Goal: Task Accomplishment & Management: Complete application form

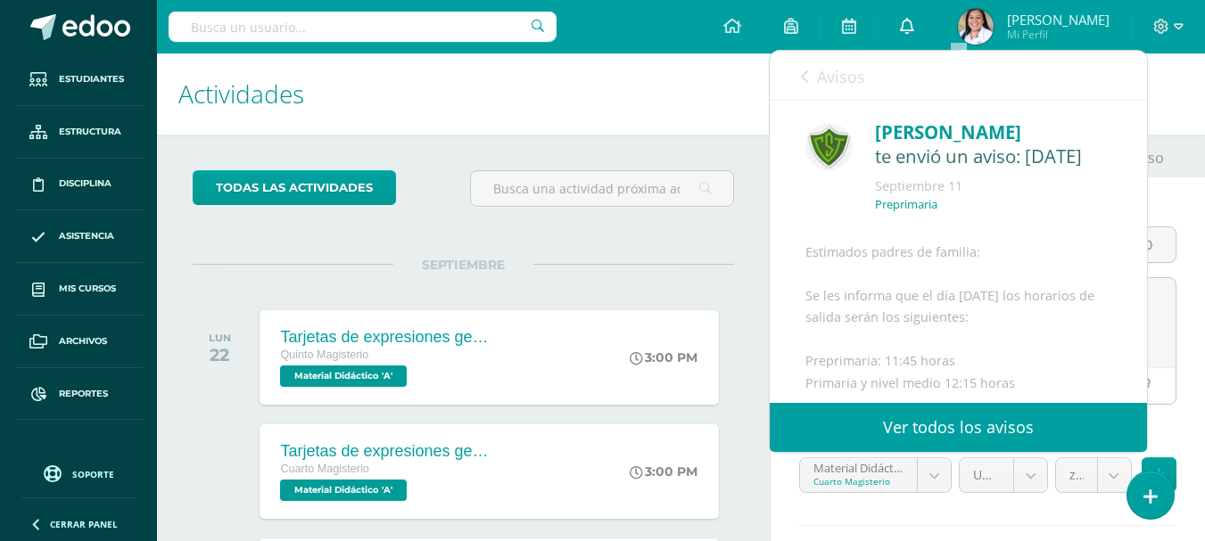
scroll to position [178, 0]
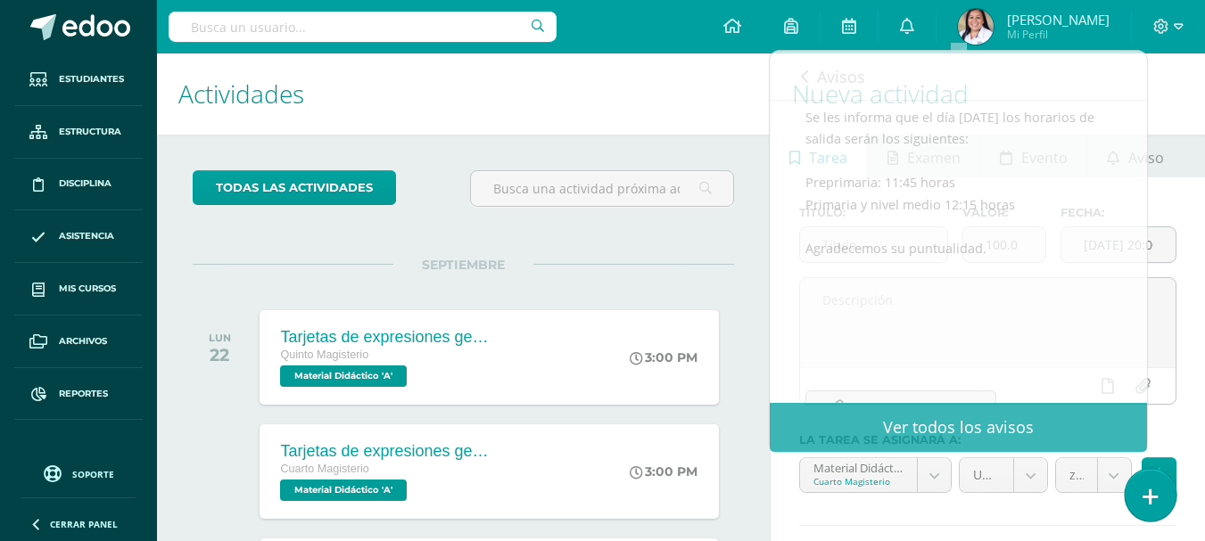
drag, startPoint x: 1153, startPoint y: 499, endPoint x: 1144, endPoint y: 495, distance: 10.0
click at [1150, 498] on icon at bounding box center [1150, 497] width 16 height 21
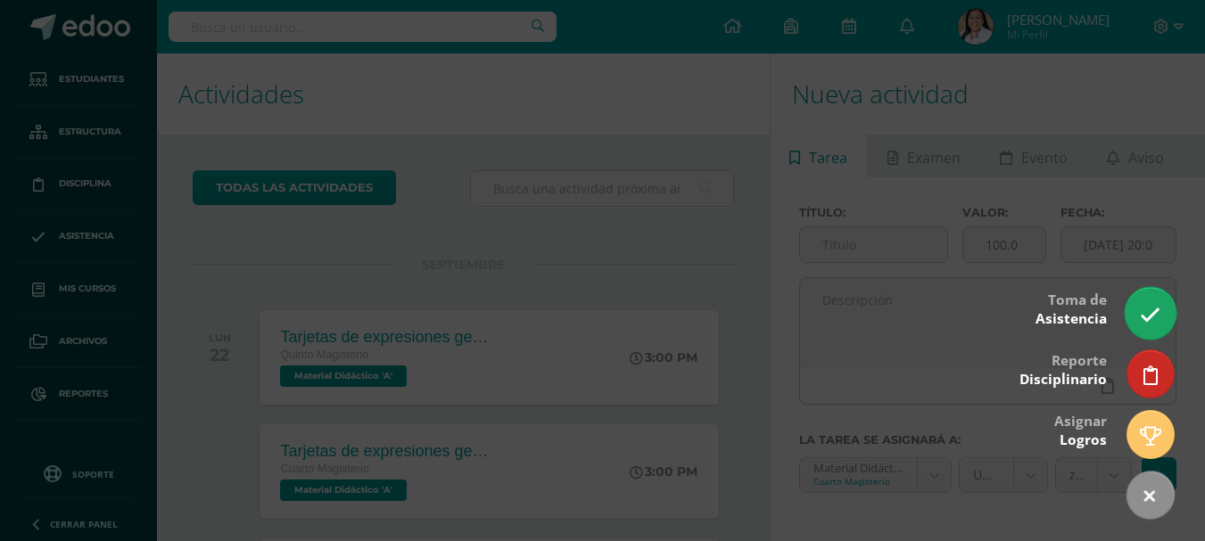
click at [1149, 303] on link at bounding box center [1149, 313] width 51 height 52
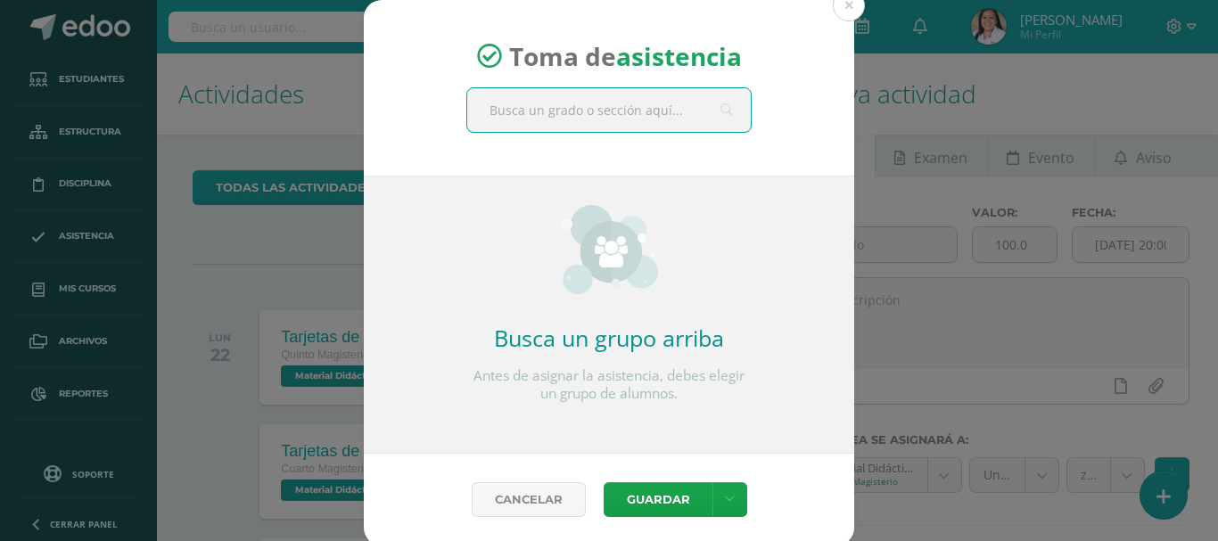
click at [530, 111] on input "text" at bounding box center [609, 110] width 284 height 44
type input "p´rvulos 1"
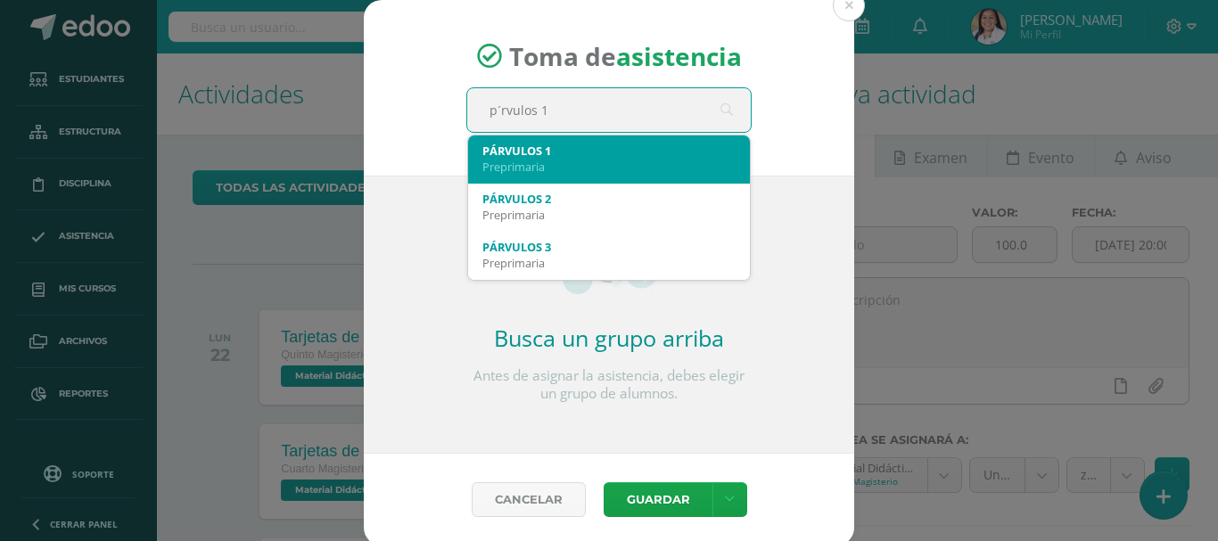
click at [555, 143] on div "PÁRVULOS 1" at bounding box center [608, 151] width 253 height 16
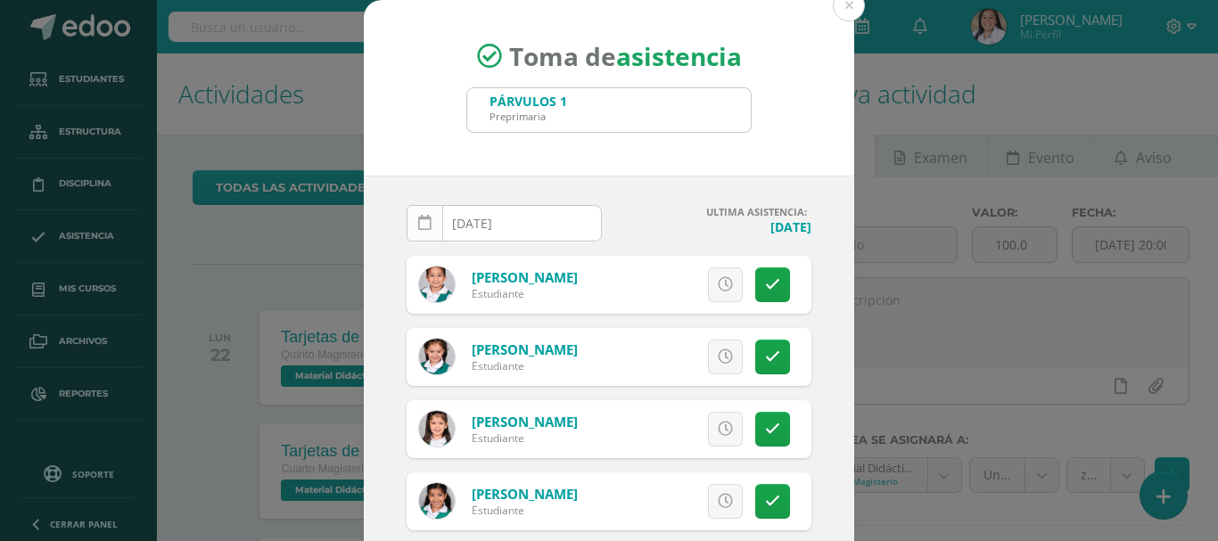
click at [418, 225] on icon at bounding box center [424, 223] width 13 height 15
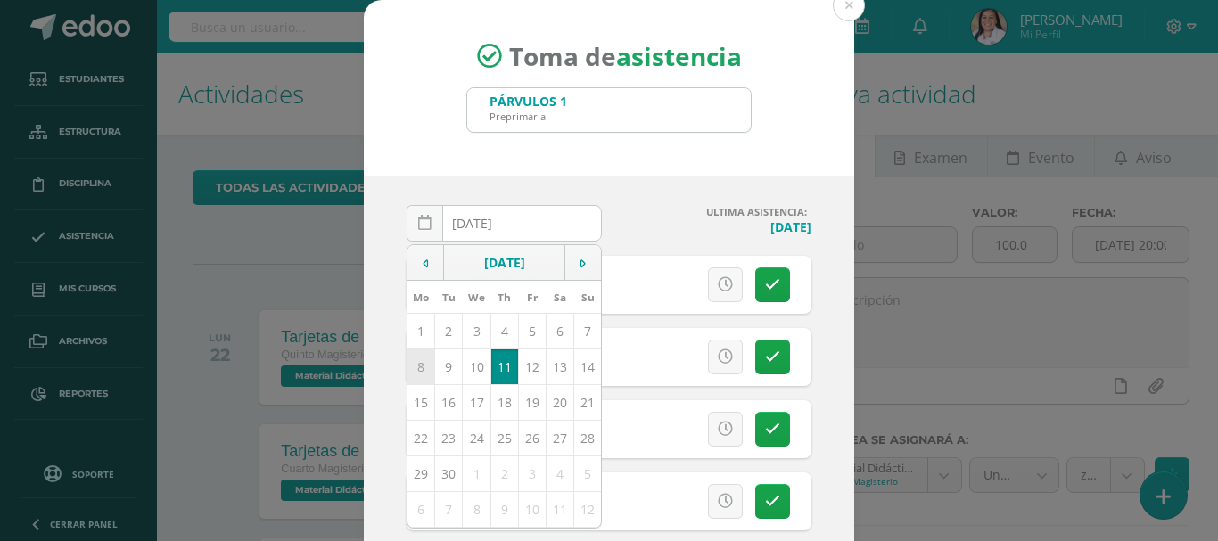
click at [411, 366] on td "8" at bounding box center [421, 367] width 28 height 36
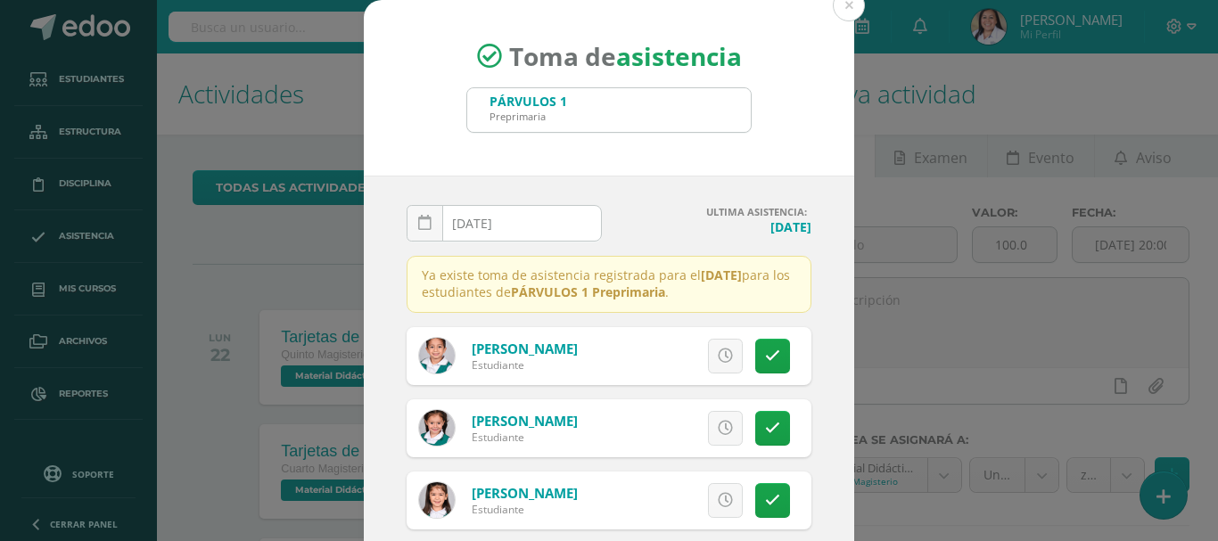
click at [418, 224] on icon at bounding box center [424, 223] width 13 height 15
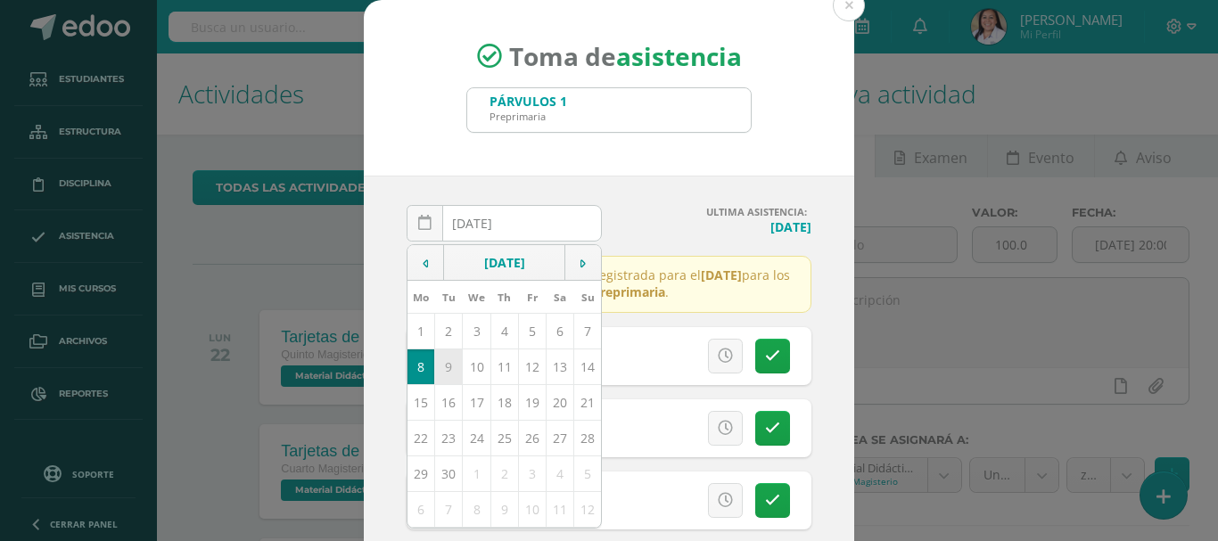
click at [446, 362] on td "9" at bounding box center [449, 367] width 28 height 36
type input "2025-09-09"
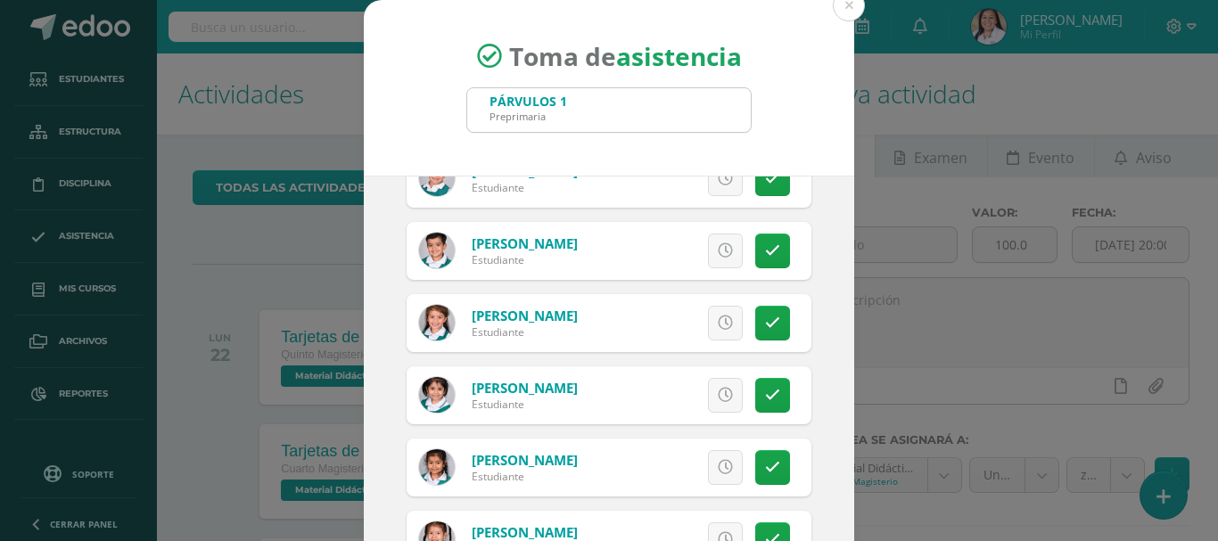
scroll to position [446, 0]
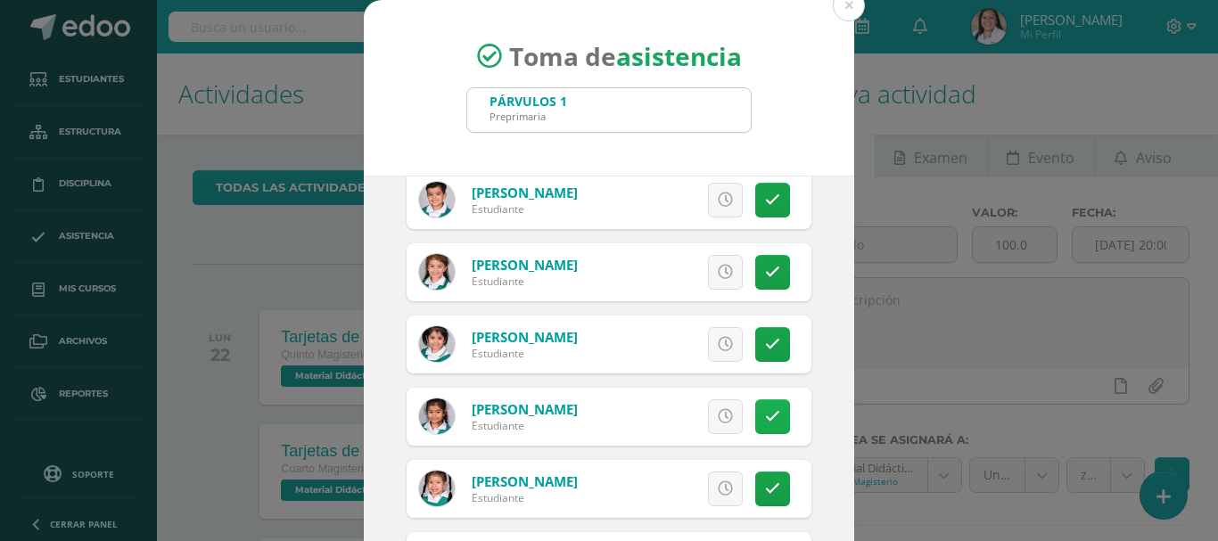
drag, startPoint x: 755, startPoint y: 418, endPoint x: 742, endPoint y: 418, distance: 13.4
click at [765, 418] on icon at bounding box center [772, 416] width 15 height 15
click at [705, 418] on link "Excusa" at bounding box center [686, 416] width 114 height 35
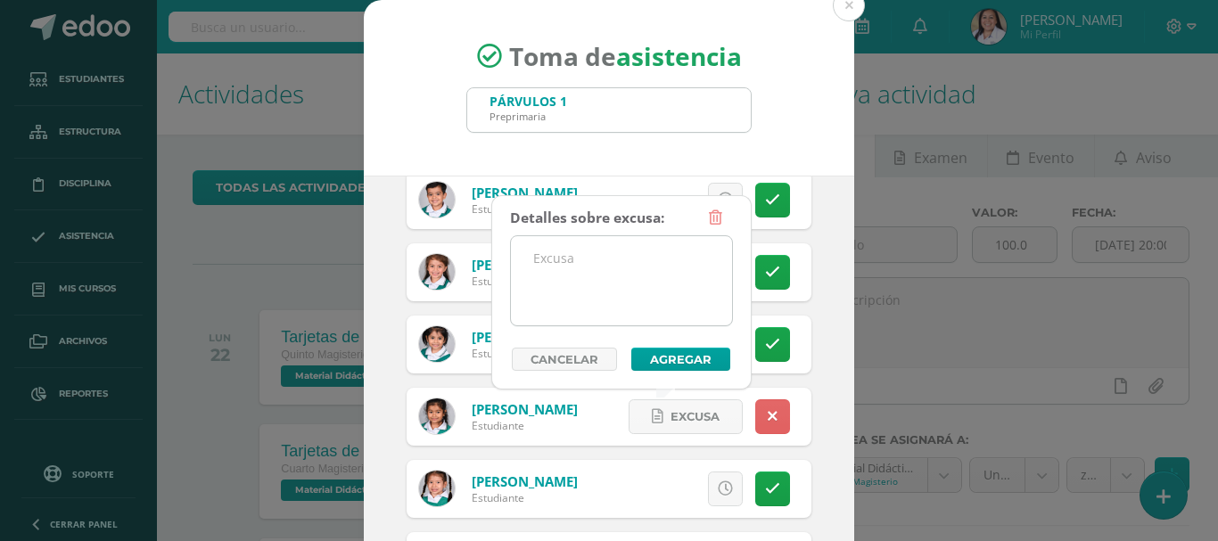
click at [629, 258] on textarea at bounding box center [621, 280] width 221 height 89
drag, startPoint x: 707, startPoint y: 269, endPoint x: 605, endPoint y: 262, distance: 102.8
click at [605, 262] on textarea "ausente por enfermedad" at bounding box center [621, 280] width 221 height 89
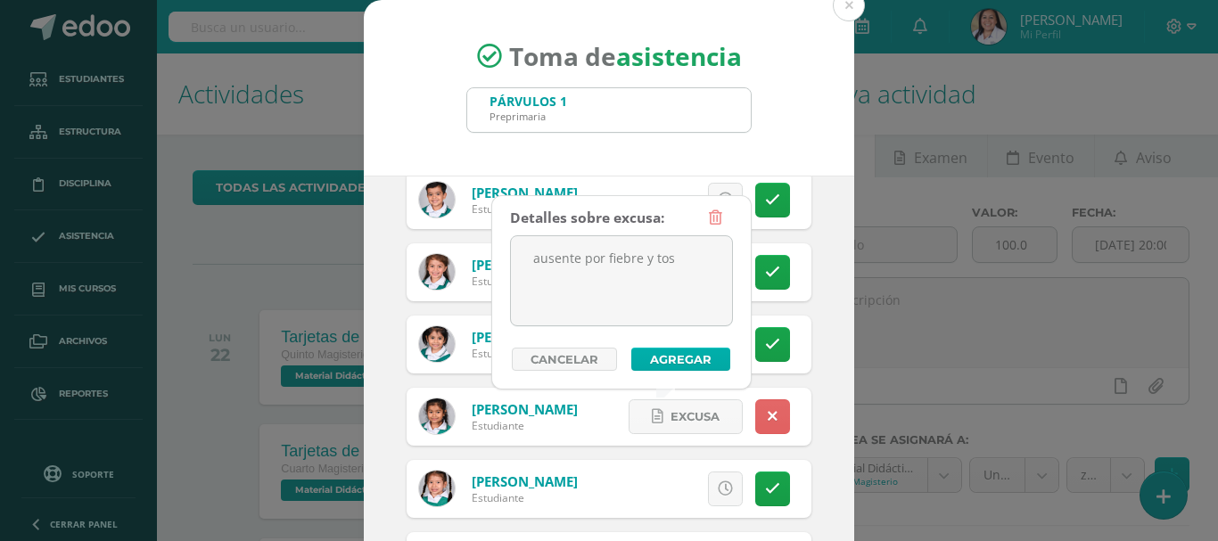
type textarea "ausente por fiebre y tos"
click at [694, 356] on button "Agregar" at bounding box center [680, 359] width 99 height 23
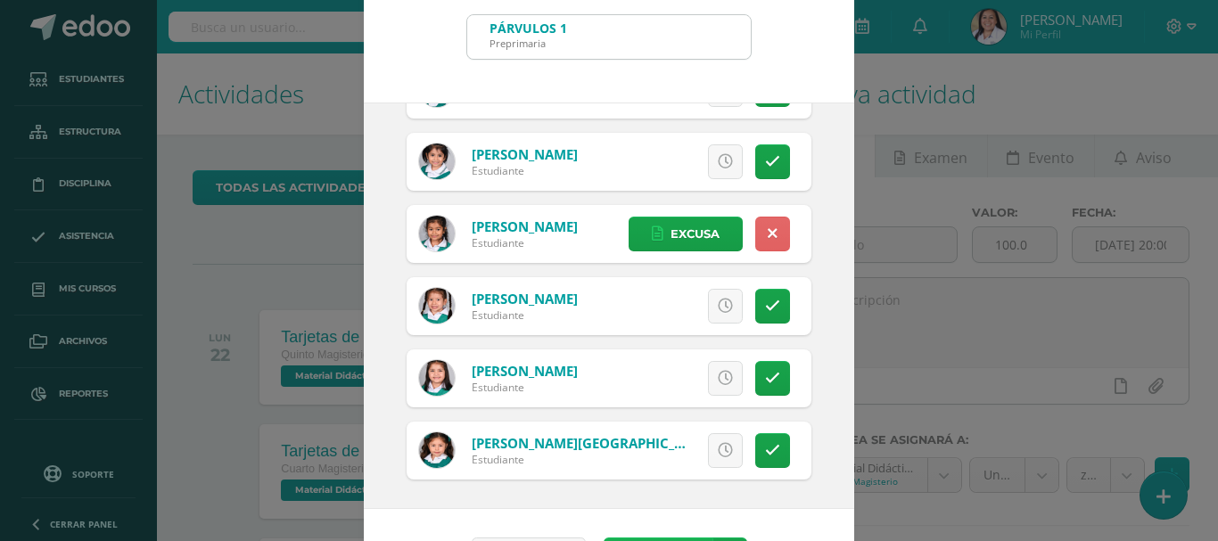
scroll to position [133, 0]
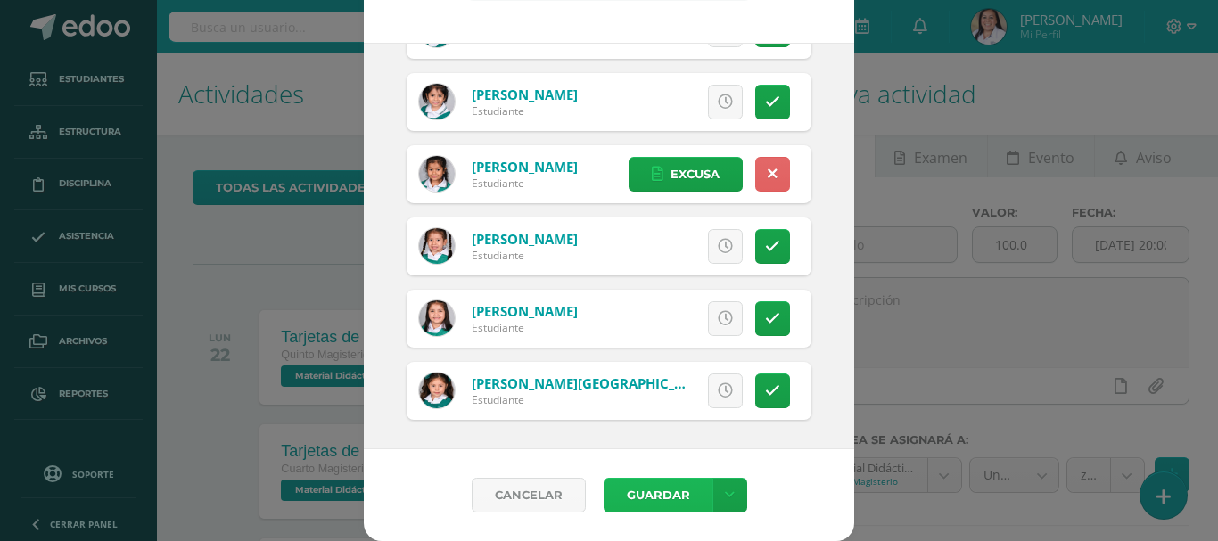
click at [645, 487] on button "Guardar" at bounding box center [658, 495] width 109 height 35
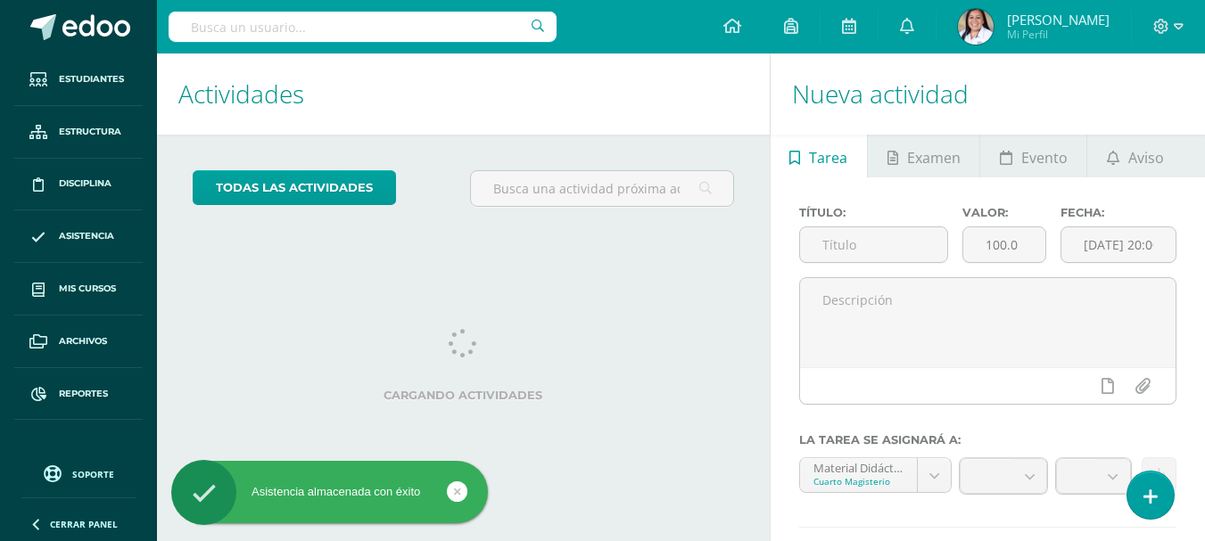
click at [1150, 498] on icon at bounding box center [1150, 497] width 14 height 19
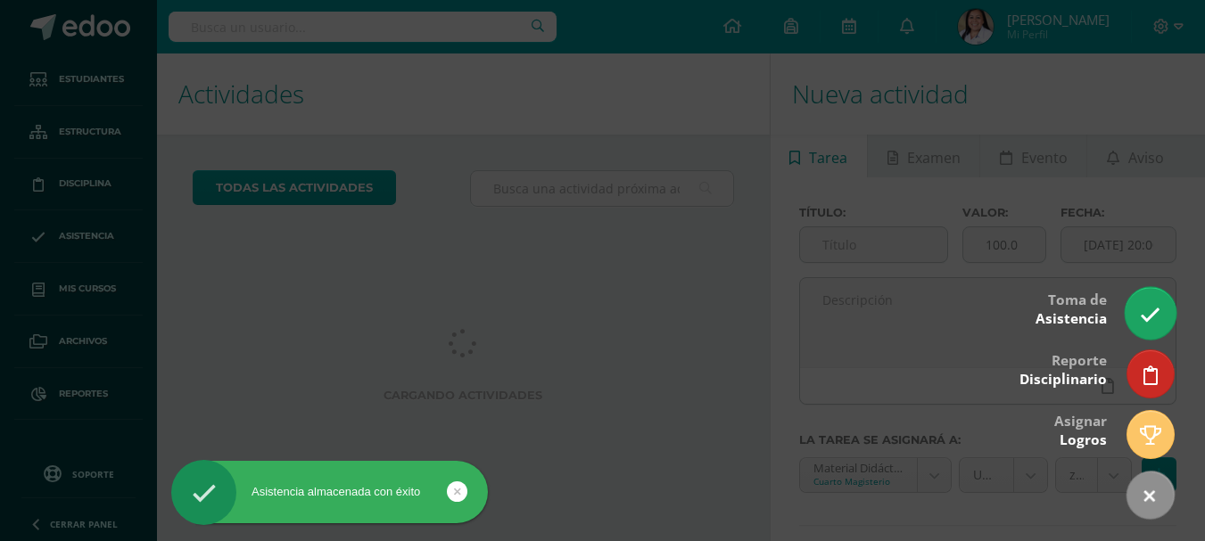
click at [1128, 309] on link at bounding box center [1149, 313] width 51 height 52
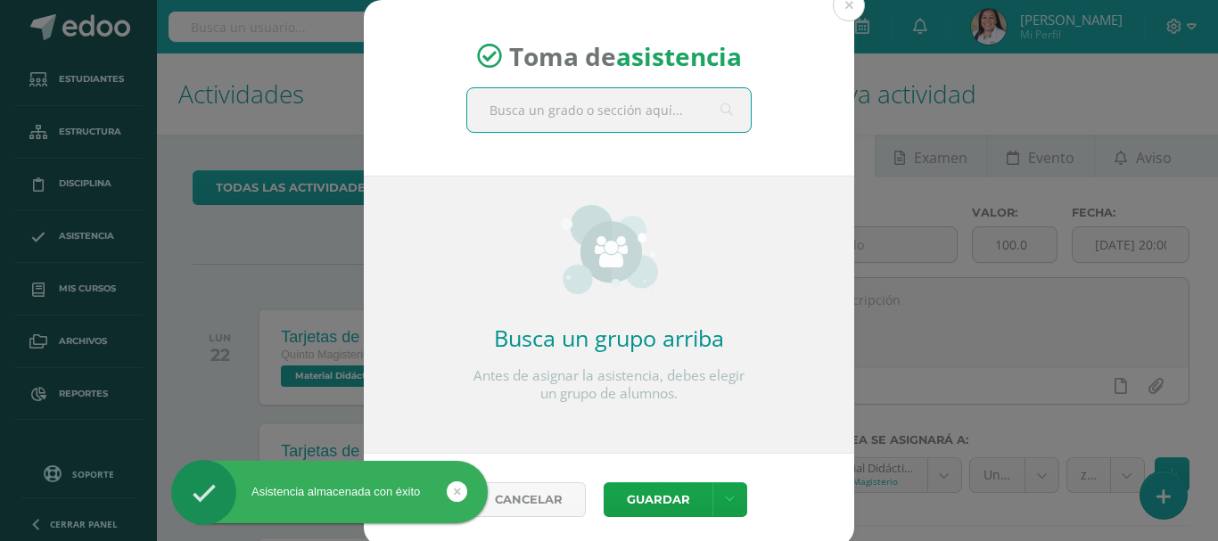
click at [498, 105] on input "text" at bounding box center [609, 110] width 284 height 44
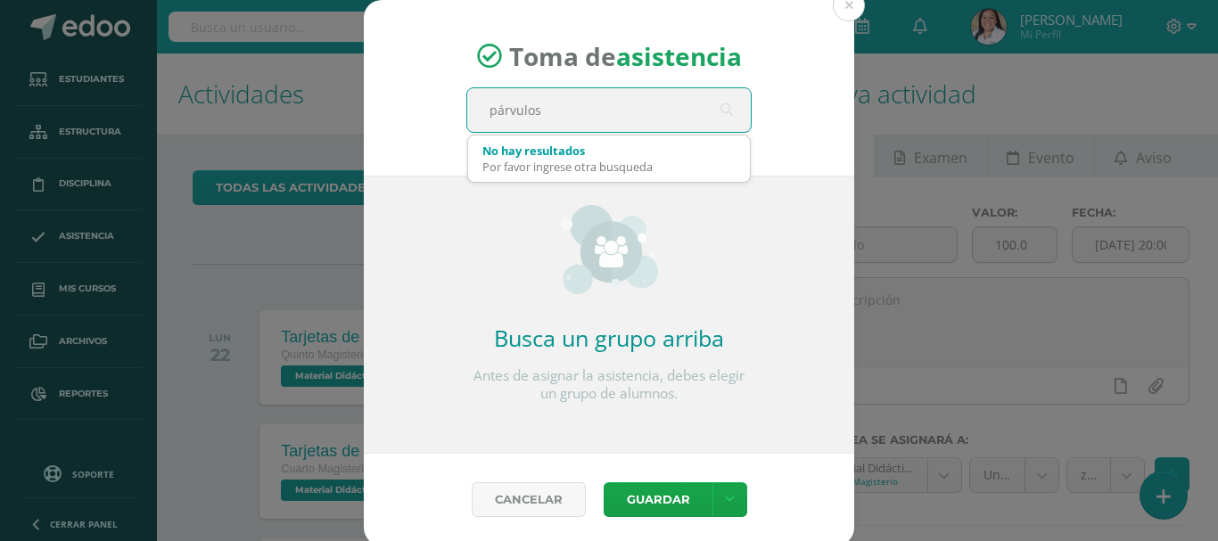
type input "párvulos 1"
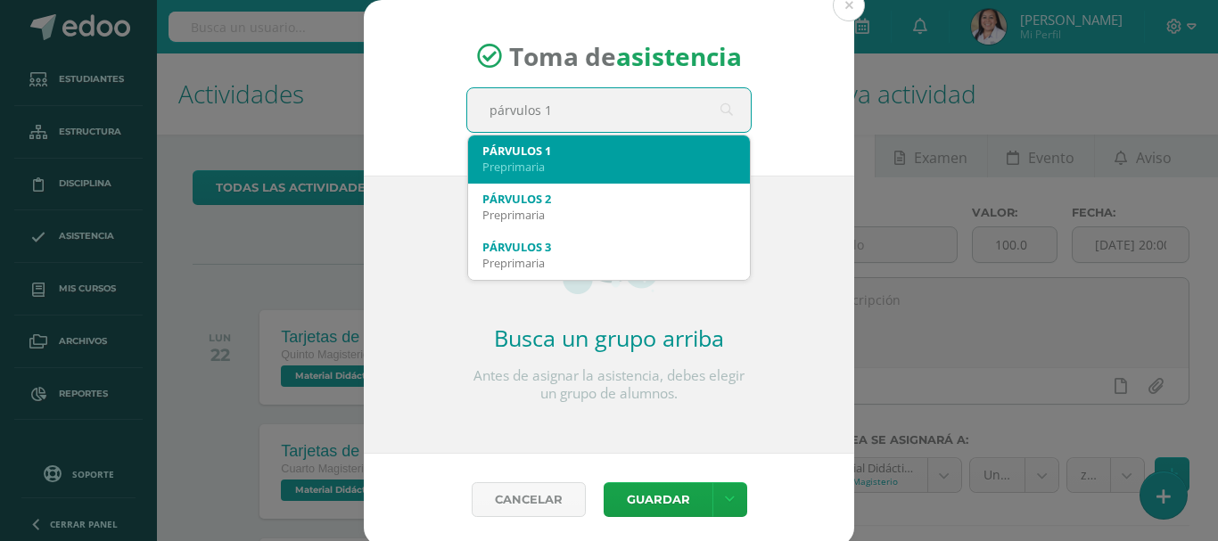
drag, startPoint x: 546, startPoint y: 162, endPoint x: 527, endPoint y: 184, distance: 28.4
click at [546, 161] on div "Preprimaria" at bounding box center [608, 167] width 253 height 16
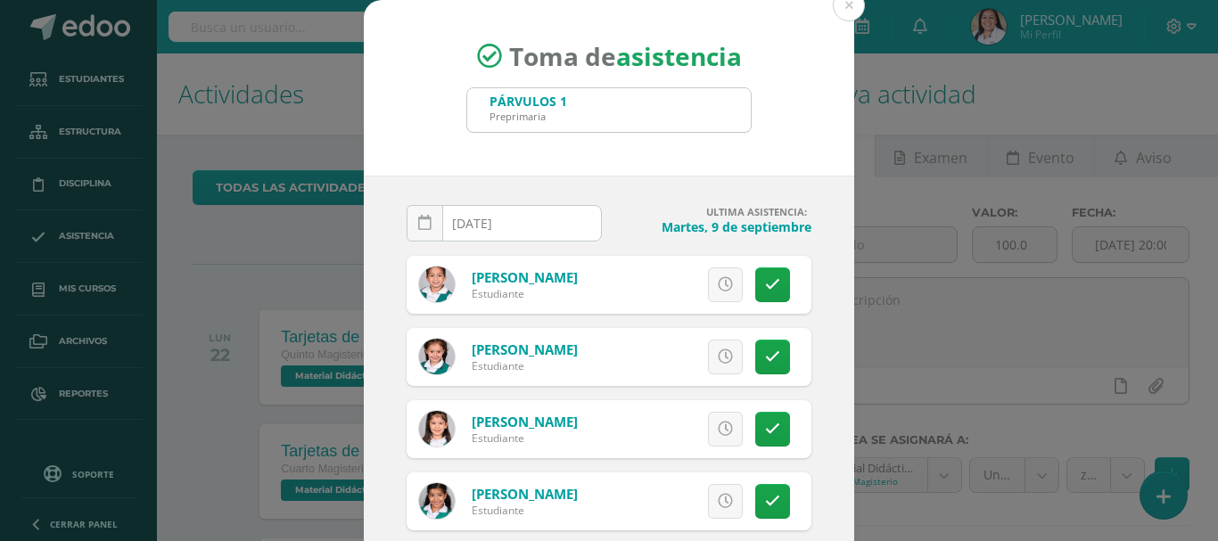
drag, startPoint x: 414, startPoint y: 236, endPoint x: 424, endPoint y: 239, distance: 11.0
click at [414, 234] on link at bounding box center [425, 223] width 37 height 37
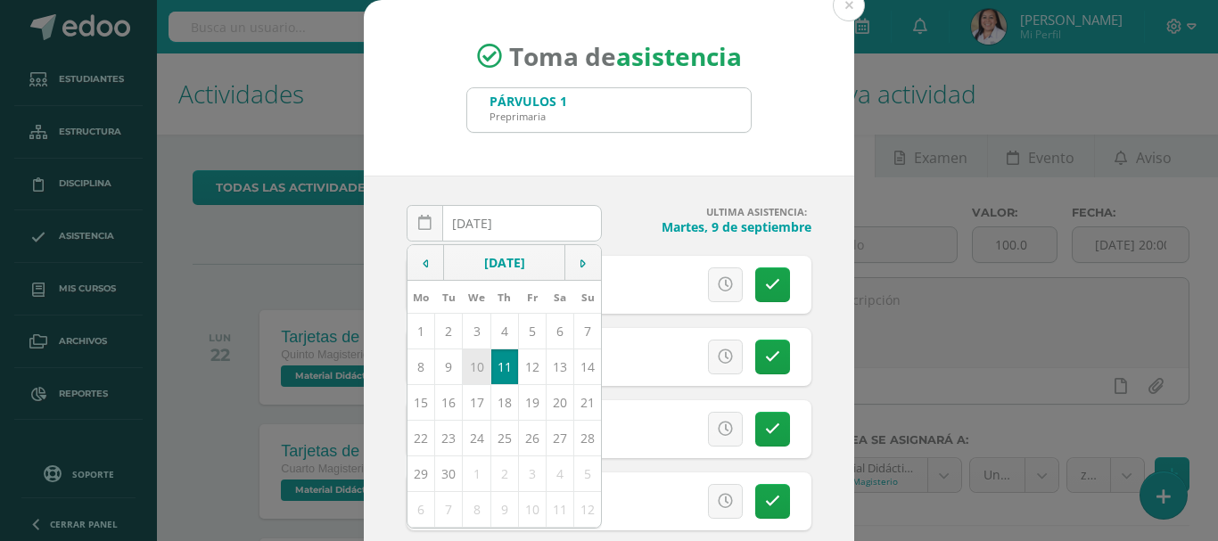
click at [478, 368] on td "10" at bounding box center [477, 367] width 28 height 36
type input "2025-09-10"
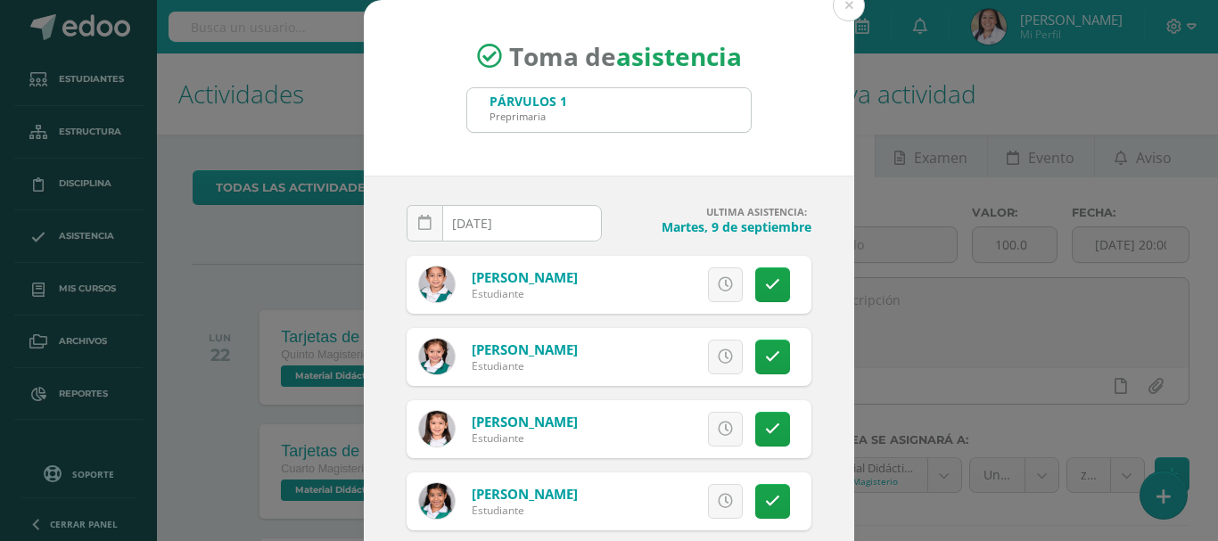
click at [718, 360] on icon at bounding box center [725, 357] width 15 height 15
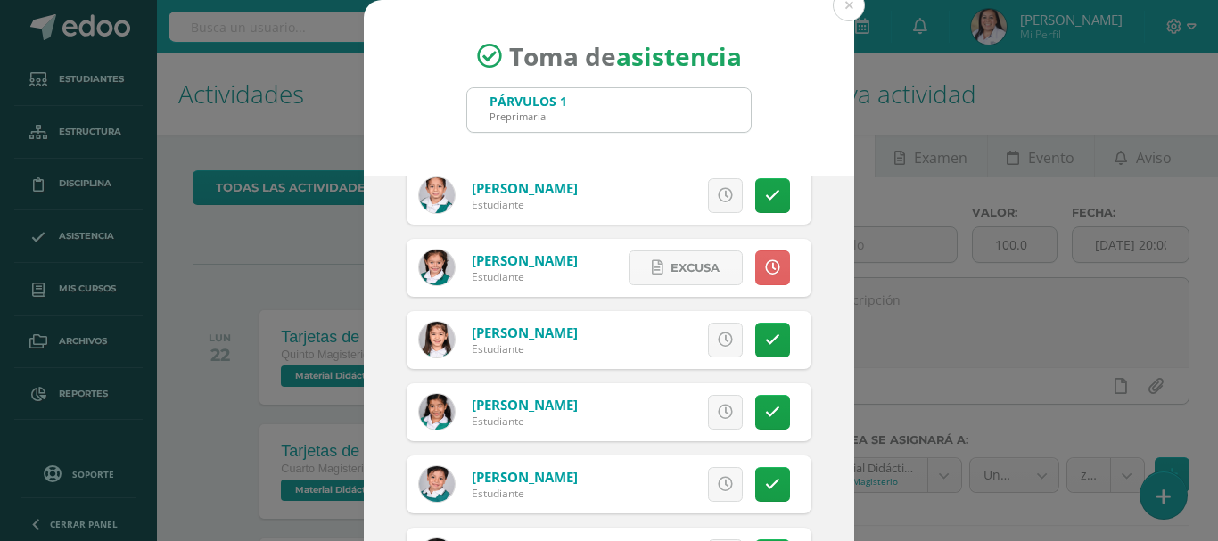
drag, startPoint x: 758, startPoint y: 408, endPoint x: 724, endPoint y: 405, distance: 34.1
click at [765, 407] on icon at bounding box center [772, 412] width 15 height 15
click at [670, 411] on span "Excusa" at bounding box center [694, 412] width 49 height 33
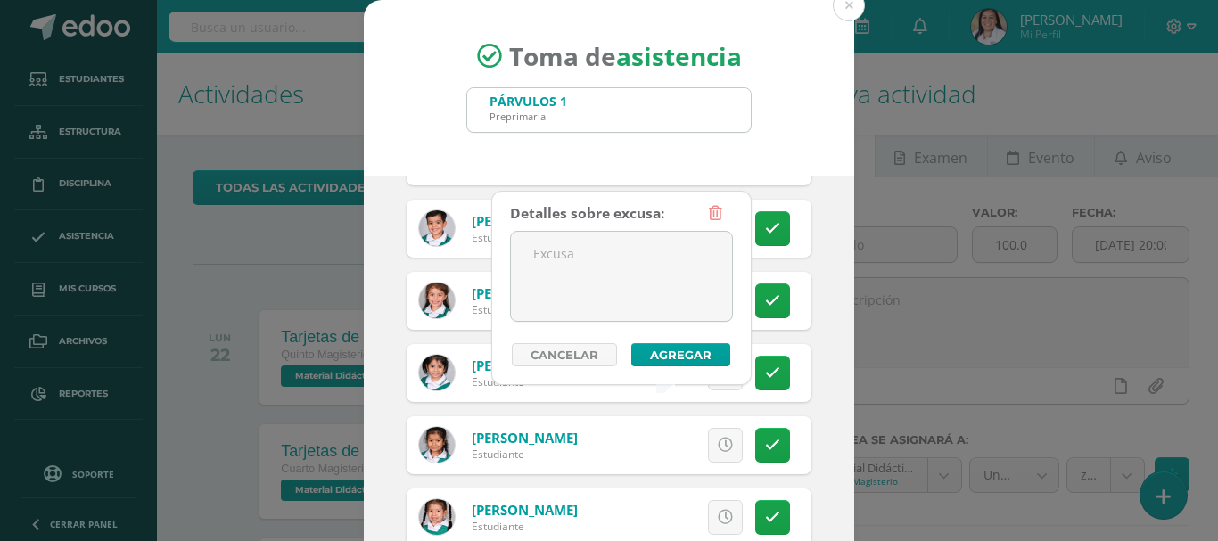
scroll to position [443, 0]
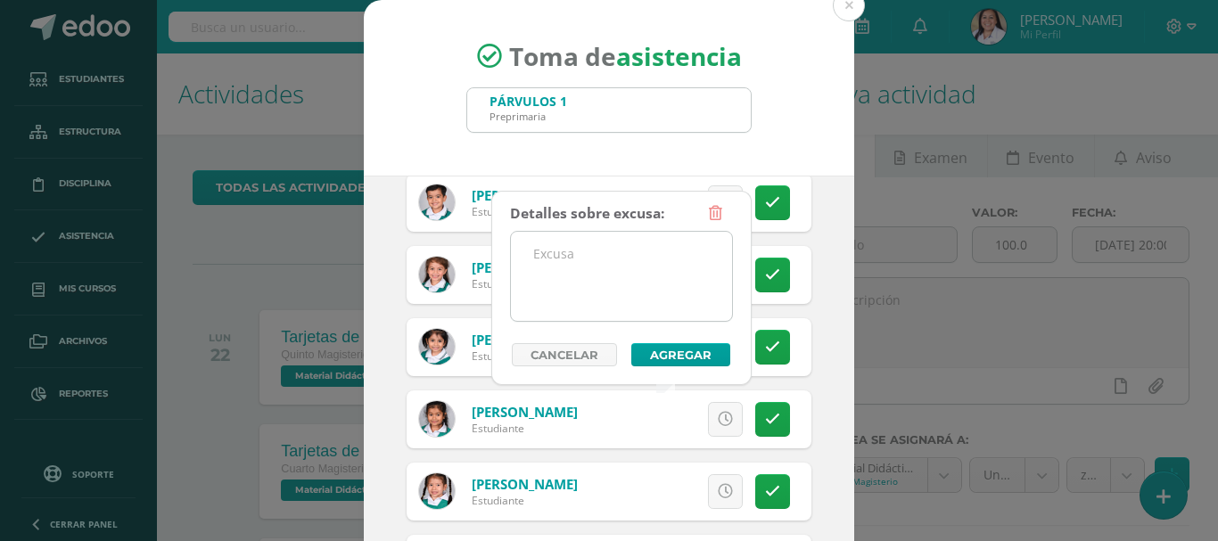
click at [644, 283] on textarea at bounding box center [621, 276] width 221 height 89
type textarea "s"
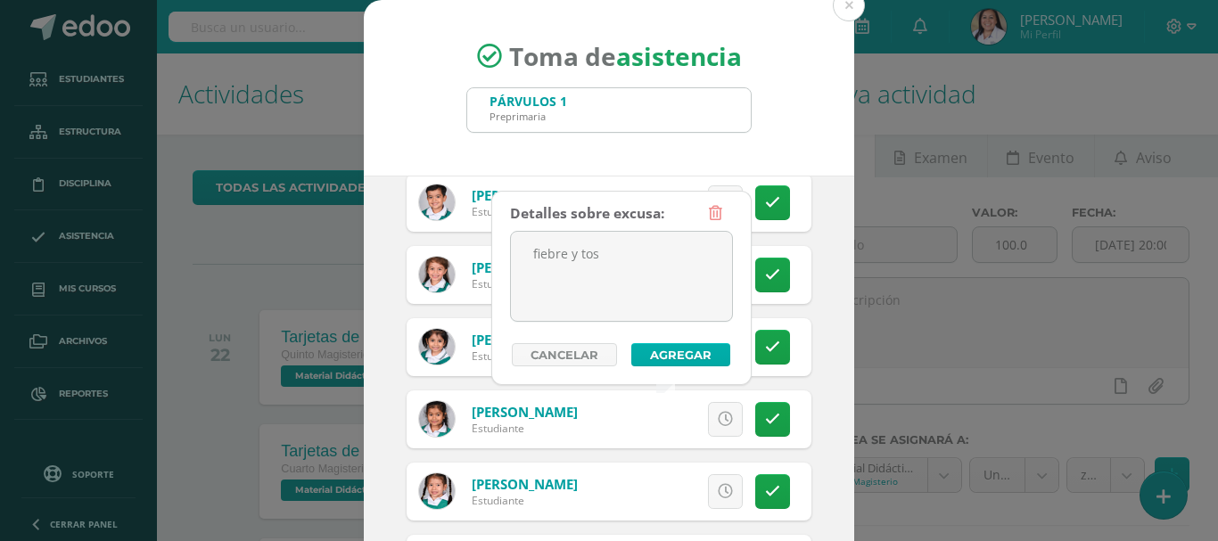
type textarea "fiebre y tos"
click at [673, 359] on button "Agregar" at bounding box center [680, 354] width 99 height 23
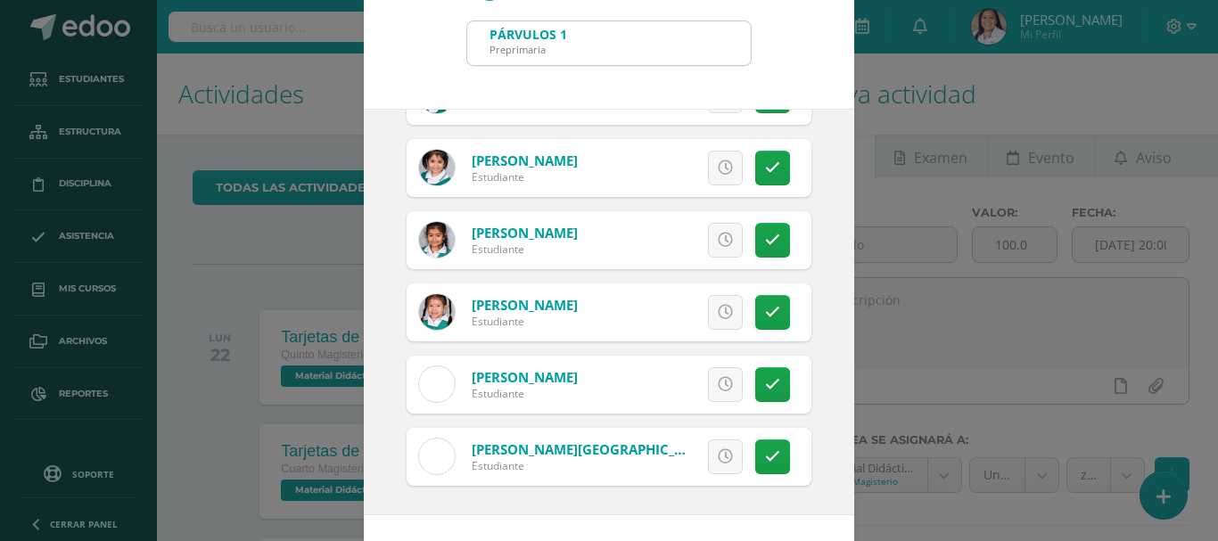
scroll to position [133, 0]
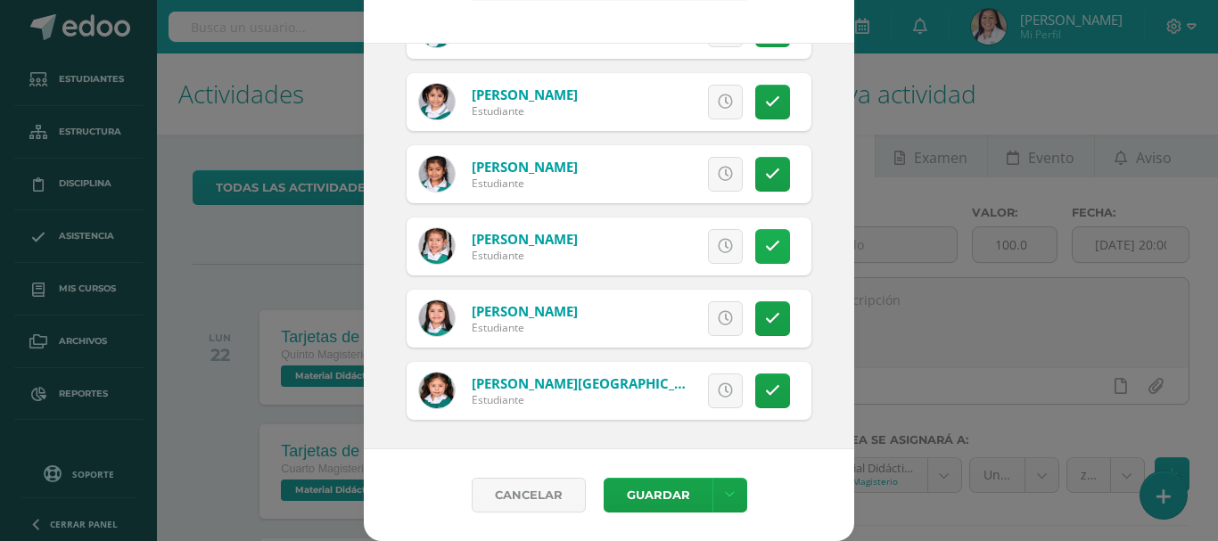
drag, startPoint x: 748, startPoint y: 237, endPoint x: 737, endPoint y: 237, distance: 10.7
click at [755, 237] on link at bounding box center [772, 246] width 35 height 35
click at [670, 250] on span "Excusa" at bounding box center [694, 246] width 49 height 33
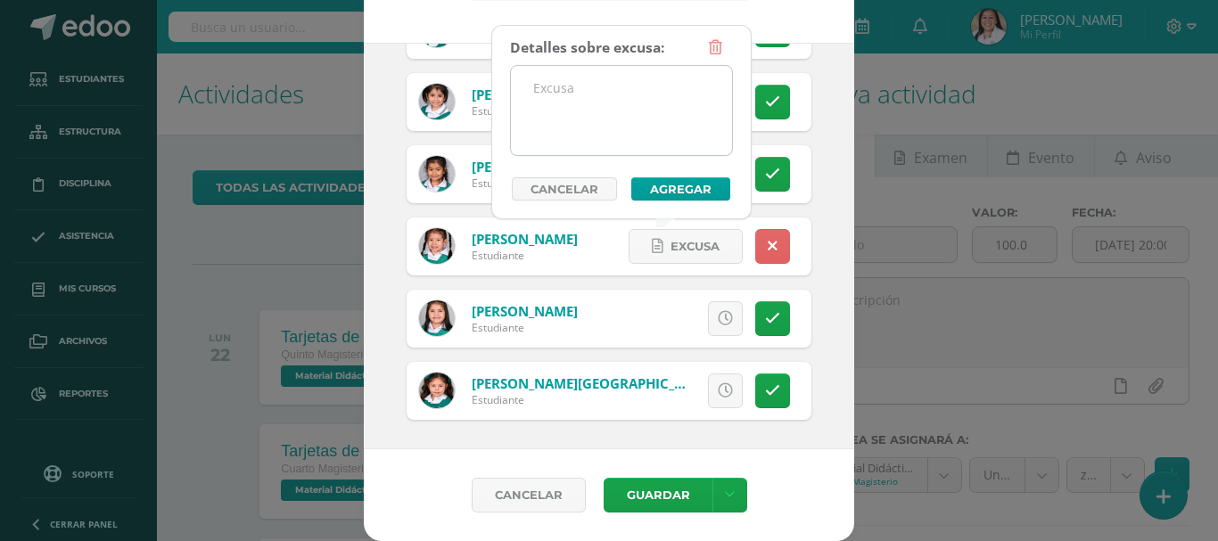
click at [602, 118] on textarea at bounding box center [621, 110] width 221 height 89
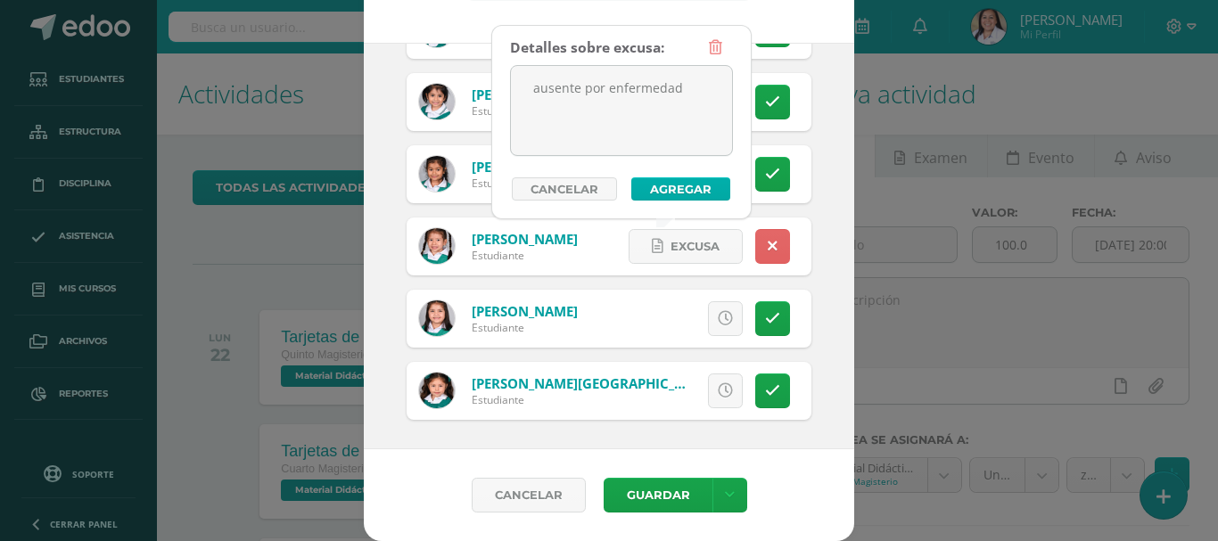
drag, startPoint x: 593, startPoint y: 118, endPoint x: 676, endPoint y: 185, distance: 107.1
click at [676, 185] on div "Detalles sobre excusa: ausente por enfermedad Añadir excusa a todas las inasist…" at bounding box center [621, 115] width 223 height 170
type textarea "ausente por enfermedad"
drag, startPoint x: 677, startPoint y: 183, endPoint x: 658, endPoint y: 178, distance: 19.2
click at [667, 178] on button "Agregar" at bounding box center [680, 188] width 99 height 23
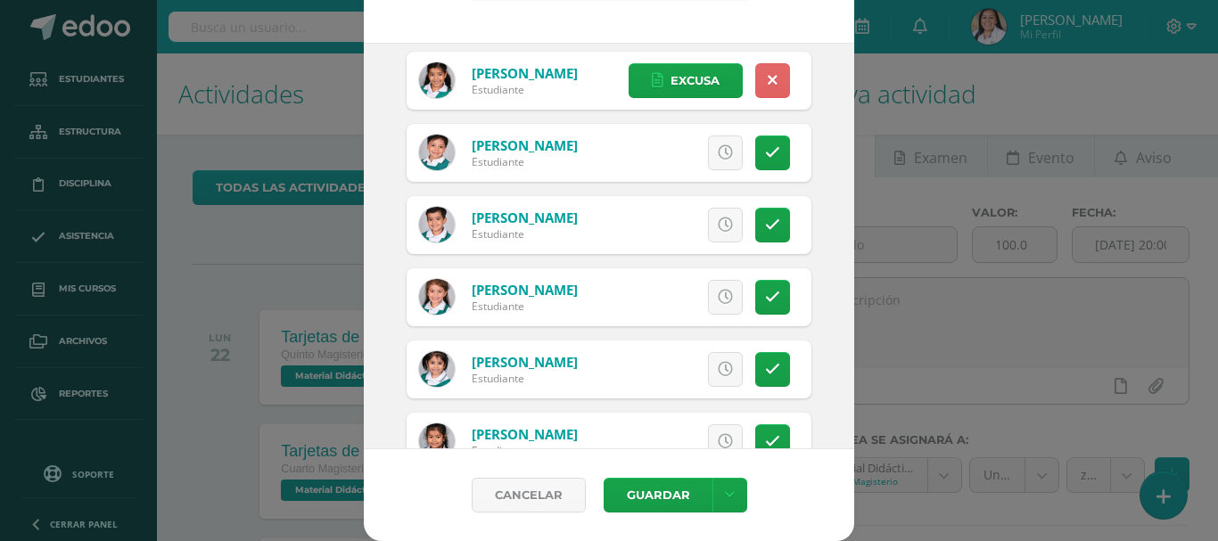
scroll to position [199, 0]
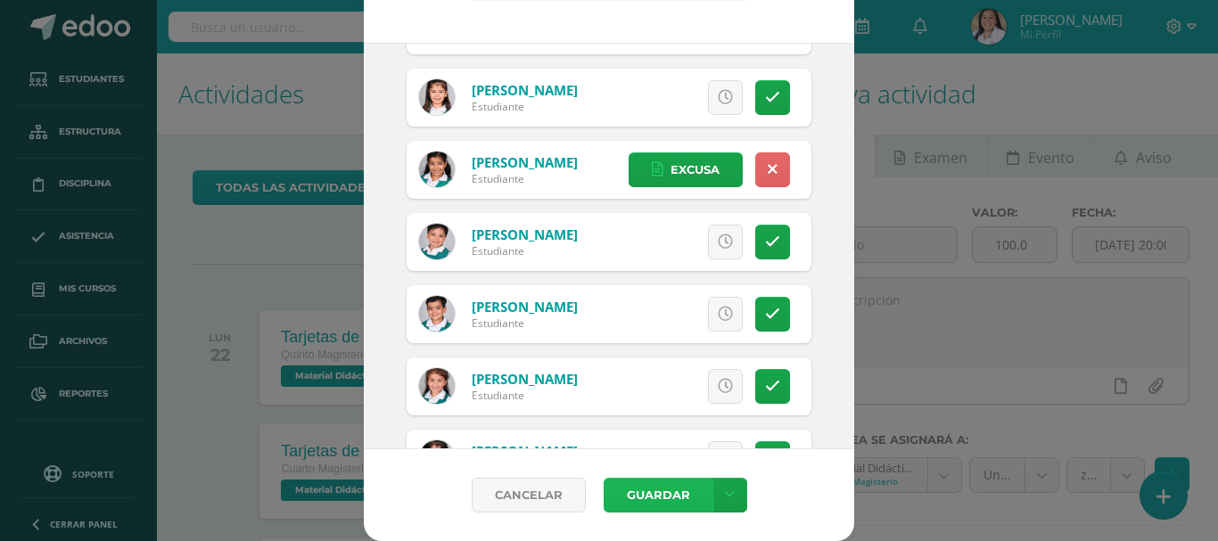
click at [633, 497] on button "Guardar" at bounding box center [658, 495] width 109 height 35
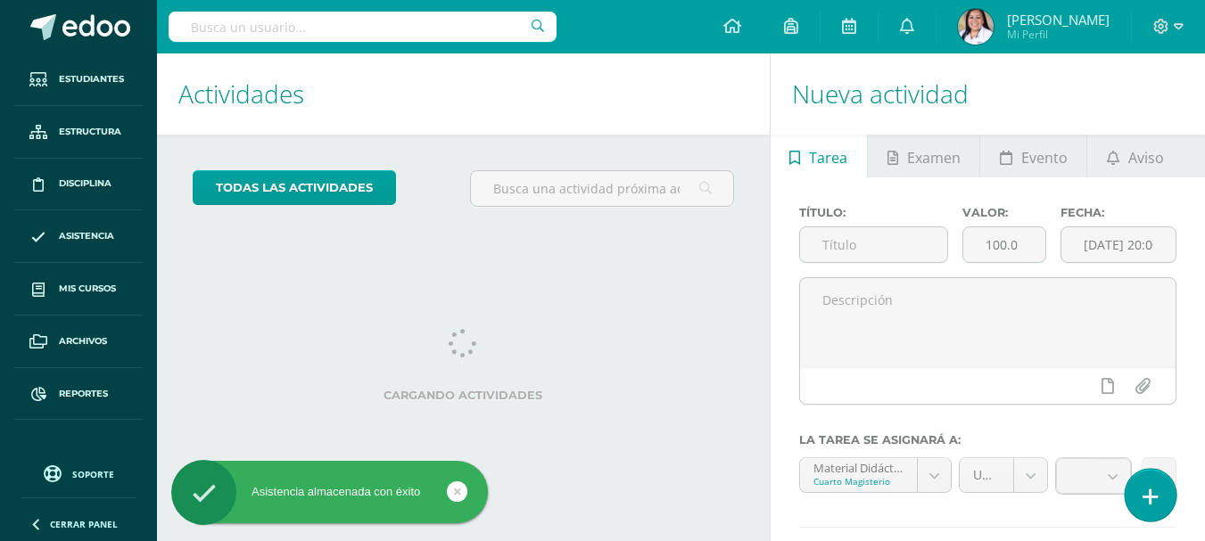
click at [1167, 490] on link at bounding box center [1149, 495] width 51 height 52
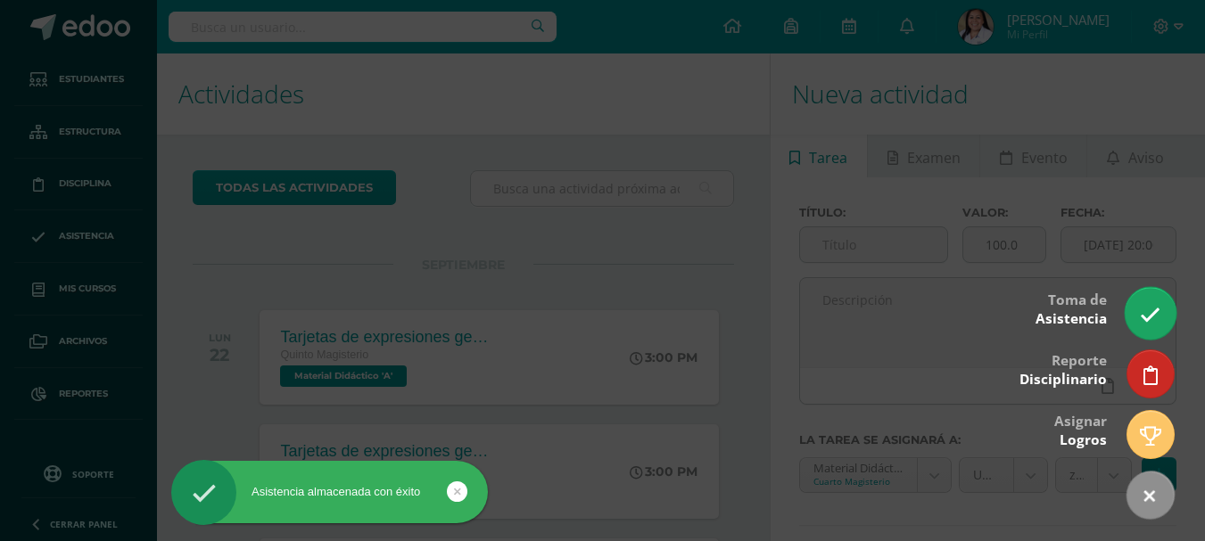
click at [1141, 300] on link at bounding box center [1149, 313] width 51 height 52
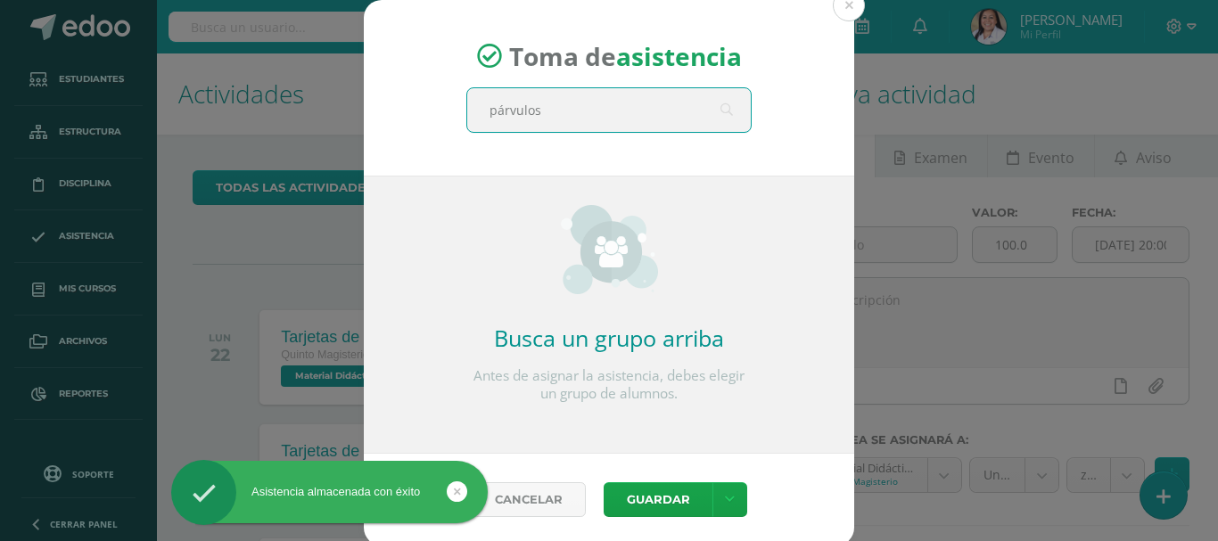
type input "párvulos 1"
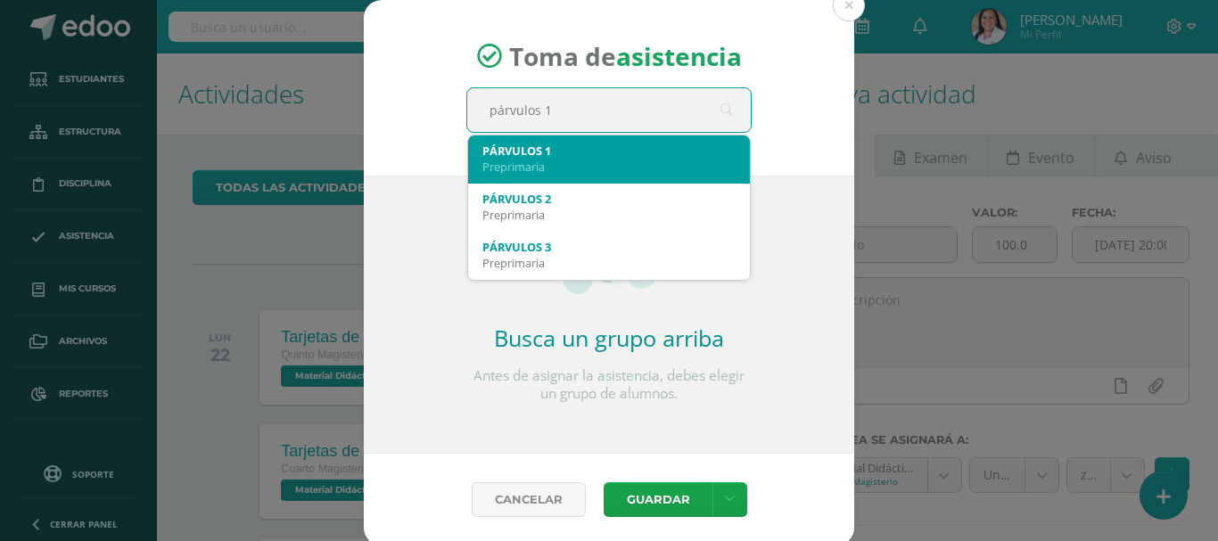
click at [555, 164] on div "Preprimaria" at bounding box center [608, 167] width 253 height 16
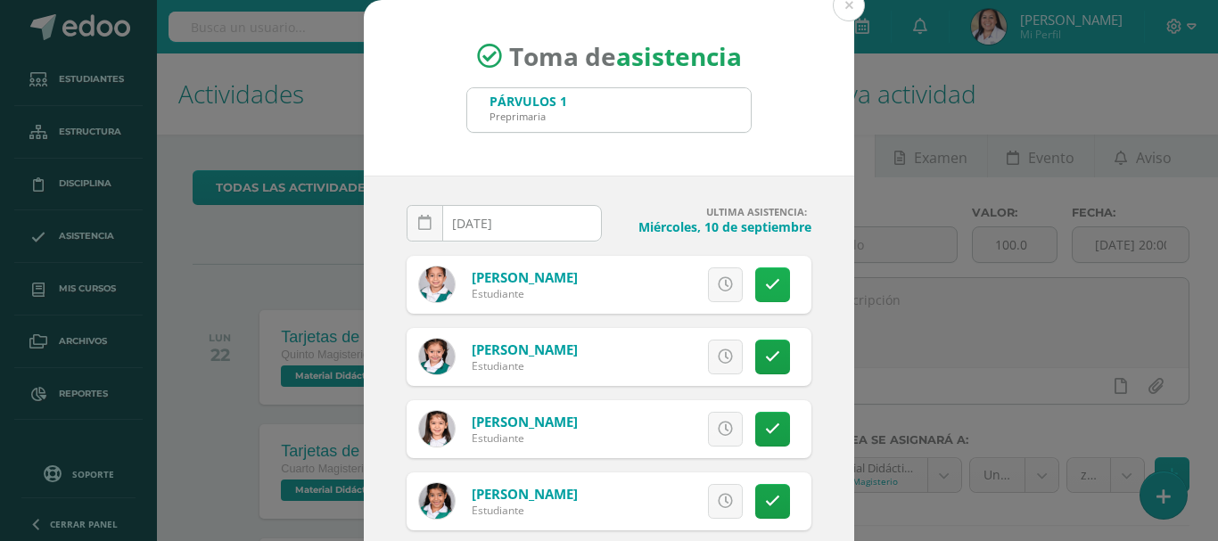
click at [755, 283] on link at bounding box center [772, 284] width 35 height 35
click at [670, 287] on span "Excusa" at bounding box center [694, 284] width 49 height 33
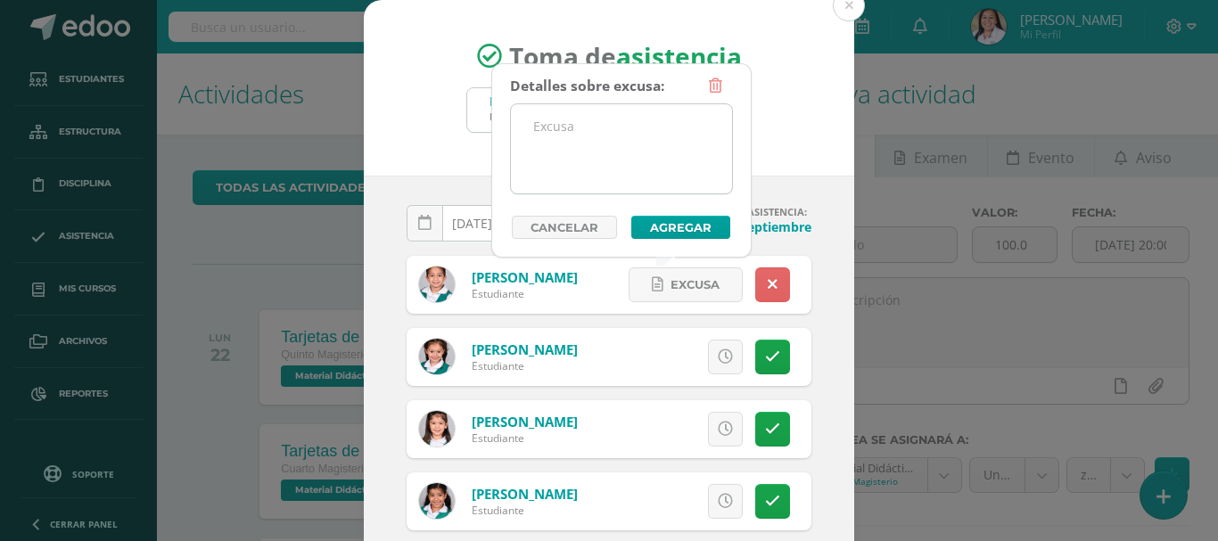
drag, startPoint x: 551, startPoint y: 153, endPoint x: 560, endPoint y: 143, distance: 13.9
click at [560, 143] on textarea at bounding box center [621, 148] width 221 height 89
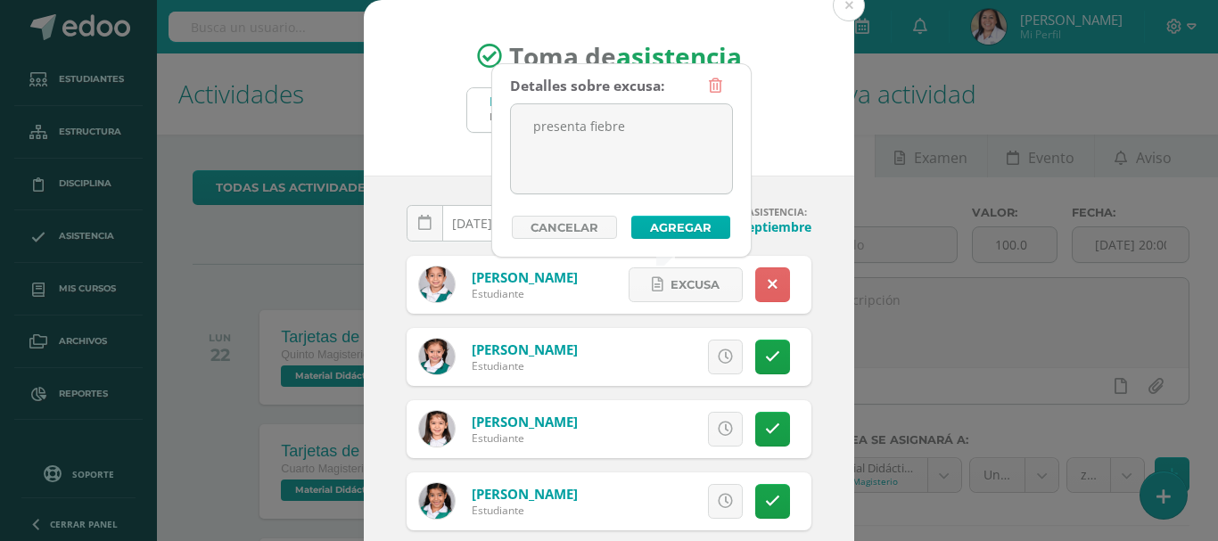
type textarea "presenta fiebre"
click at [673, 228] on button "Agregar" at bounding box center [680, 227] width 99 height 23
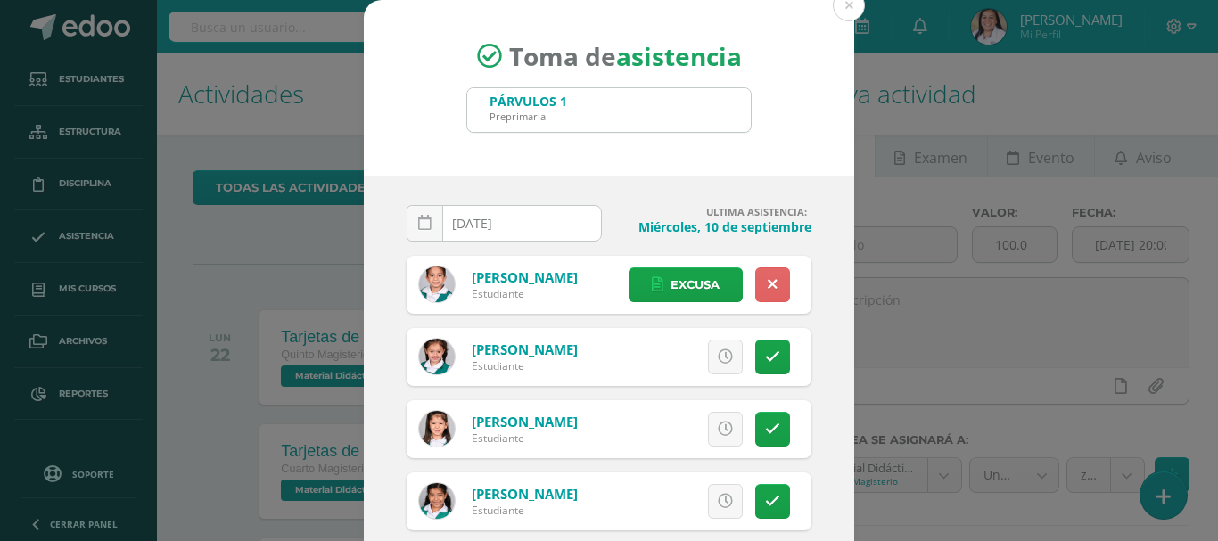
scroll to position [89, 0]
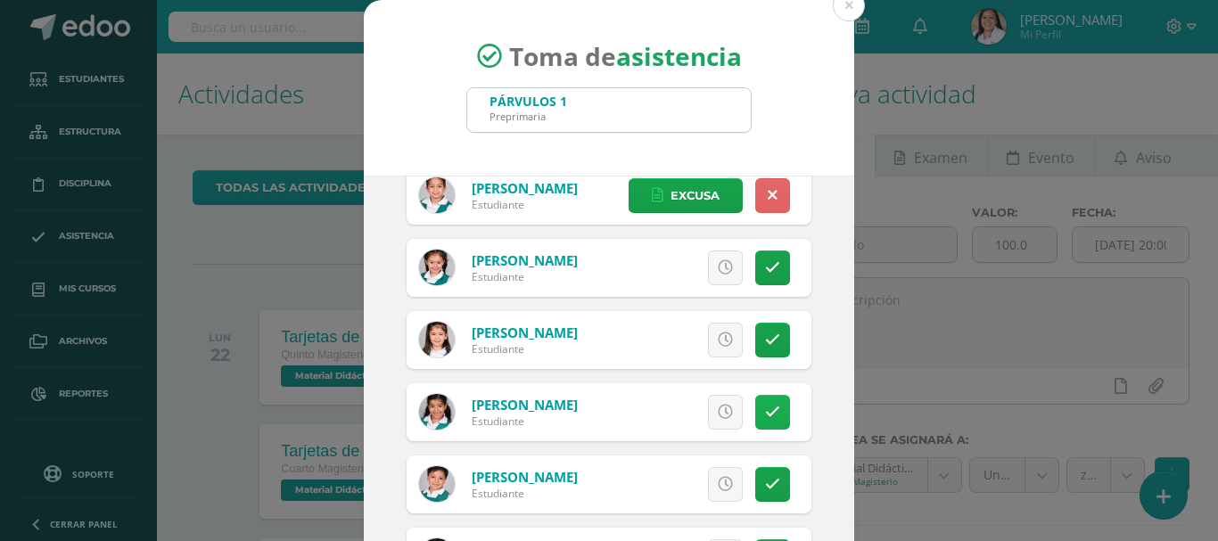
click at [760, 410] on link at bounding box center [772, 412] width 35 height 35
click at [681, 412] on span "Excusa" at bounding box center [694, 412] width 49 height 33
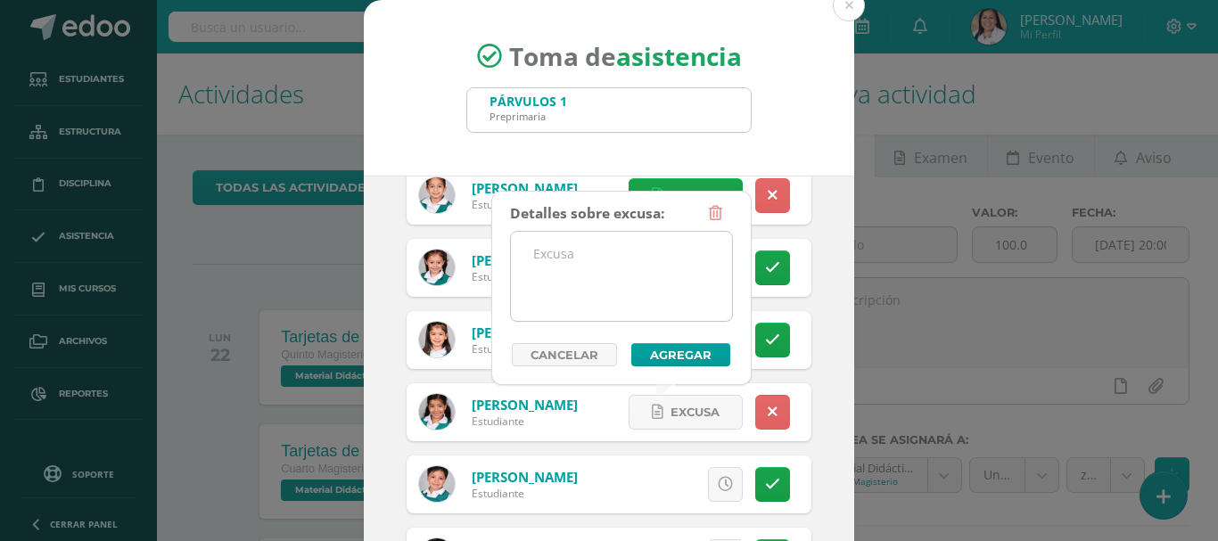
click at [618, 293] on textarea at bounding box center [621, 276] width 221 height 89
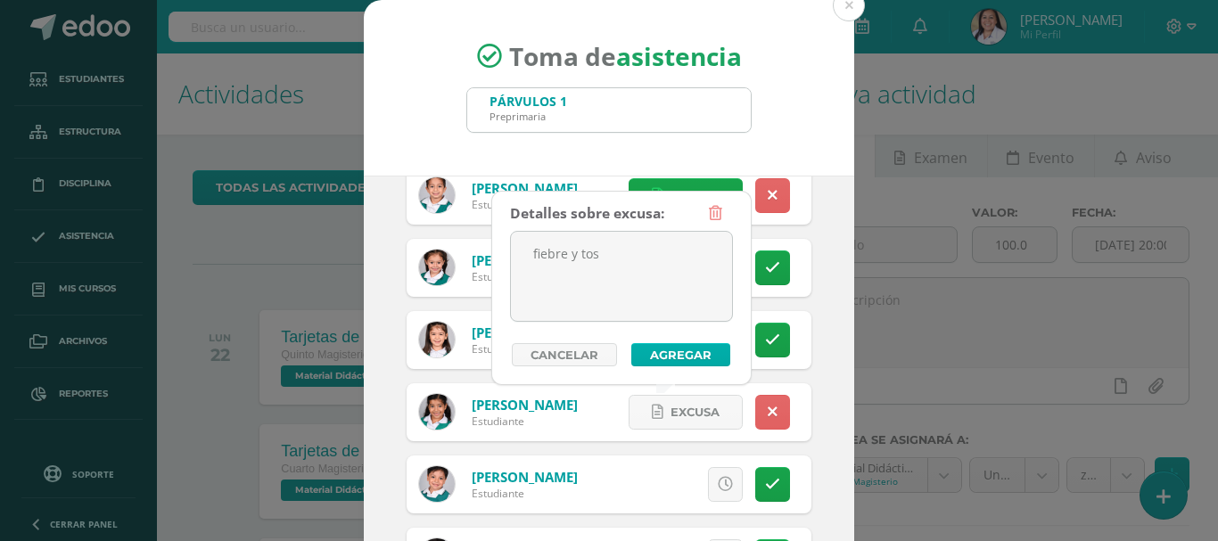
type textarea "fiebre y tos"
click at [711, 353] on button "Agregar" at bounding box center [680, 354] width 99 height 23
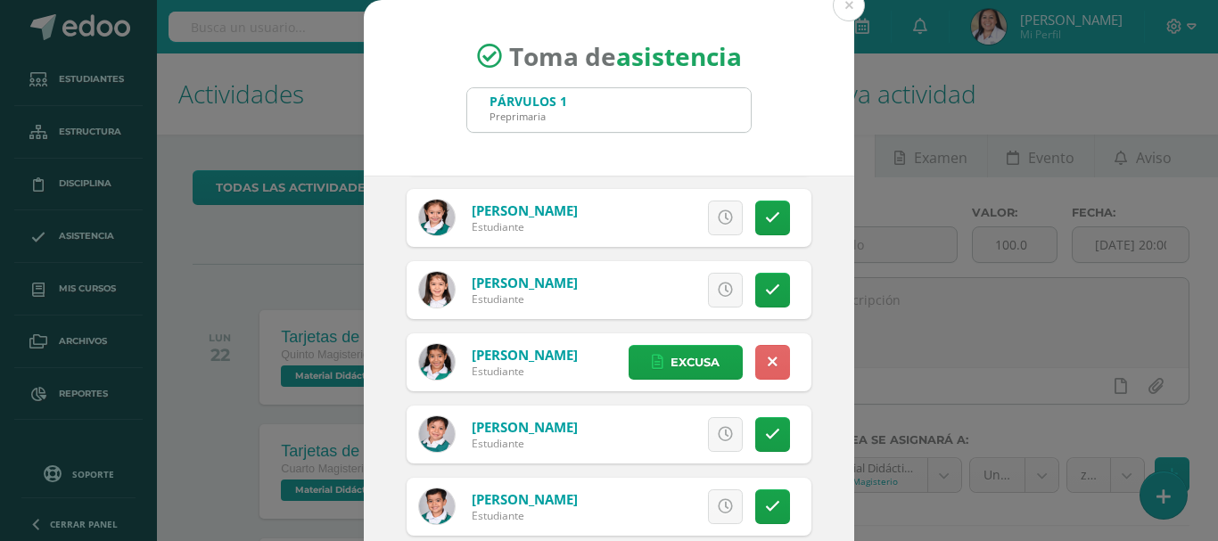
scroll to position [267, 0]
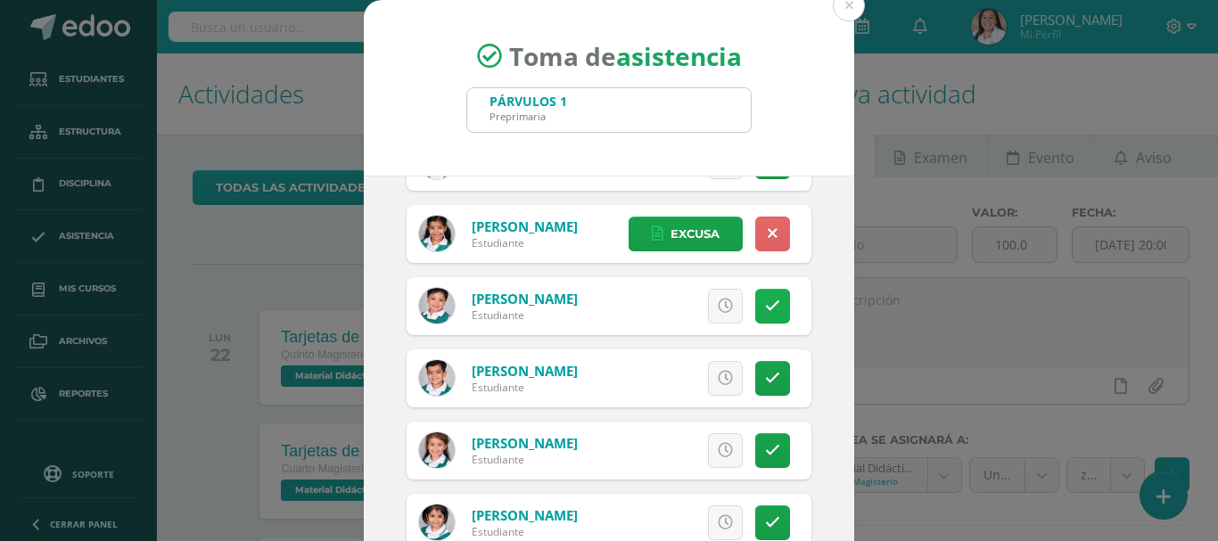
click at [765, 308] on link at bounding box center [772, 306] width 35 height 35
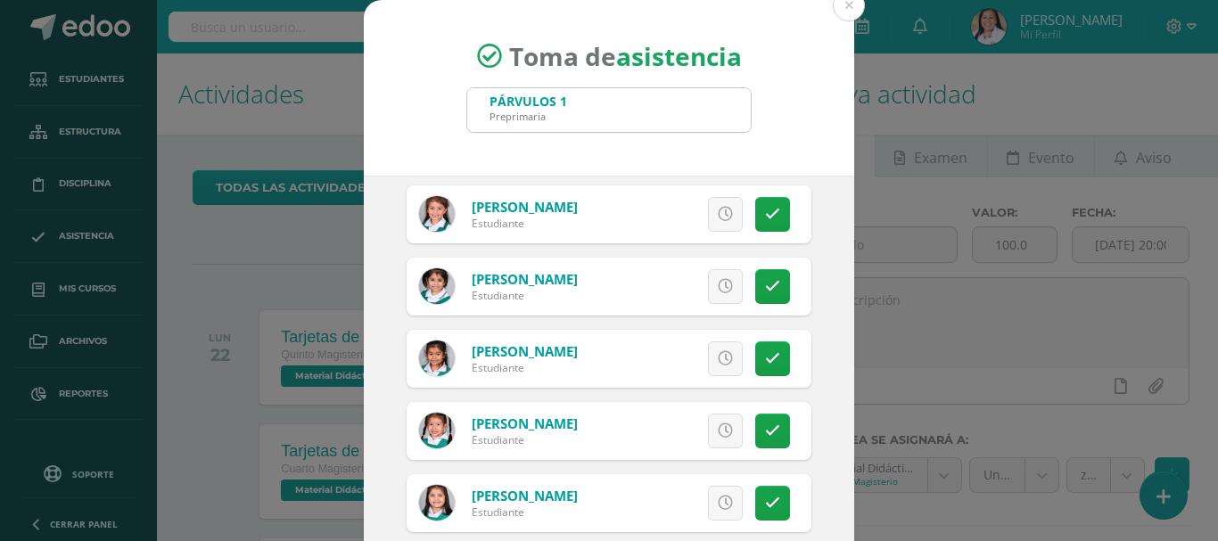
scroll to position [535, 0]
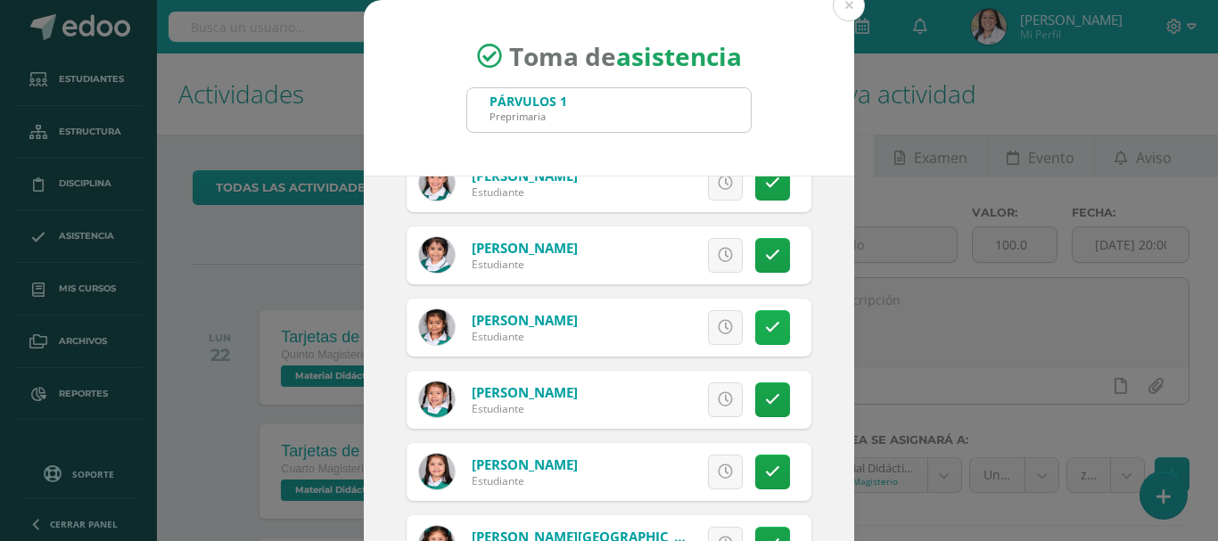
click at [765, 320] on icon at bounding box center [772, 327] width 15 height 15
click at [696, 324] on span "Excusa" at bounding box center [694, 327] width 49 height 33
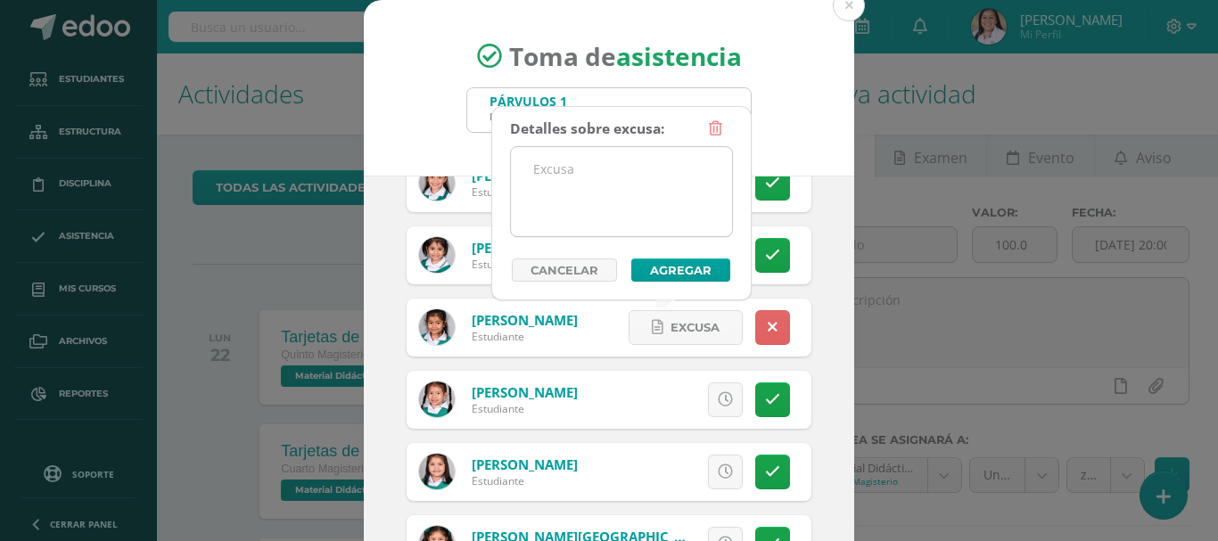
click at [594, 215] on textarea at bounding box center [621, 191] width 221 height 89
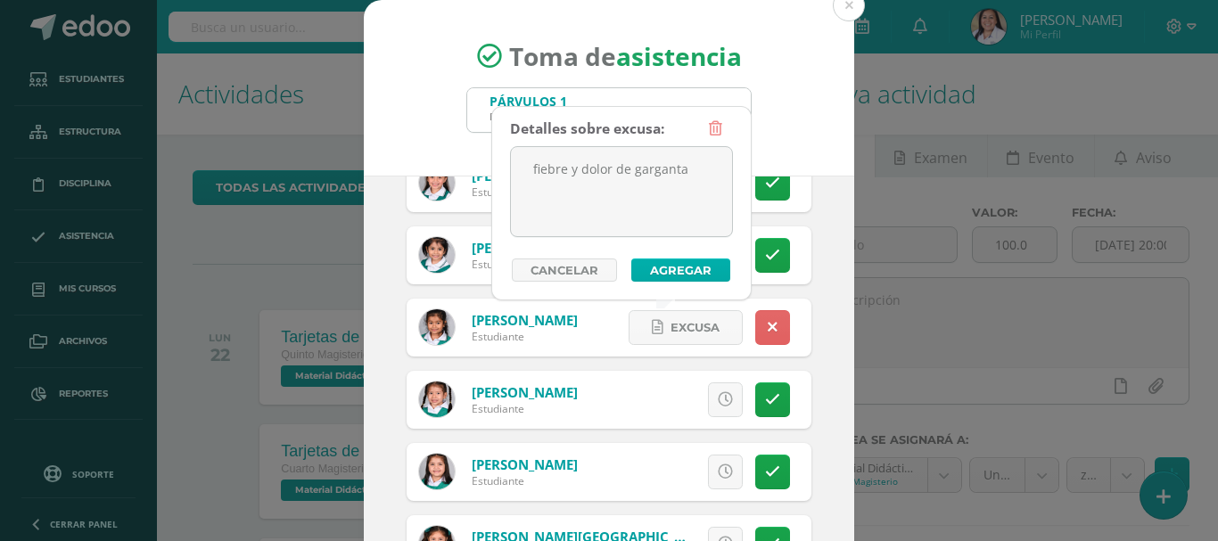
type textarea "fiebre y dolor de garganta"
drag, startPoint x: 665, startPoint y: 267, endPoint x: 656, endPoint y: 275, distance: 12.0
click at [662, 267] on button "Agregar" at bounding box center [680, 270] width 99 height 23
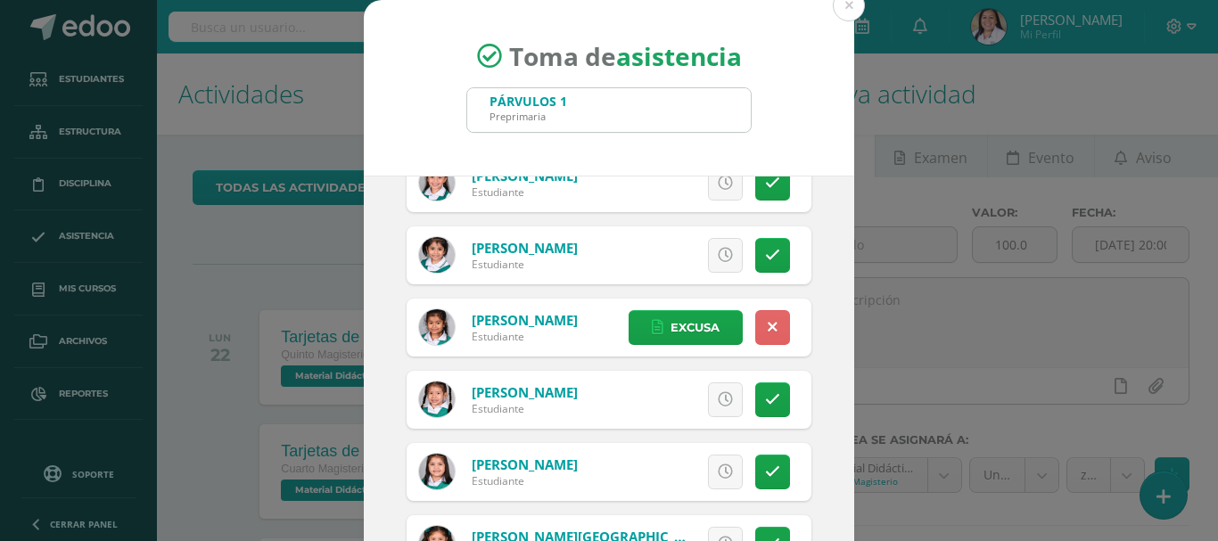
drag, startPoint x: 747, startPoint y: 399, endPoint x: 729, endPoint y: 398, distance: 17.9
click at [755, 399] on link at bounding box center [772, 399] width 35 height 35
click at [652, 396] on icon at bounding box center [658, 399] width 12 height 15
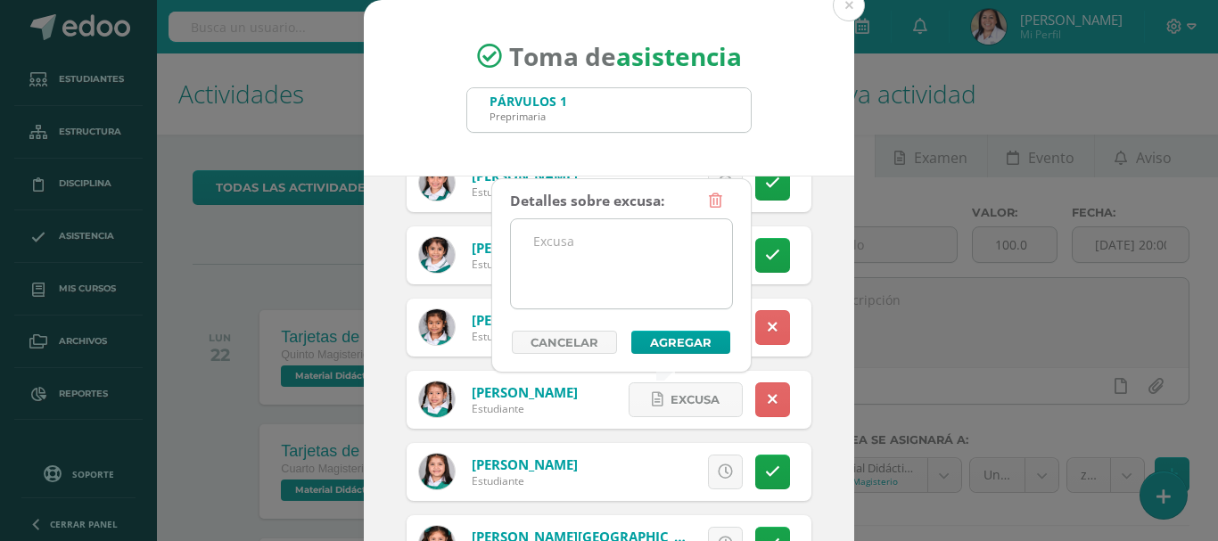
click at [616, 259] on textarea at bounding box center [621, 263] width 221 height 89
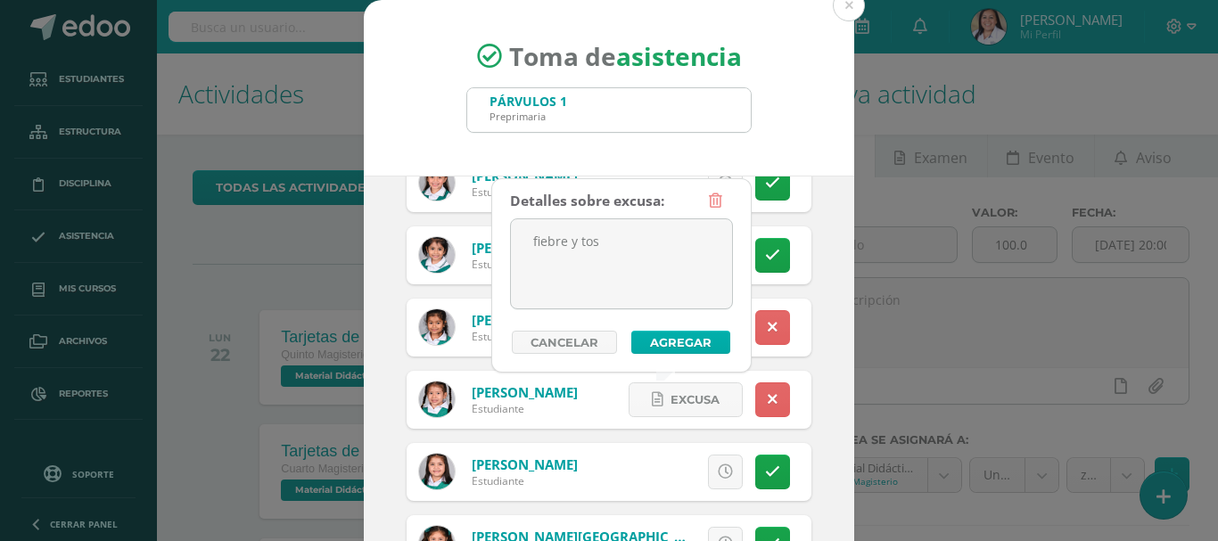
type textarea "fiebre y tos"
click at [651, 338] on button "Agregar" at bounding box center [680, 342] width 99 height 23
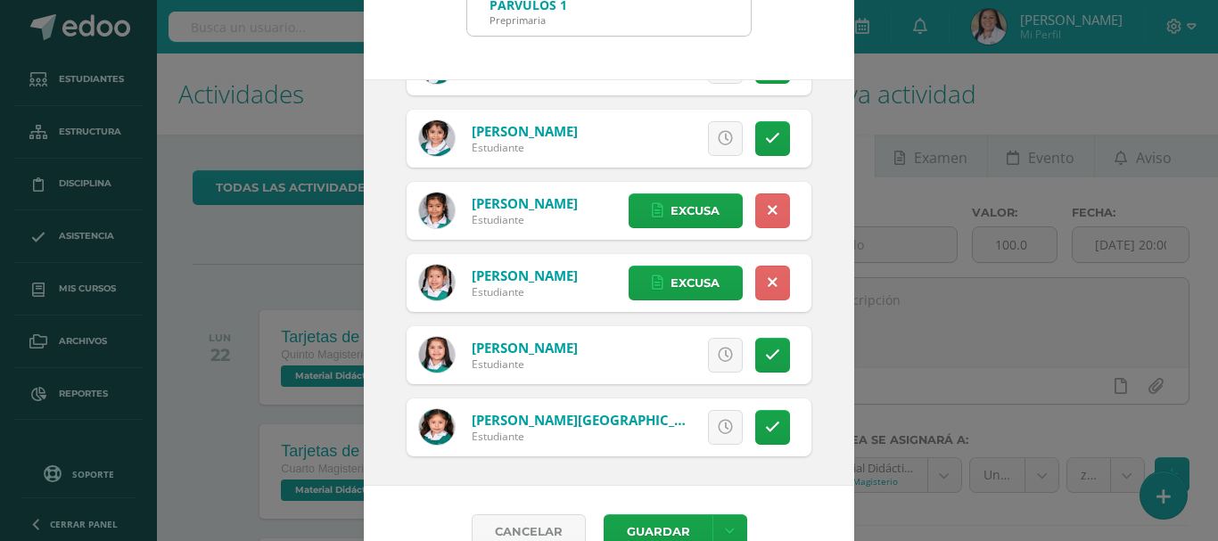
scroll to position [133, 0]
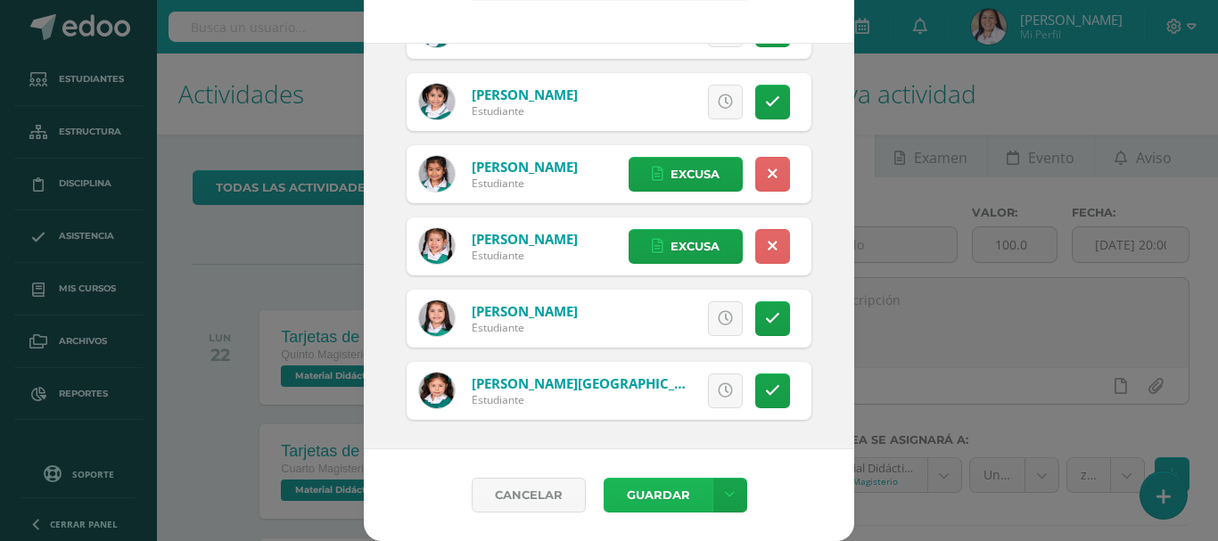
click at [660, 493] on button "Guardar" at bounding box center [658, 495] width 109 height 35
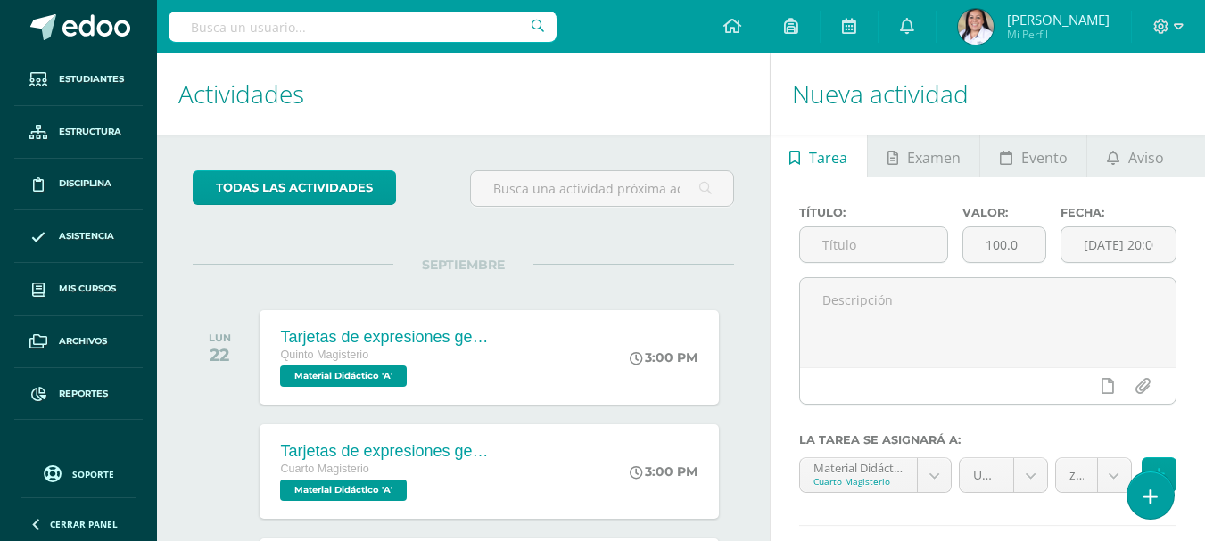
drag, startPoint x: 1156, startPoint y: 492, endPoint x: 1123, endPoint y: 458, distance: 47.9
click at [1154, 492] on icon at bounding box center [1150, 497] width 14 height 19
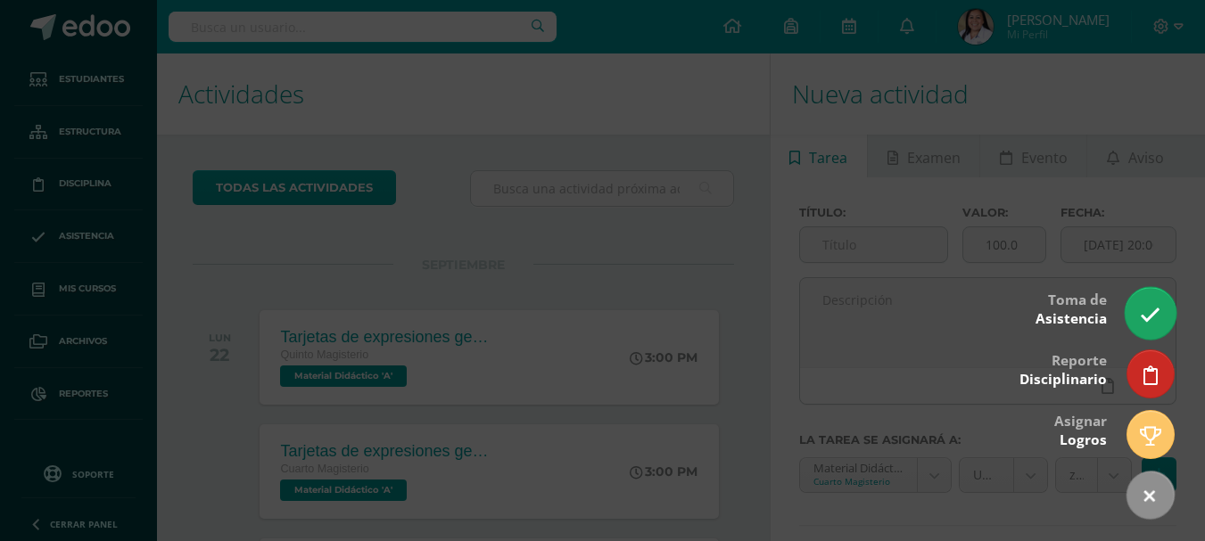
click at [1140, 310] on icon at bounding box center [1149, 315] width 21 height 21
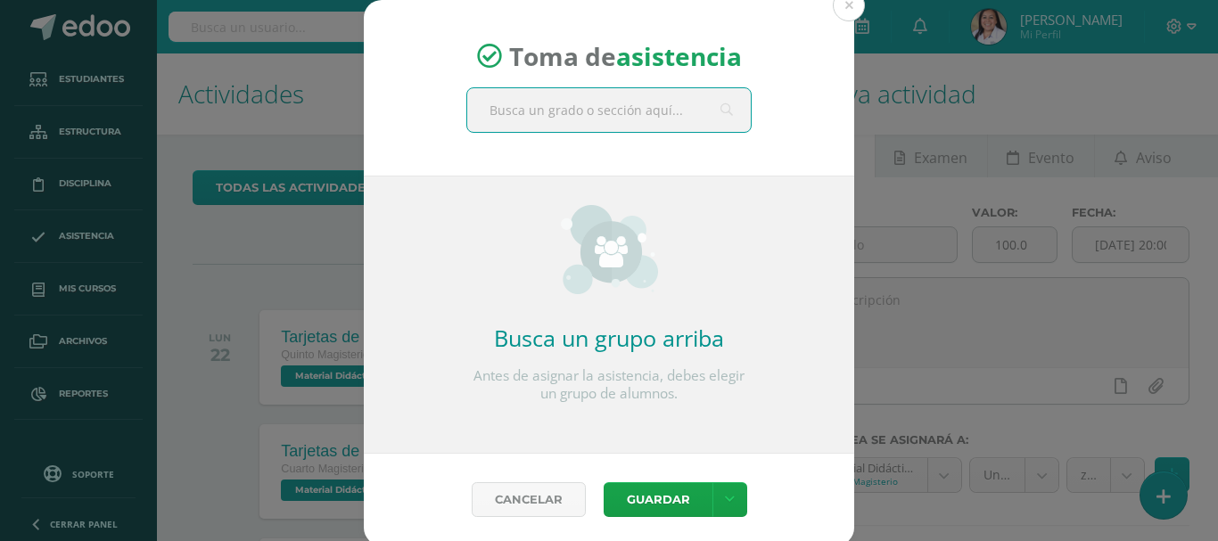
click at [637, 111] on input "text" at bounding box center [609, 110] width 284 height 44
type input "párvulos 2"
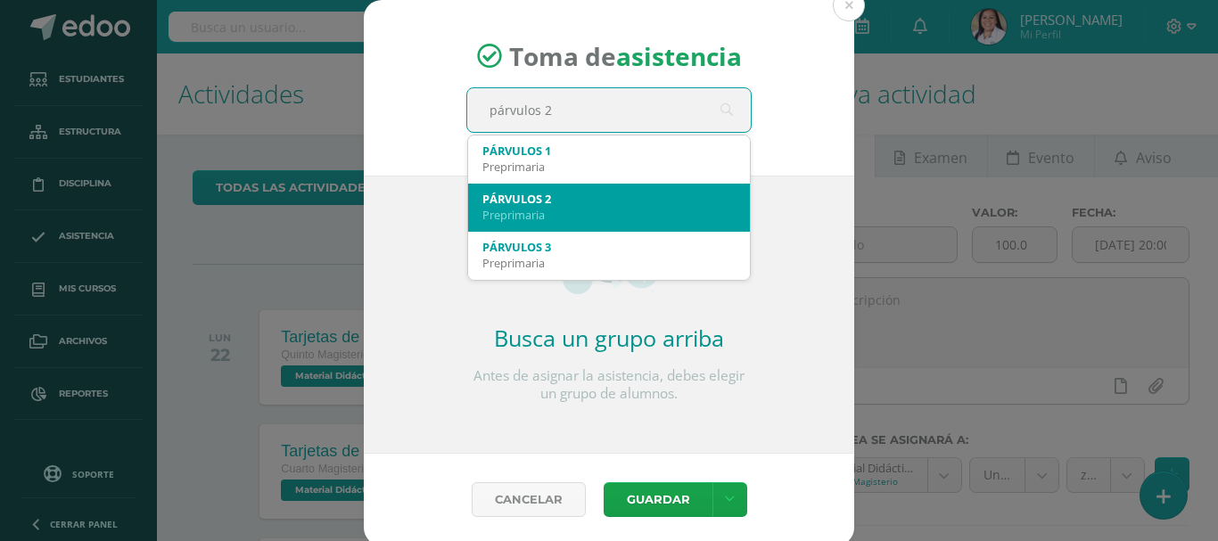
click at [552, 210] on div "Preprimaria" at bounding box center [608, 215] width 253 height 16
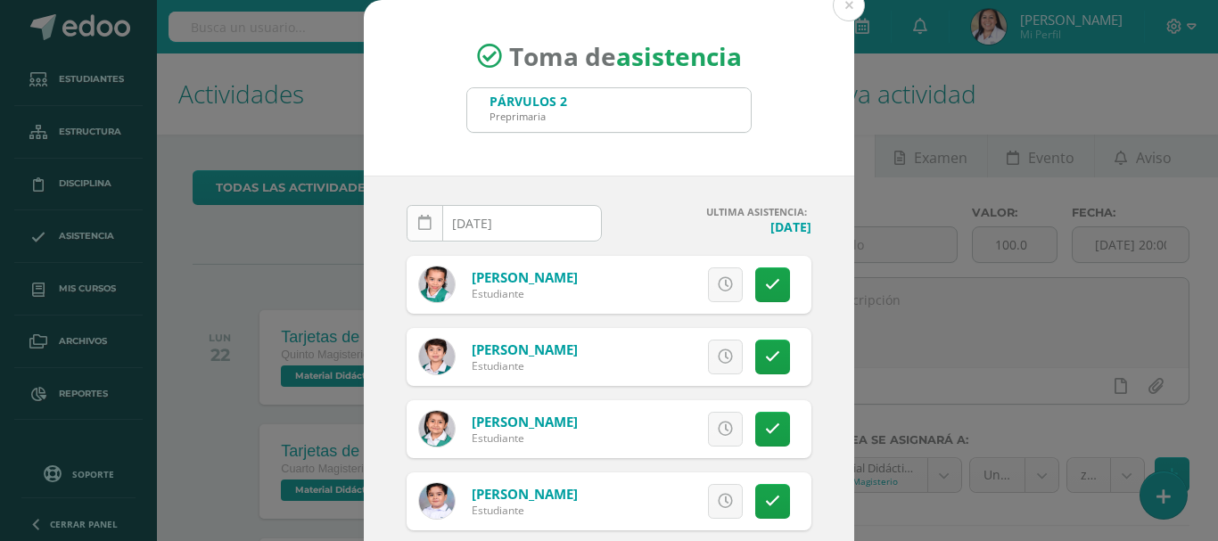
click at [418, 226] on icon at bounding box center [424, 223] width 13 height 15
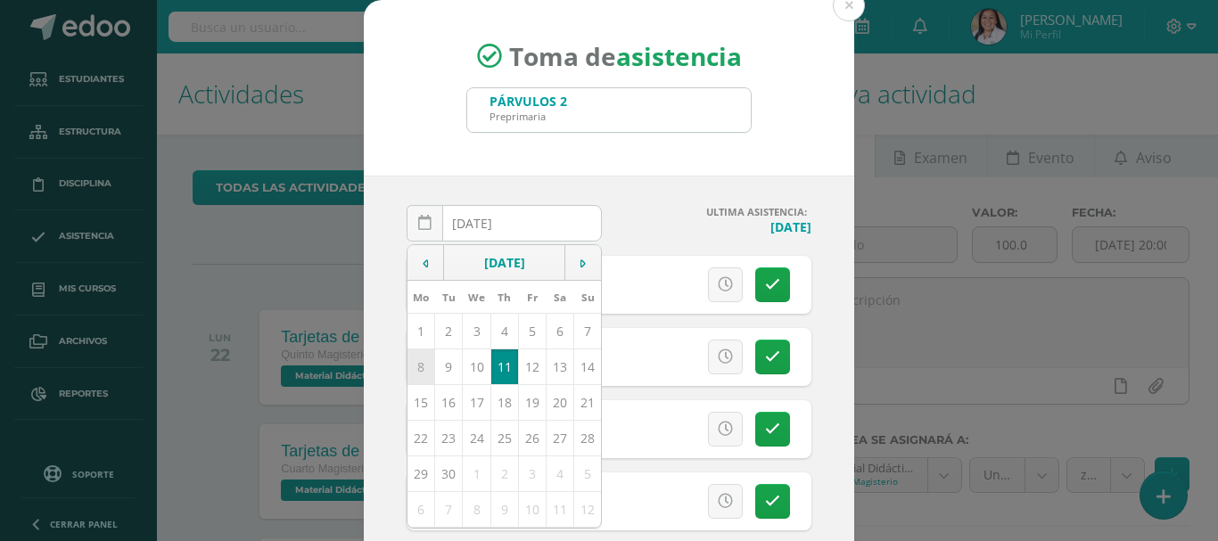
click at [414, 362] on td "8" at bounding box center [421, 367] width 28 height 36
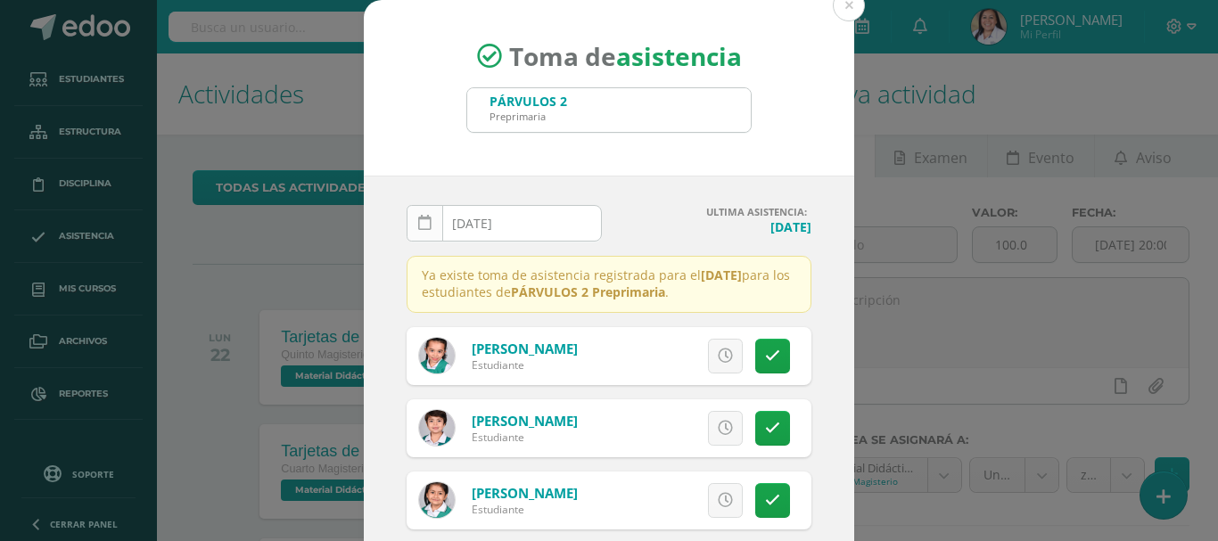
click at [422, 228] on icon at bounding box center [424, 223] width 13 height 15
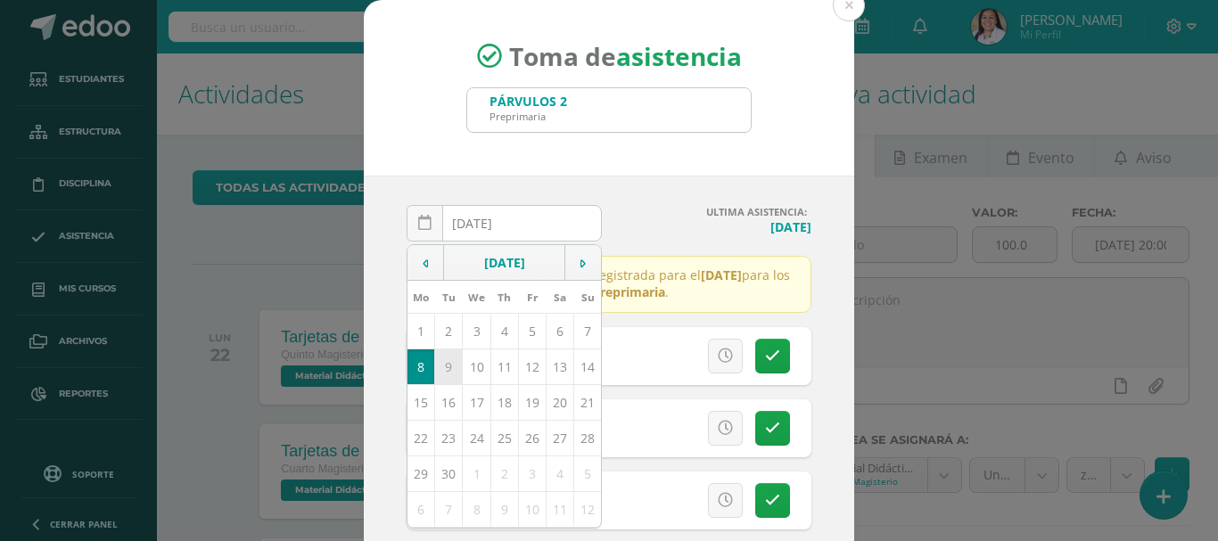
click at [439, 373] on td "9" at bounding box center [449, 367] width 28 height 36
type input "2025-09-09"
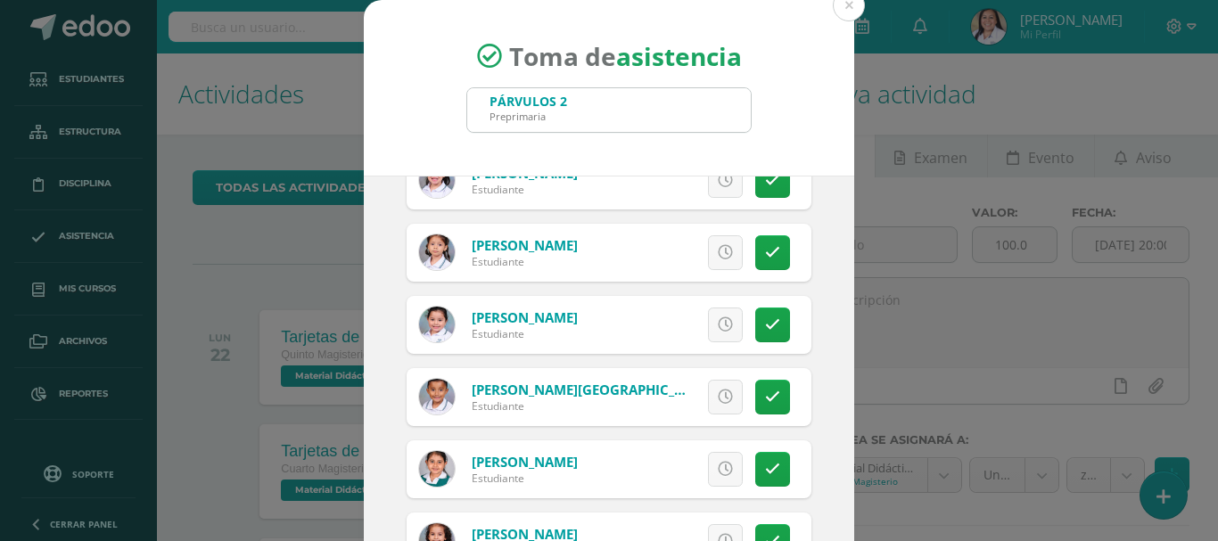
scroll to position [713, 0]
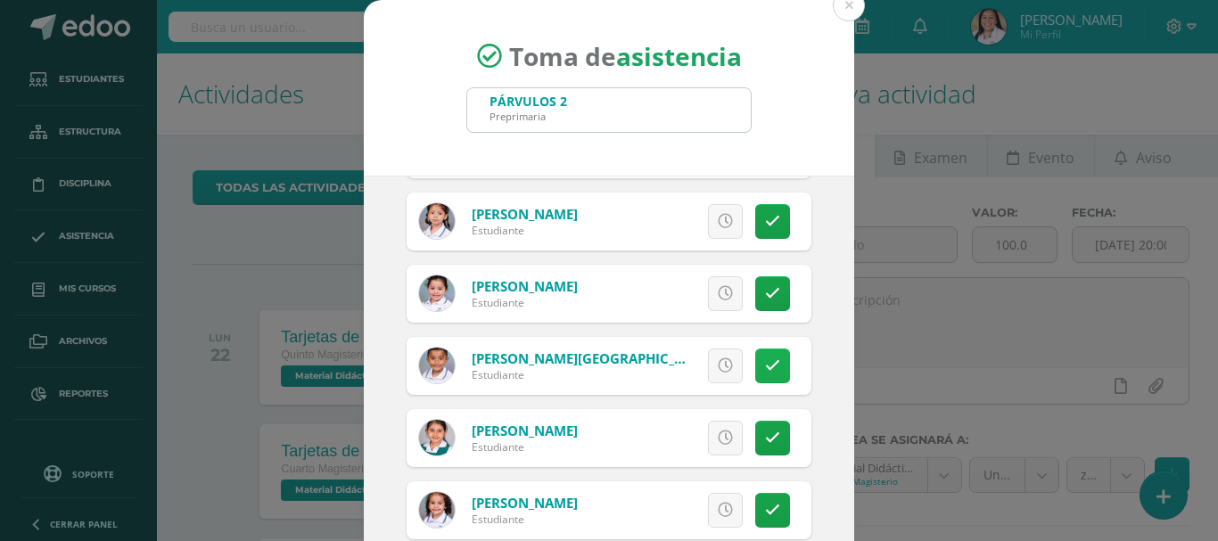
click at [755, 369] on link at bounding box center [772, 366] width 35 height 35
click at [702, 368] on link "Excusa" at bounding box center [686, 366] width 114 height 35
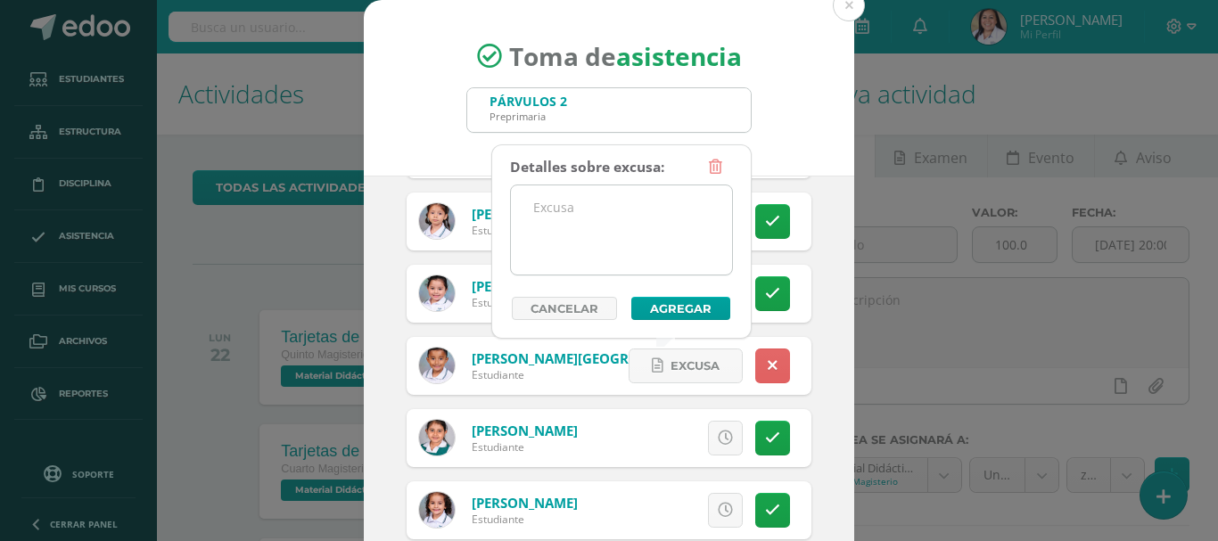
click at [602, 223] on textarea at bounding box center [621, 229] width 221 height 89
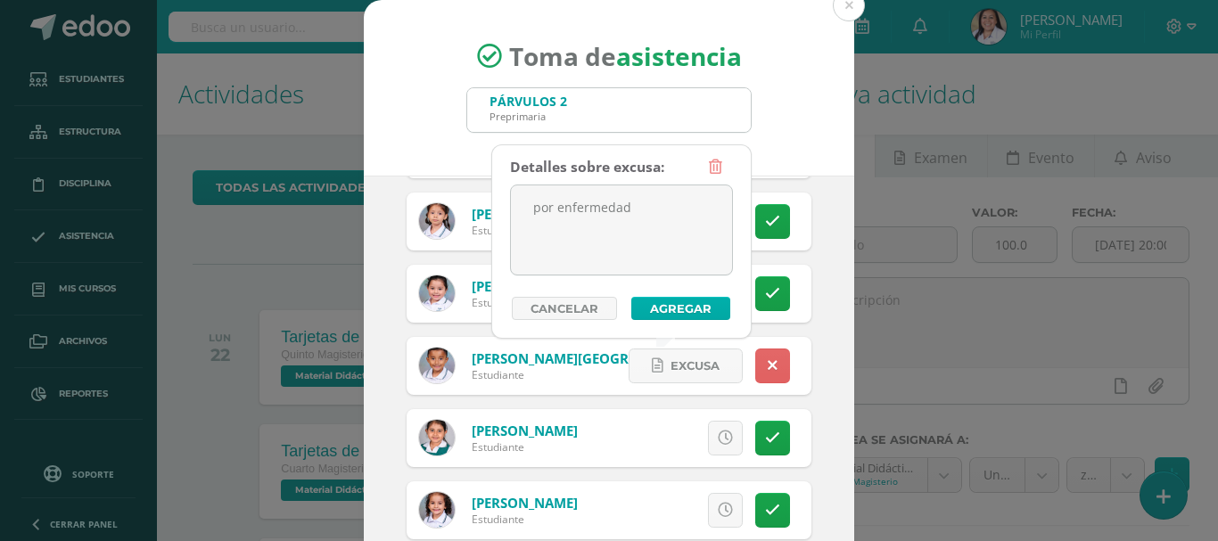
type textarea "por enfermedad"
click at [716, 306] on button "Agregar" at bounding box center [680, 308] width 99 height 23
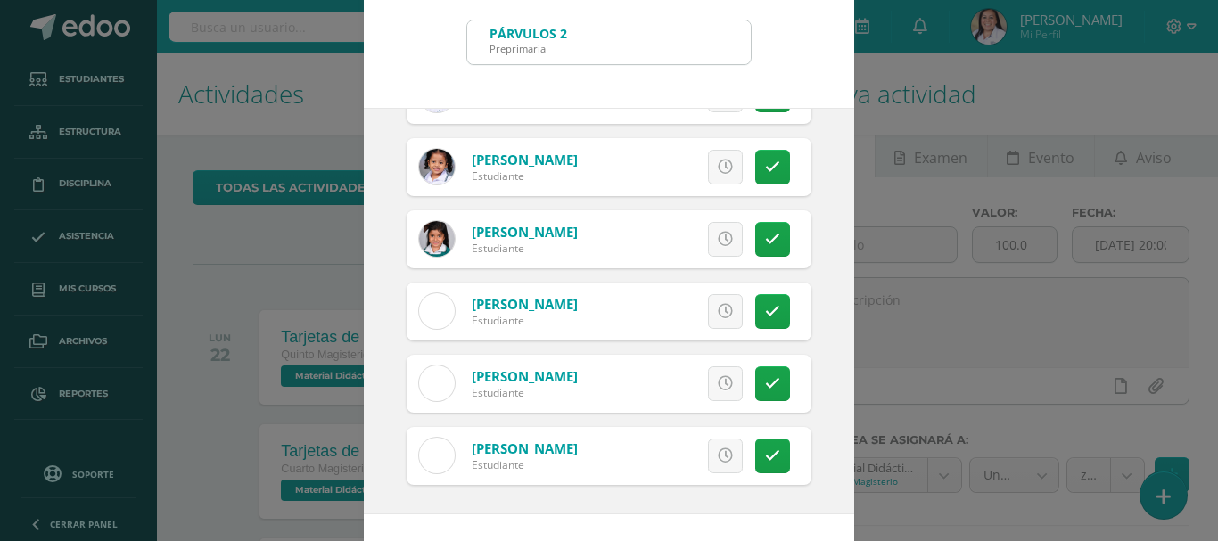
scroll to position [133, 0]
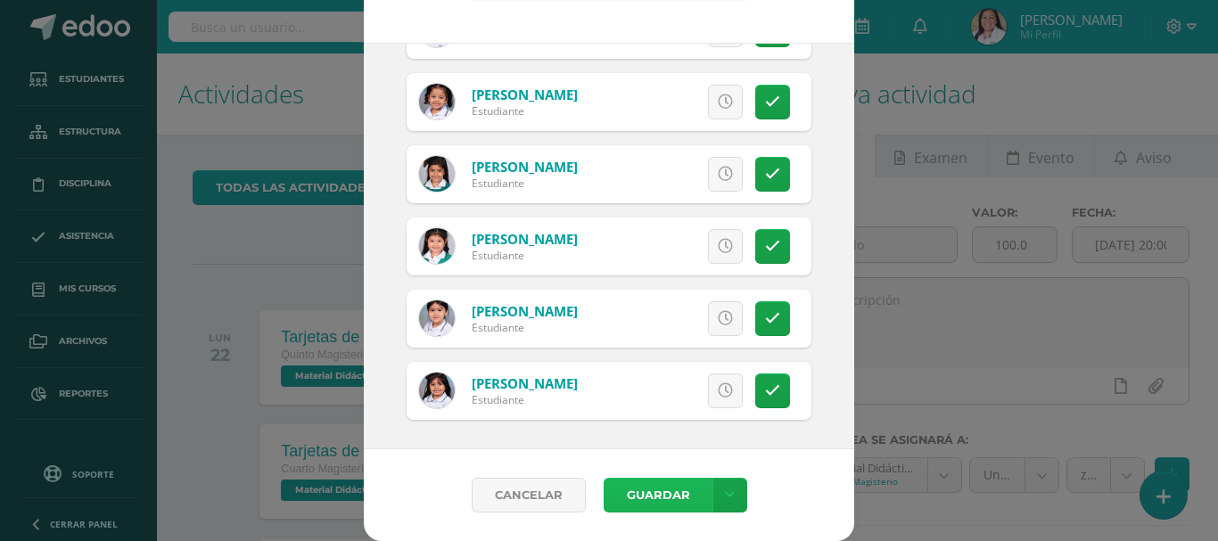
click at [654, 493] on button "Guardar" at bounding box center [658, 495] width 109 height 35
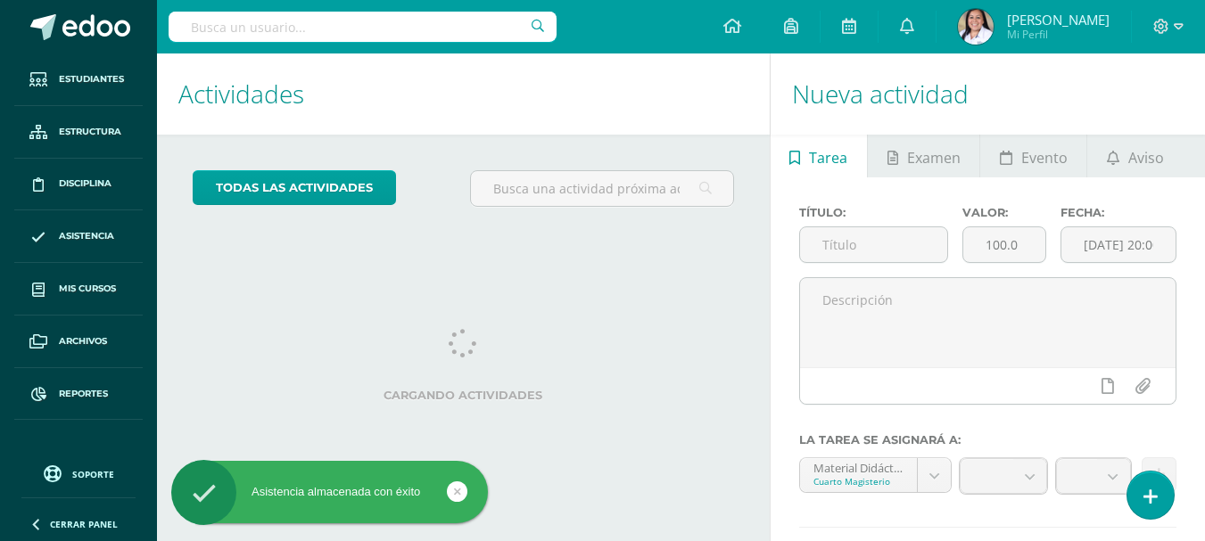
drag, startPoint x: 1166, startPoint y: 495, endPoint x: 1139, endPoint y: 427, distance: 73.2
click at [1165, 494] on link at bounding box center [1150, 495] width 46 height 47
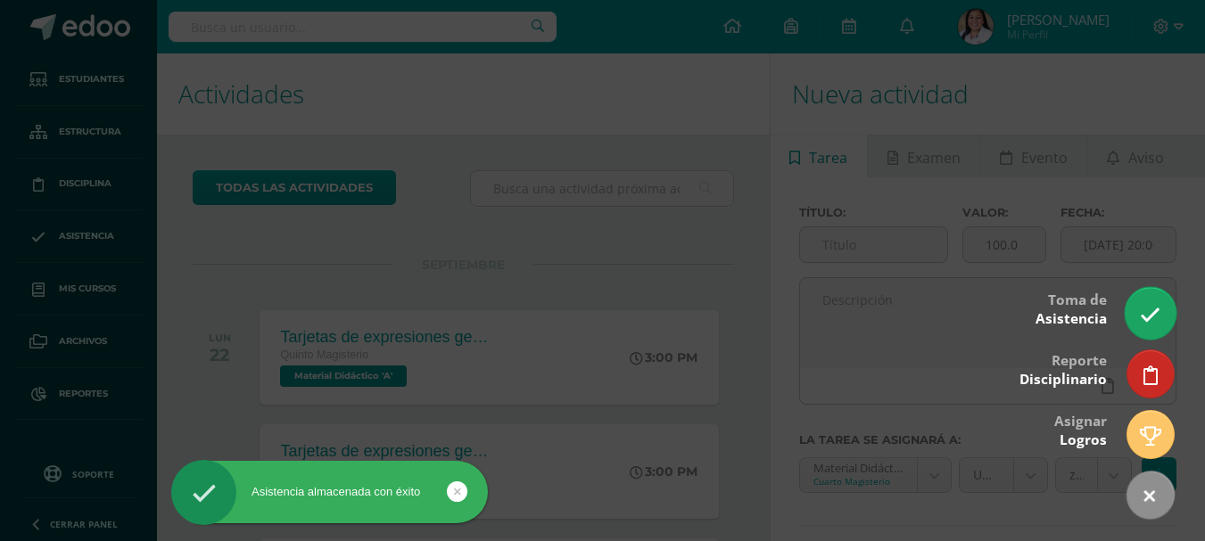
click at [1150, 315] on icon at bounding box center [1149, 315] width 21 height 21
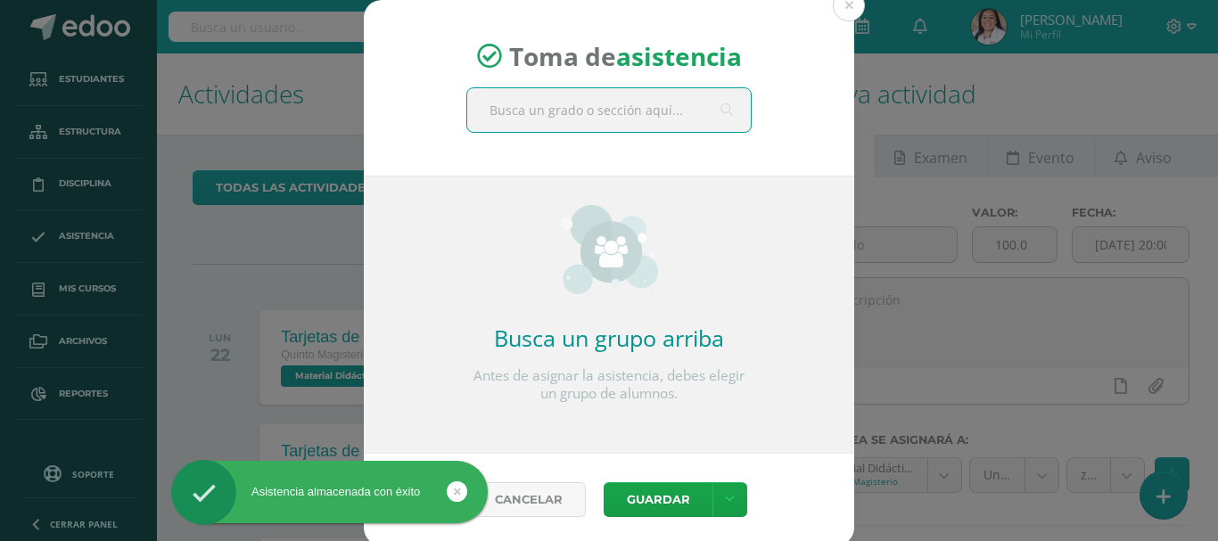
click at [506, 101] on input "text" at bounding box center [609, 110] width 284 height 44
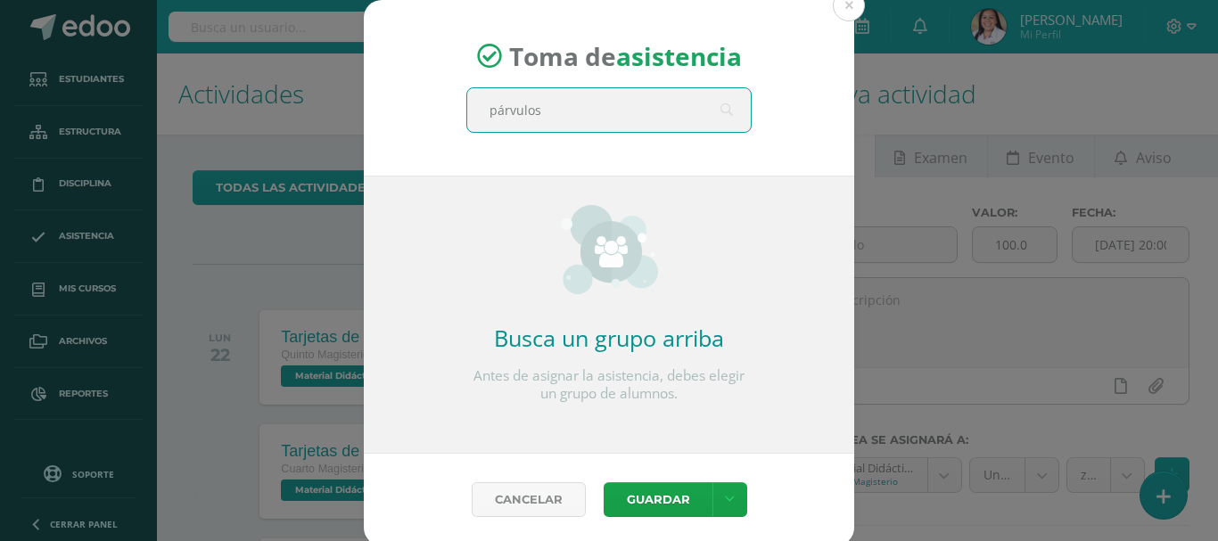
type input "párvulos 2"
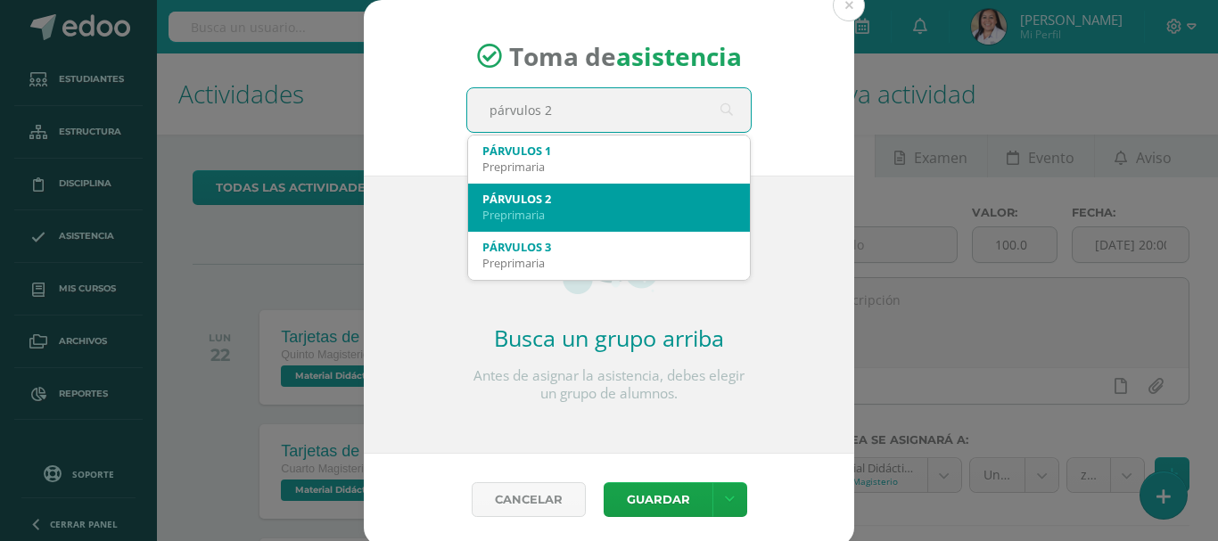
click at [548, 199] on div "PÁRVULOS 2" at bounding box center [608, 199] width 253 height 16
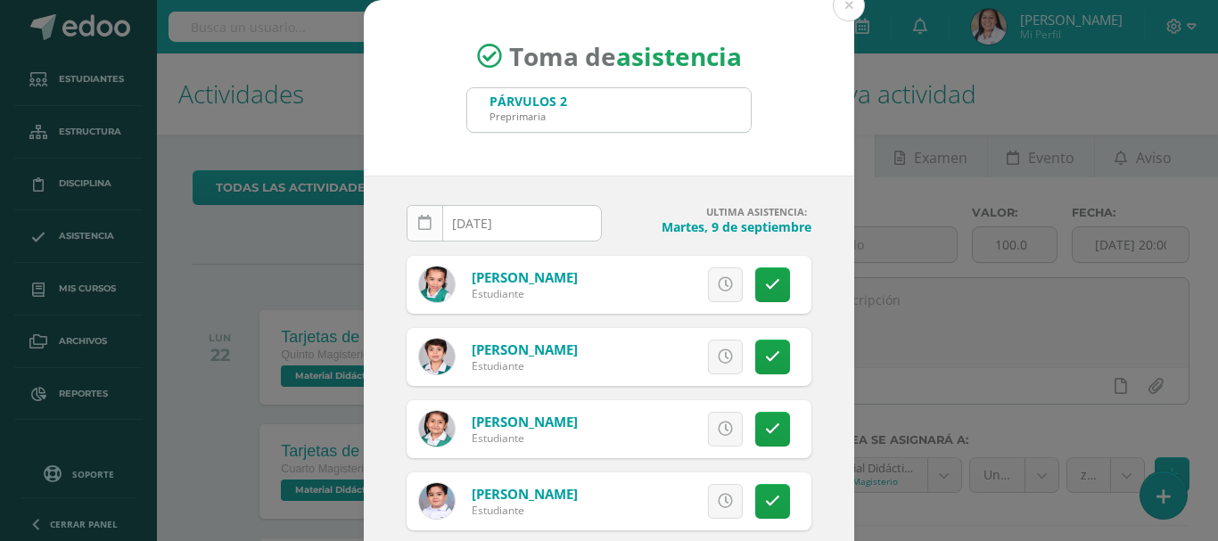
click at [418, 225] on icon at bounding box center [424, 223] width 13 height 15
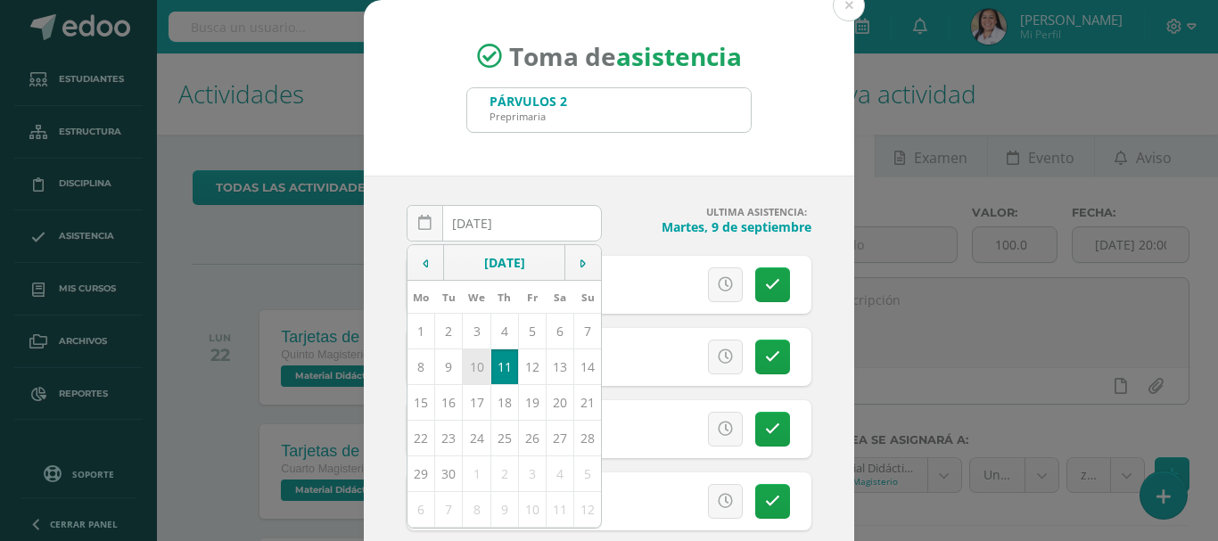
click at [473, 373] on td "10" at bounding box center [477, 367] width 28 height 36
type input "2025-09-10"
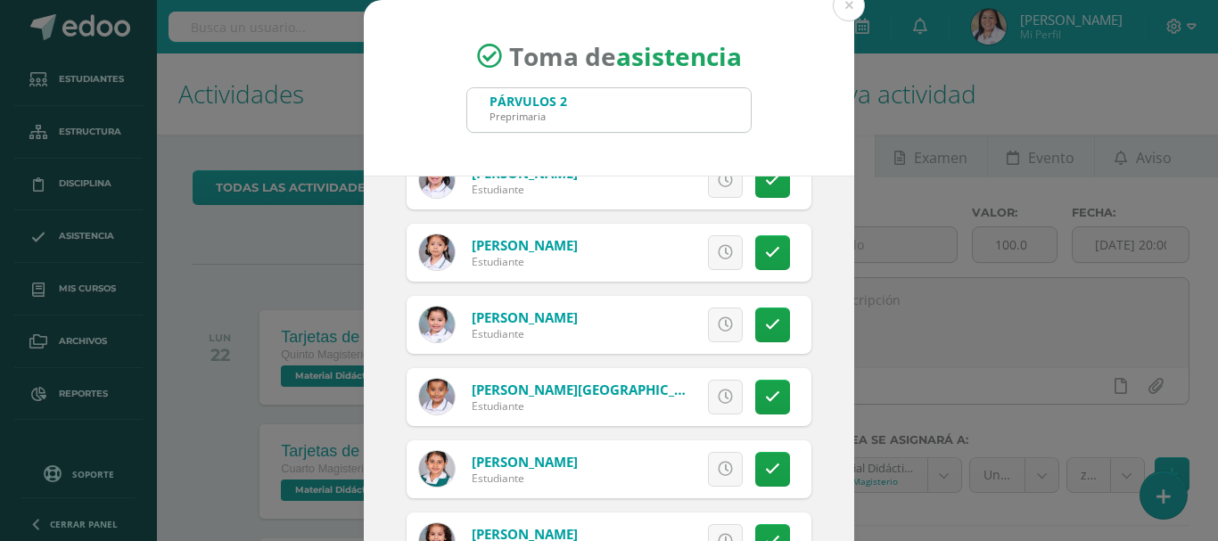
scroll to position [713, 0]
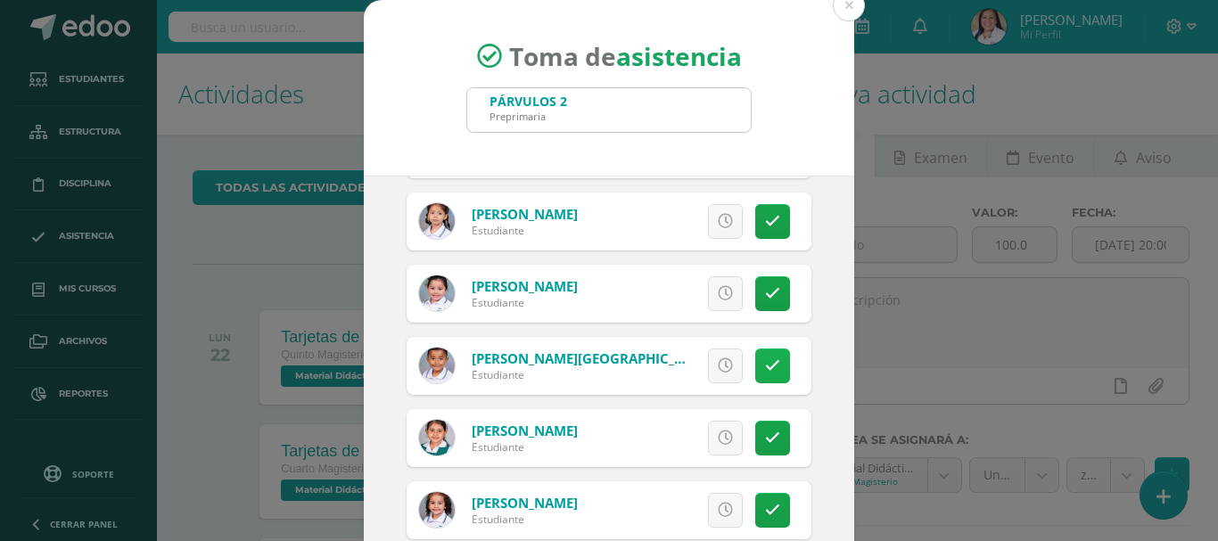
click at [762, 374] on link at bounding box center [772, 366] width 35 height 35
click at [670, 366] on span "Excusa" at bounding box center [694, 366] width 49 height 33
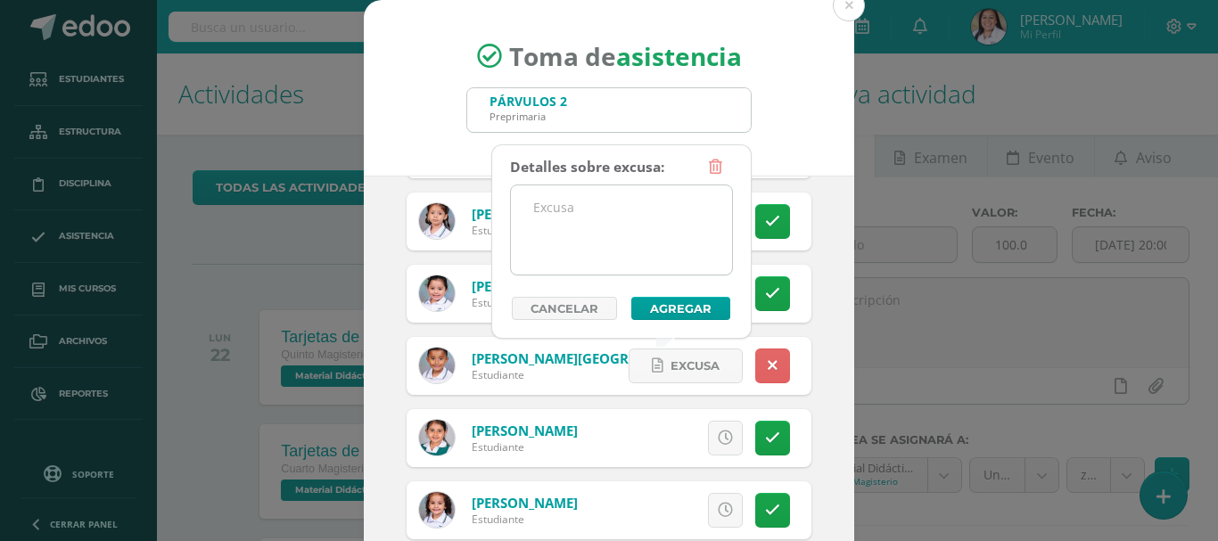
click at [634, 235] on textarea at bounding box center [621, 229] width 221 height 89
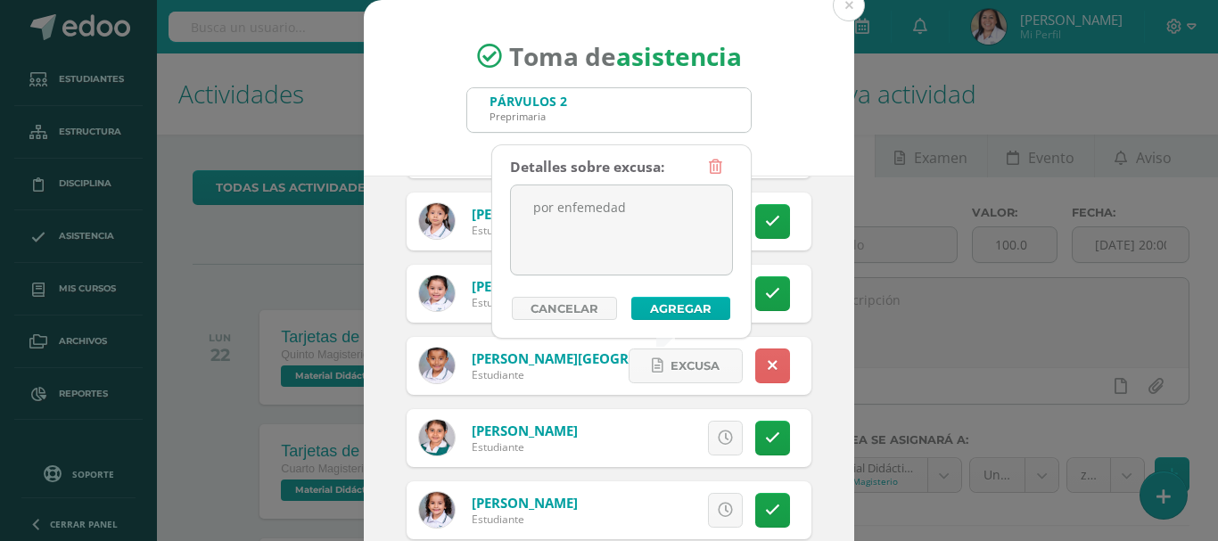
type textarea "por enfemedad"
click at [670, 300] on button "Agregar" at bounding box center [680, 308] width 99 height 23
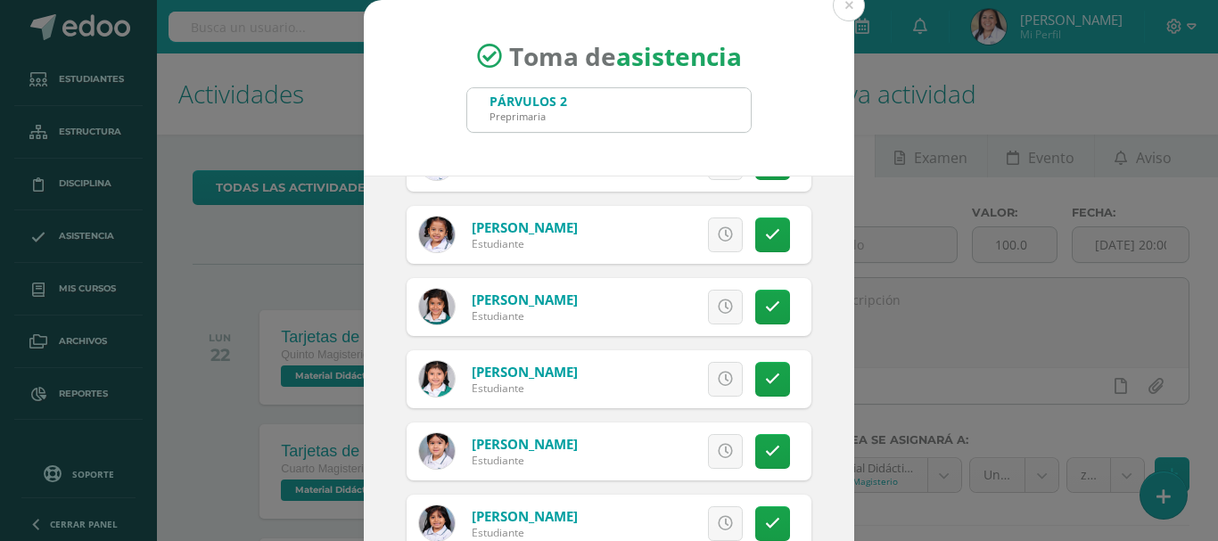
scroll to position [133, 0]
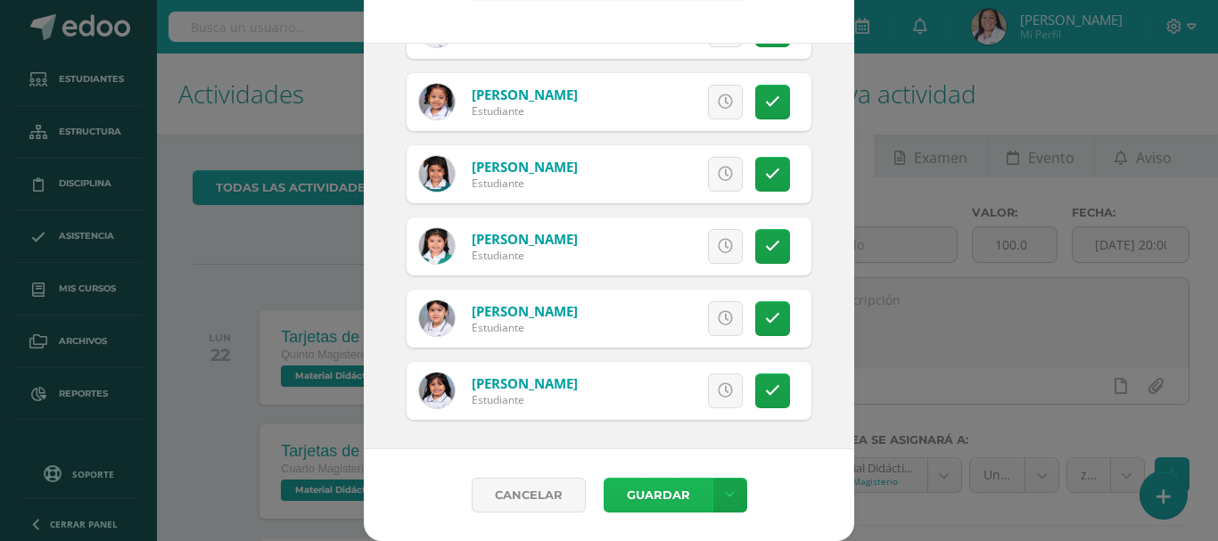
click at [656, 502] on button "Guardar" at bounding box center [658, 495] width 109 height 35
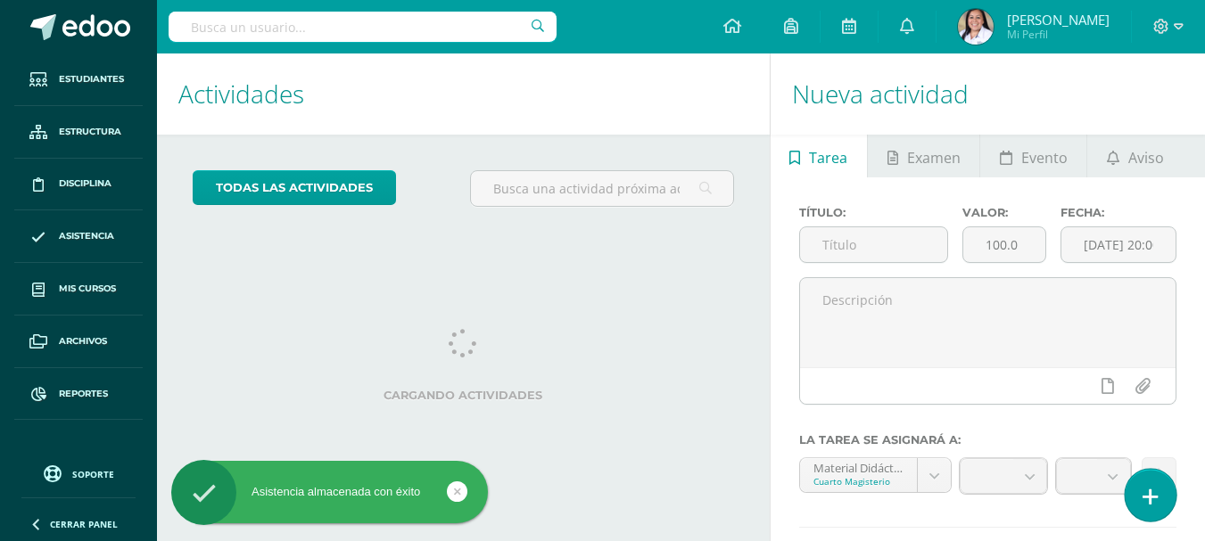
click at [1162, 499] on link at bounding box center [1149, 495] width 51 height 52
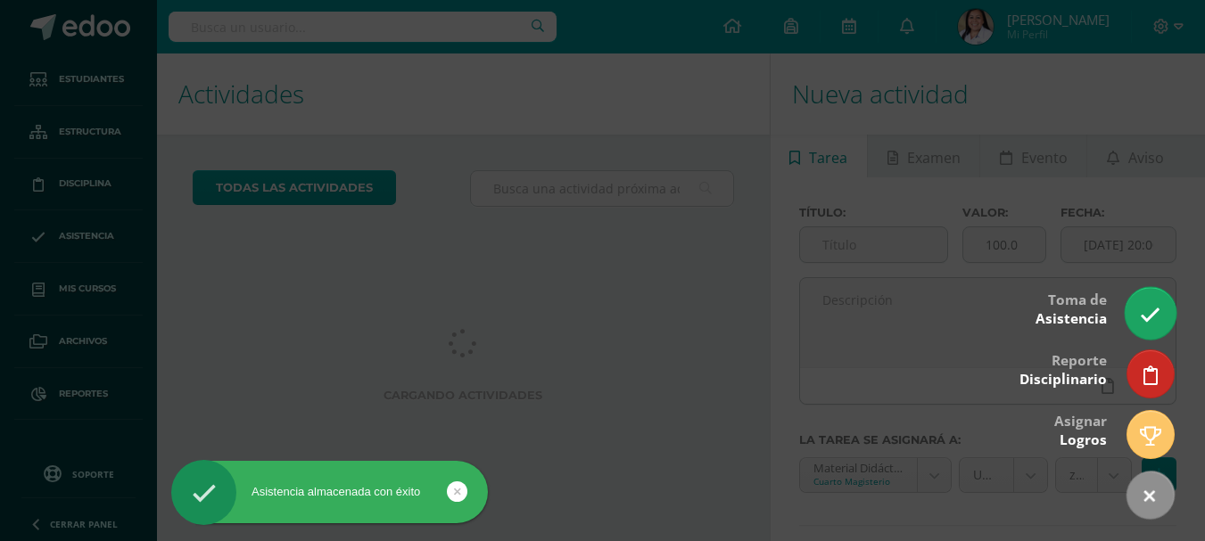
click at [1161, 310] on link at bounding box center [1149, 313] width 51 height 52
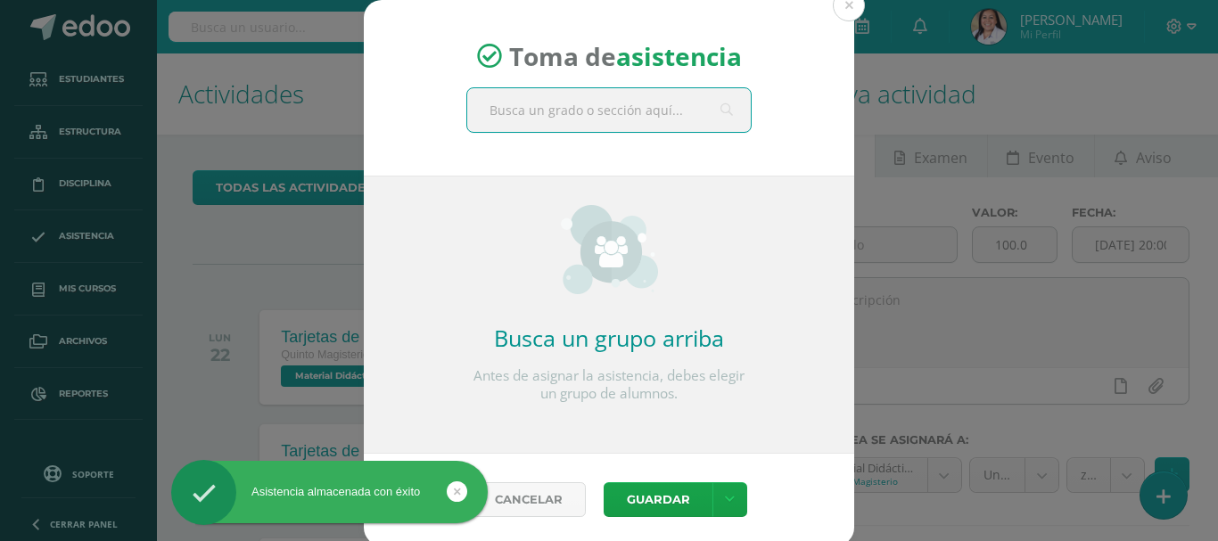
click at [626, 109] on input "text" at bounding box center [609, 110] width 284 height 44
type input "párvulos 2"
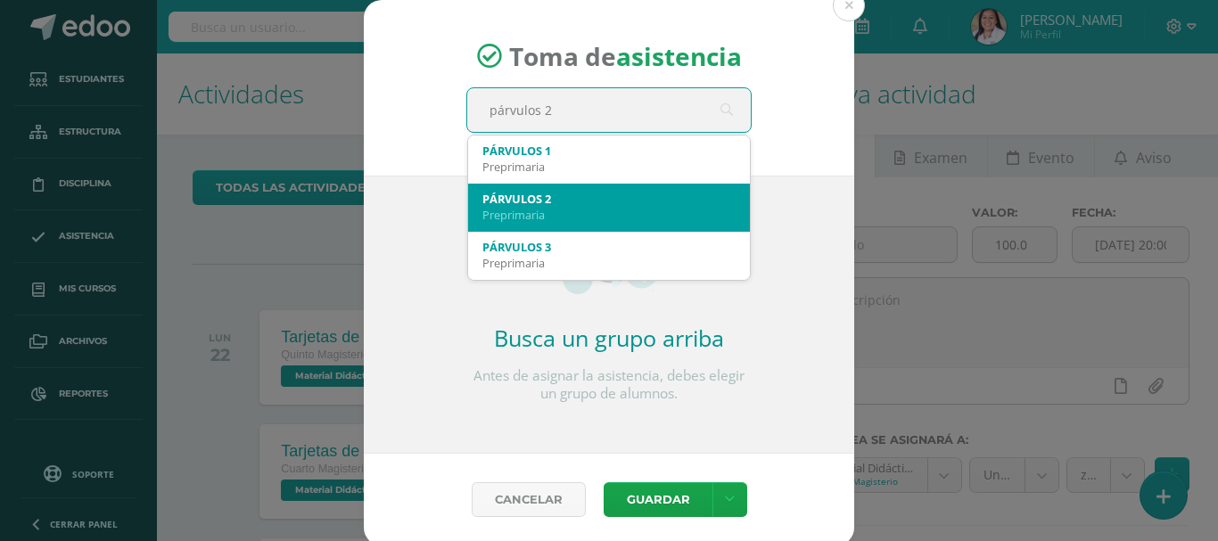
click at [543, 206] on div "PÁRVULOS 2" at bounding box center [608, 199] width 253 height 16
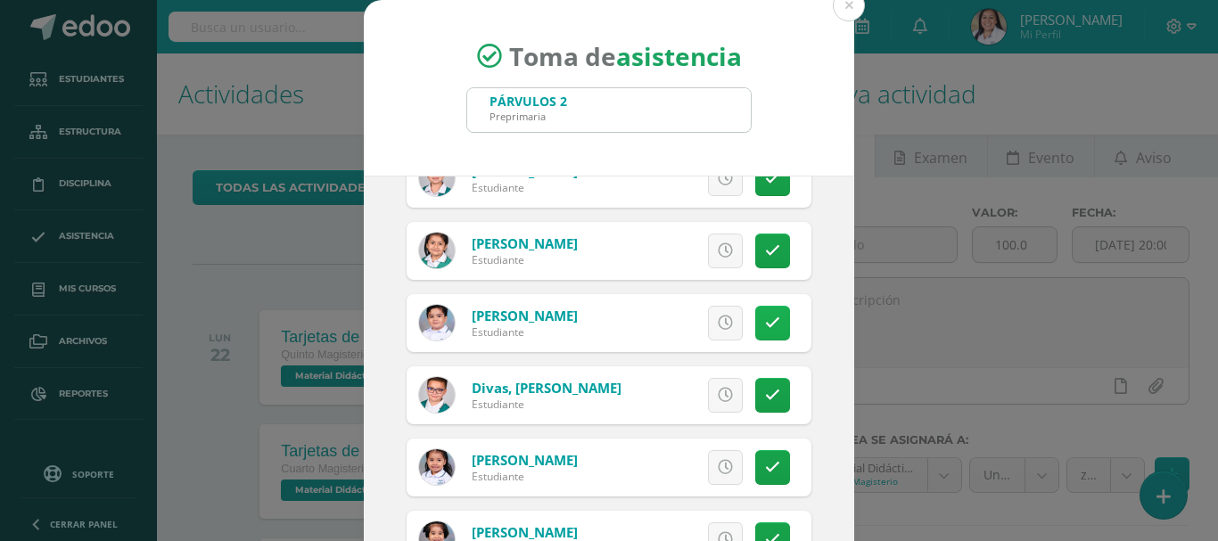
click at [761, 323] on link at bounding box center [772, 323] width 35 height 35
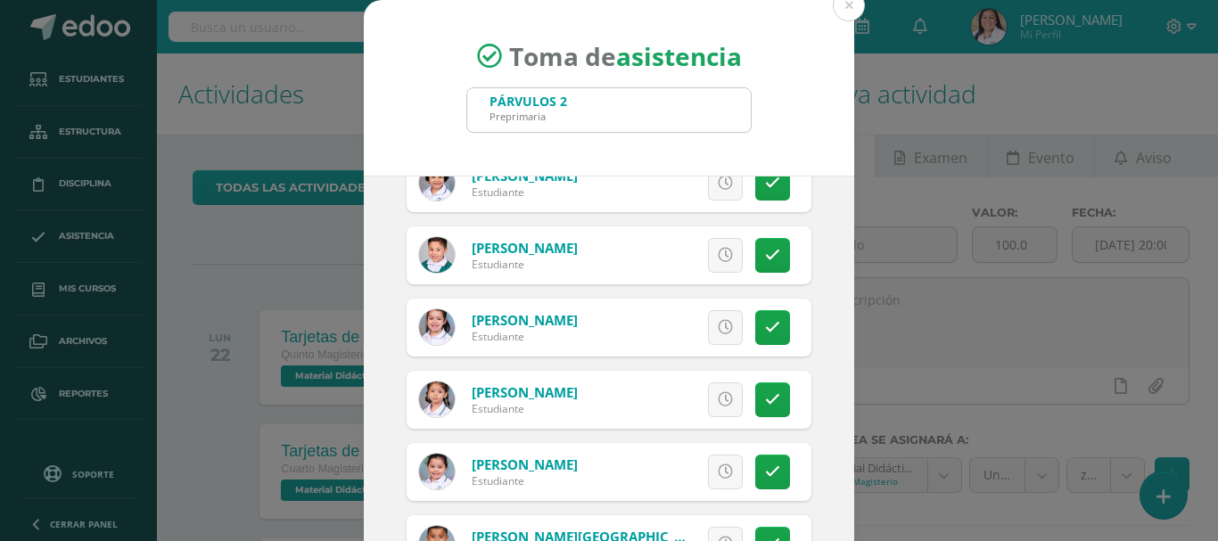
scroll to position [624, 0]
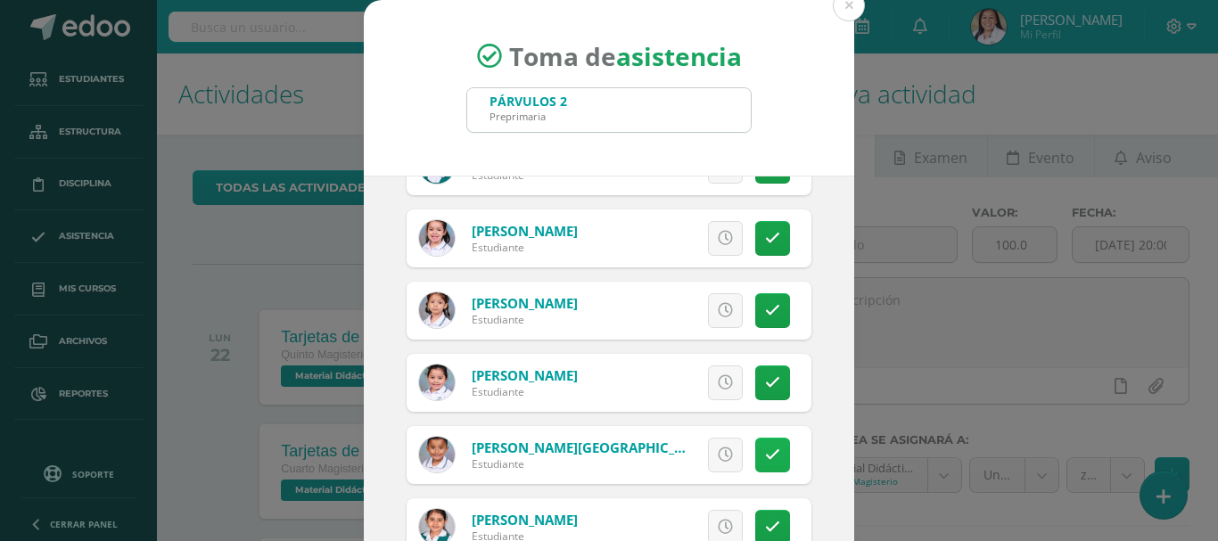
click at [765, 449] on icon at bounding box center [772, 455] width 15 height 15
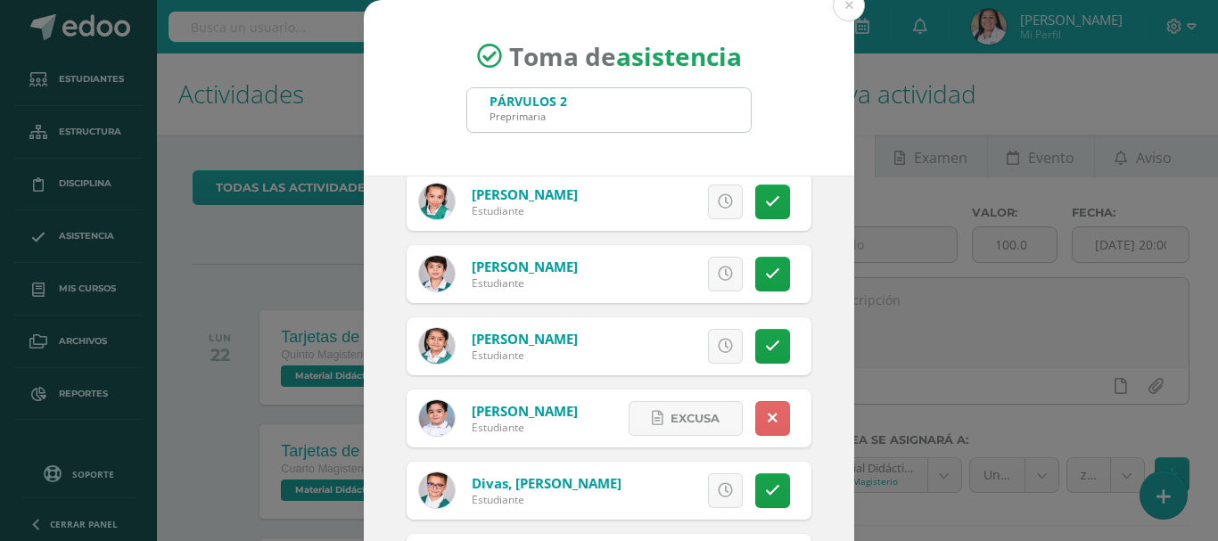
scroll to position [0, 0]
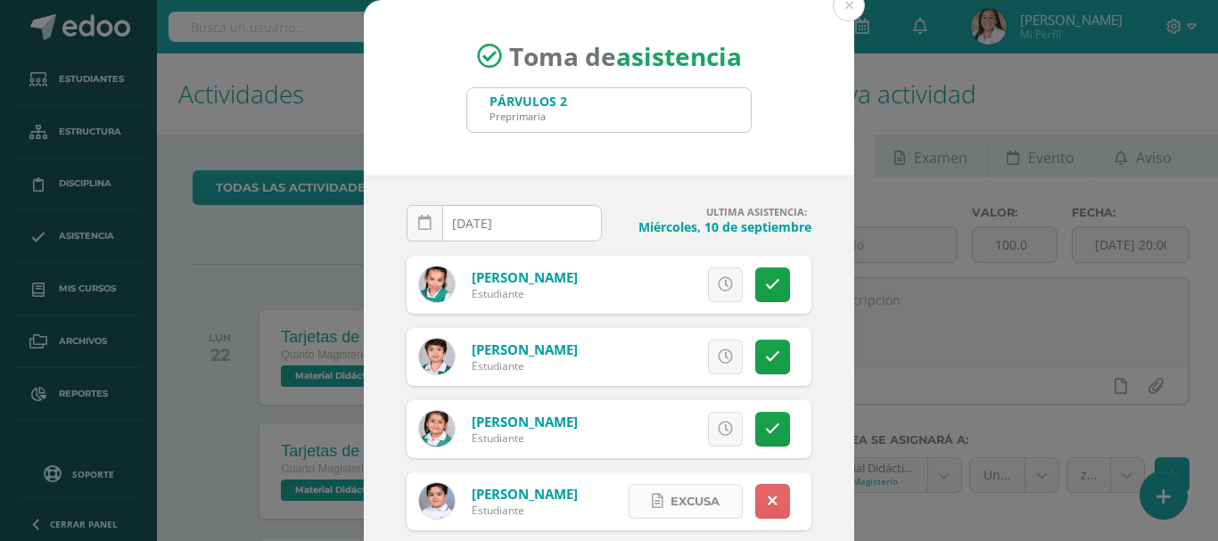
click at [680, 491] on span "Excusa" at bounding box center [694, 501] width 49 height 33
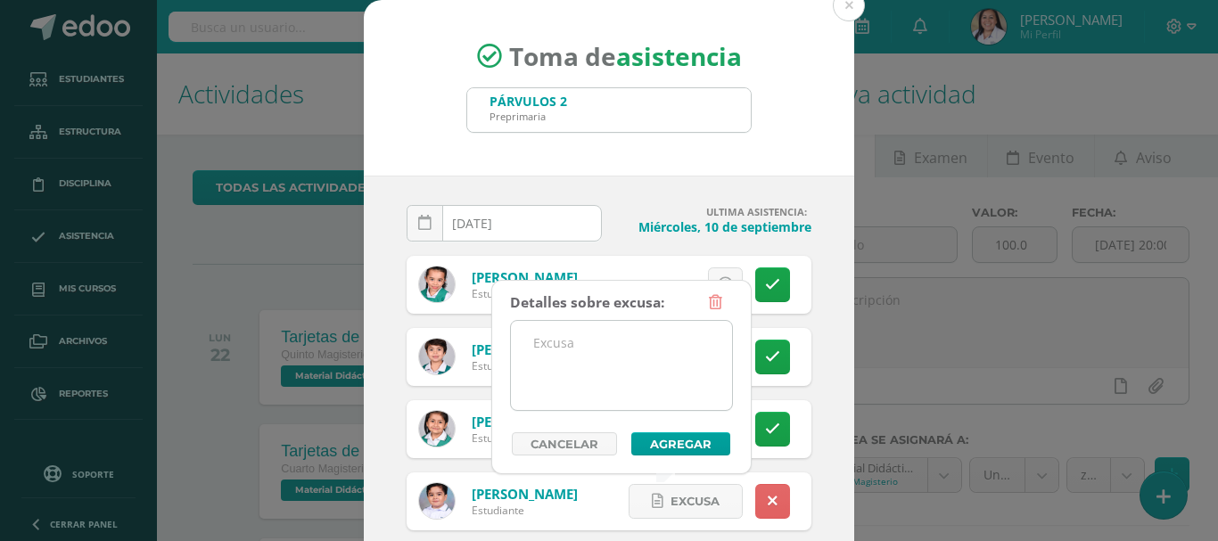
click at [540, 353] on textarea at bounding box center [621, 365] width 221 height 89
click at [640, 347] on textarea "situación" at bounding box center [621, 365] width 221 height 89
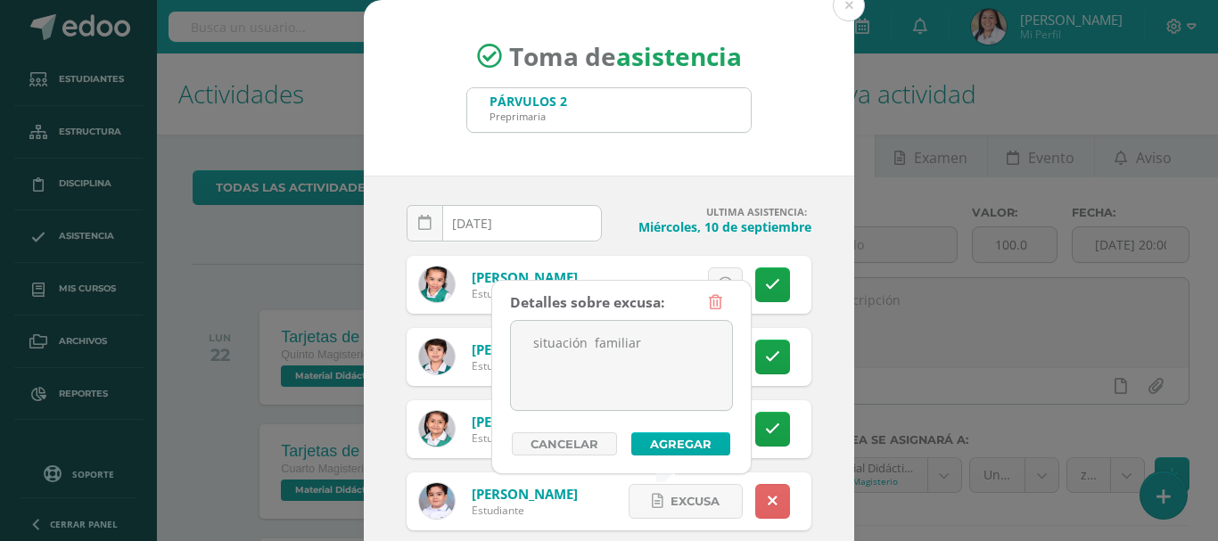
type textarea "situación familiar"
click at [674, 442] on button "Agregar" at bounding box center [680, 443] width 99 height 23
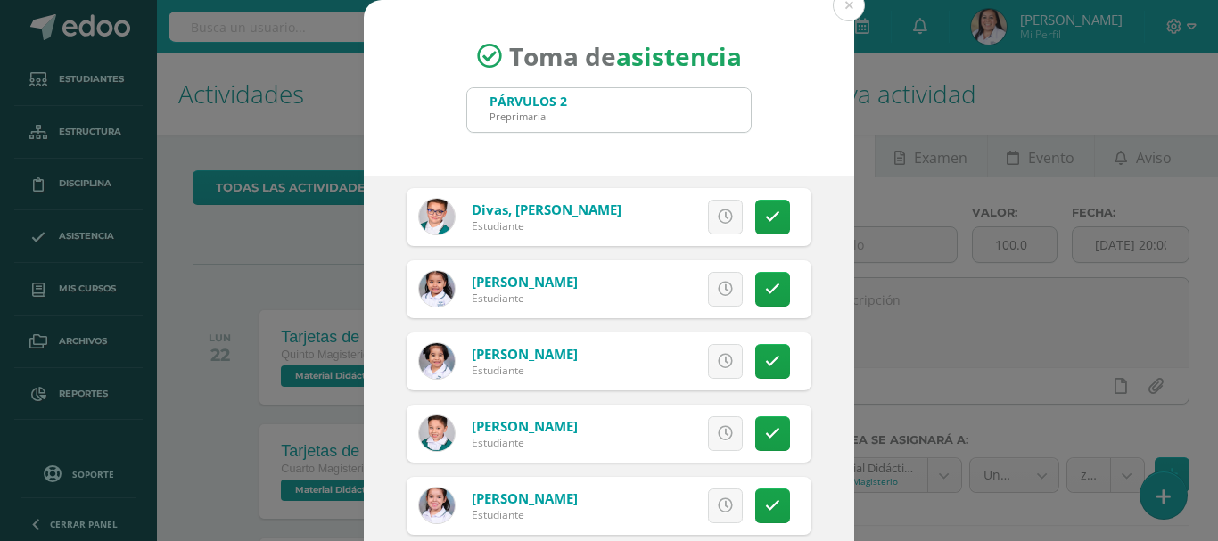
scroll to position [624, 0]
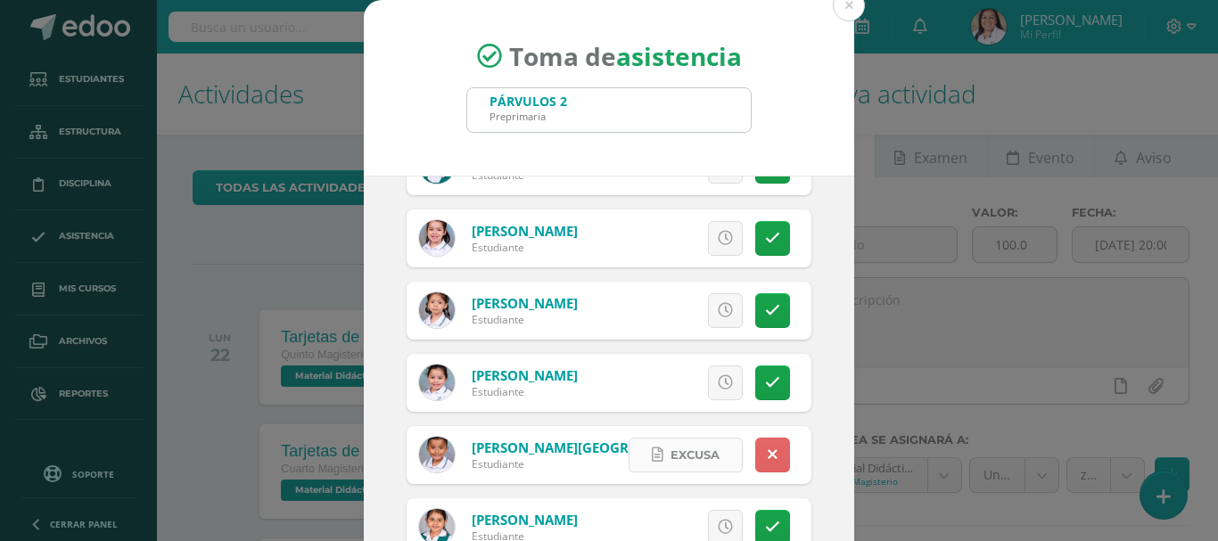
drag, startPoint x: 673, startPoint y: 449, endPoint x: 644, endPoint y: 435, distance: 32.7
click at [672, 450] on span "Excusa" at bounding box center [694, 455] width 49 height 33
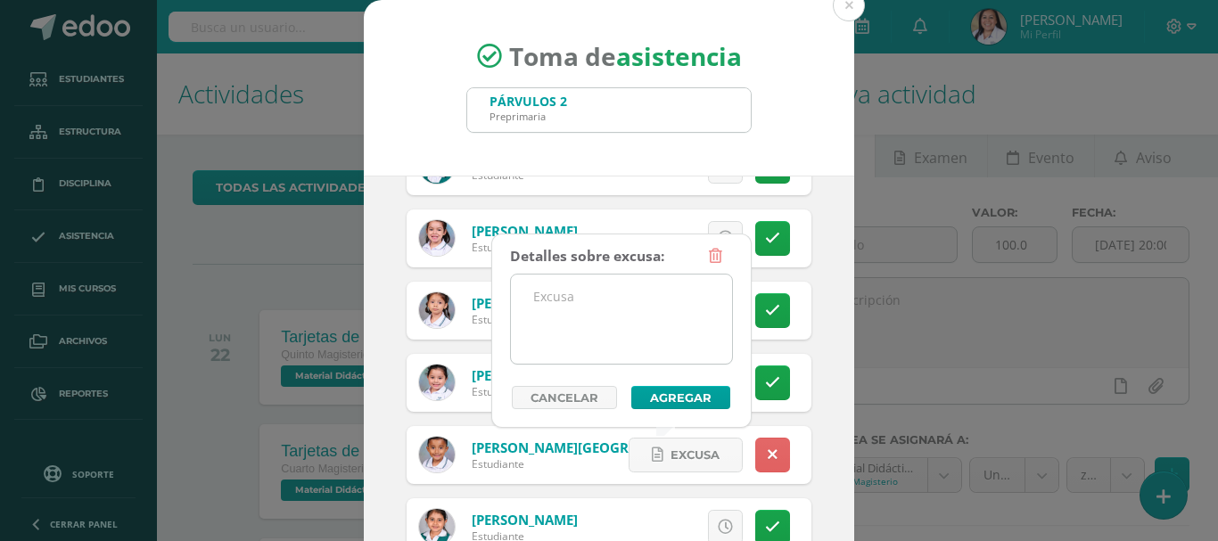
click at [592, 308] on textarea at bounding box center [621, 319] width 221 height 89
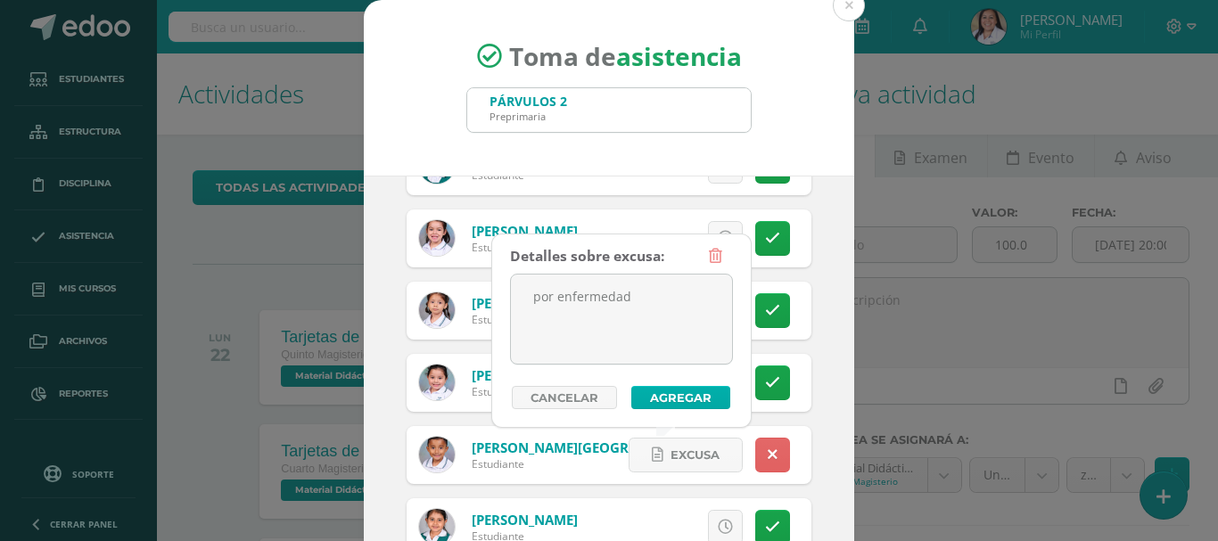
type textarea "por enfermedad"
click at [652, 391] on button "Agregar" at bounding box center [680, 397] width 99 height 23
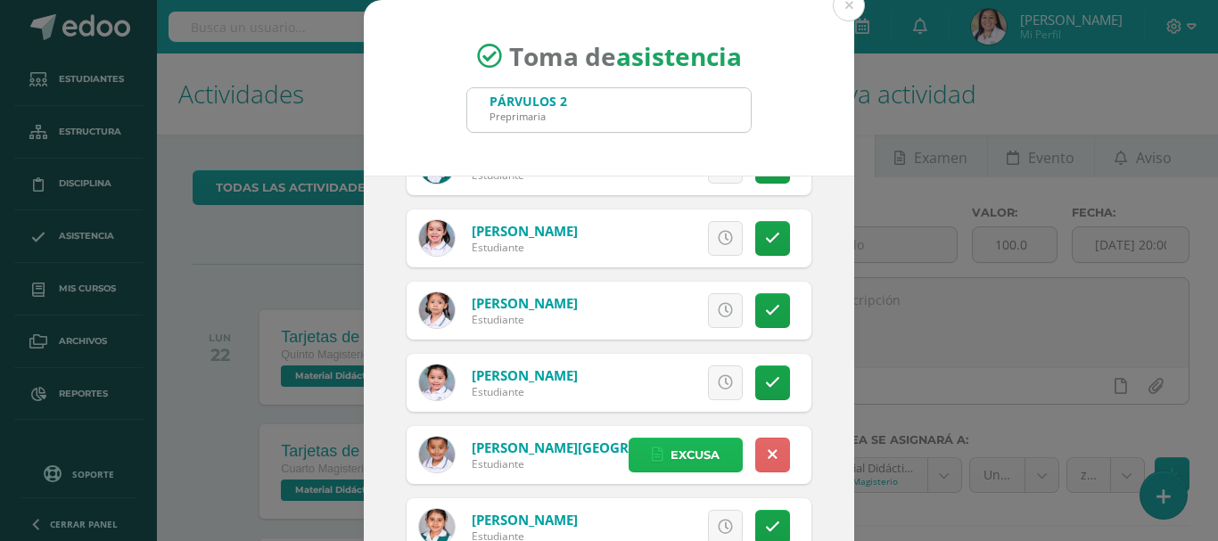
click at [686, 446] on span "Excusa" at bounding box center [694, 455] width 49 height 33
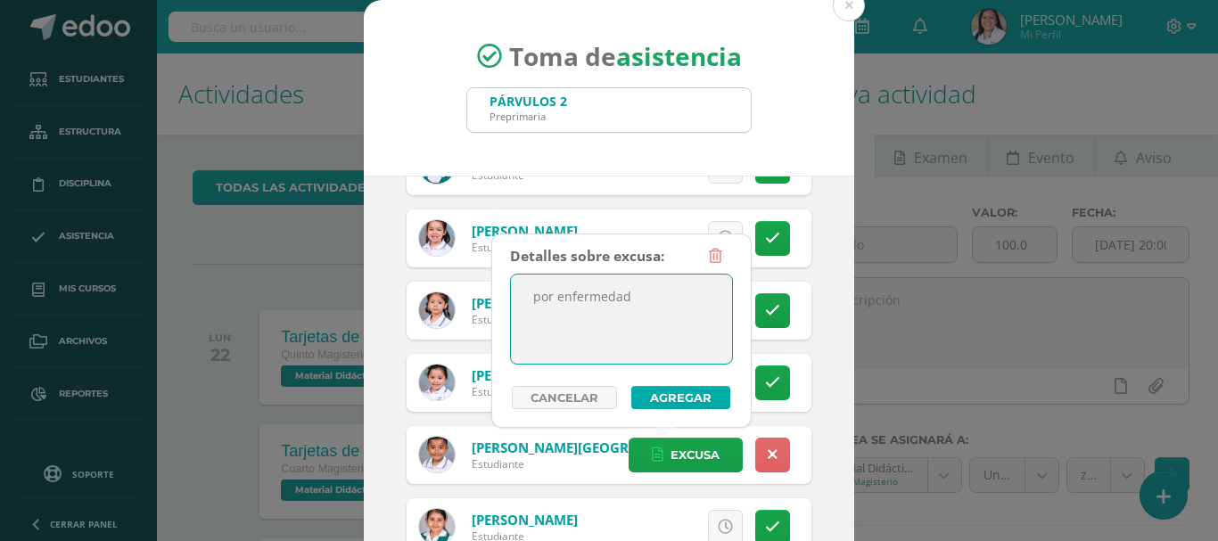
click at [685, 396] on button "Agregar" at bounding box center [680, 397] width 99 height 23
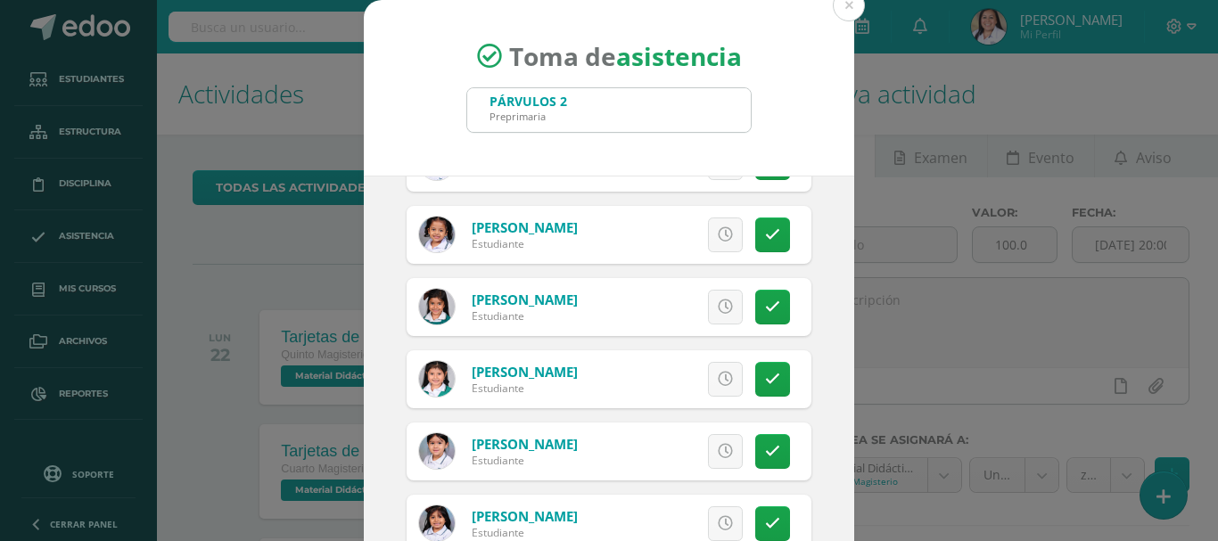
scroll to position [133, 0]
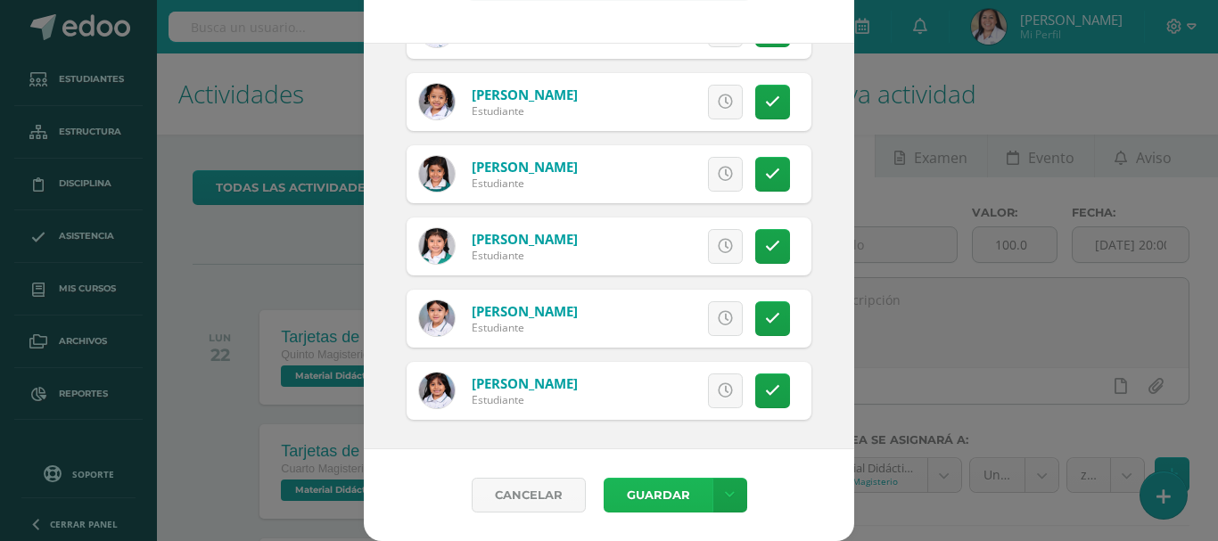
click at [653, 504] on button "Guardar" at bounding box center [658, 495] width 109 height 35
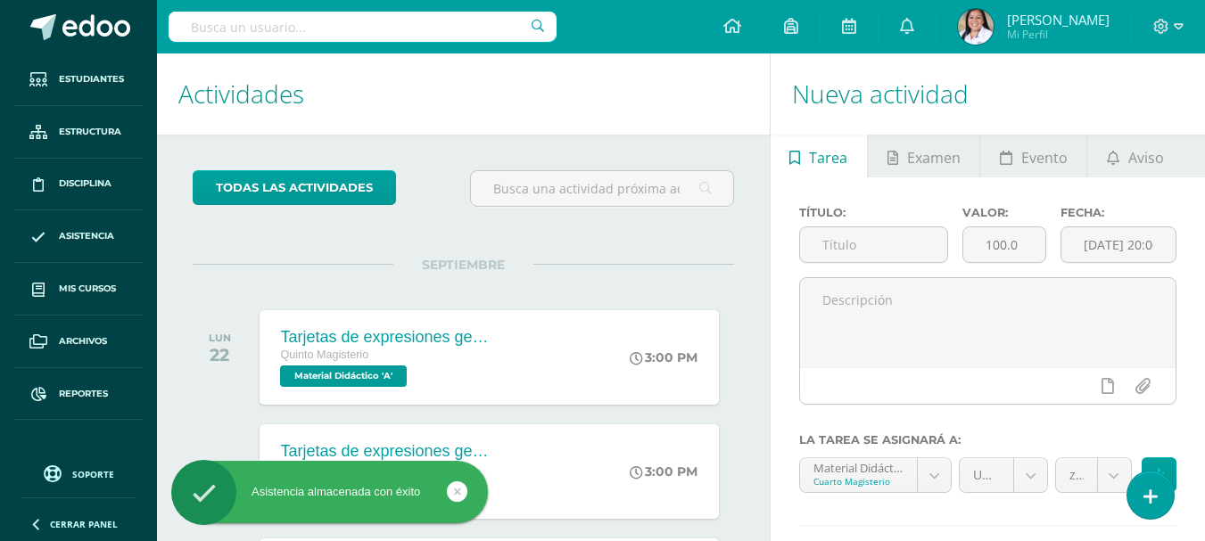
drag, startPoint x: 1163, startPoint y: 502, endPoint x: 1154, endPoint y: 380, distance: 122.5
click at [1162, 499] on link at bounding box center [1150, 495] width 46 height 47
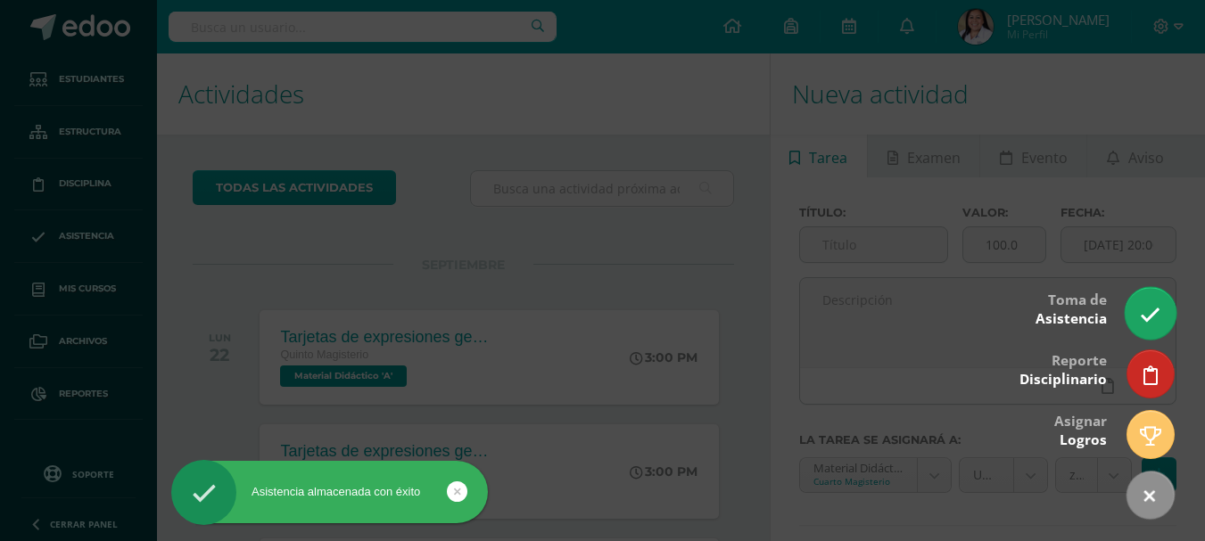
click at [1148, 298] on link at bounding box center [1149, 313] width 51 height 52
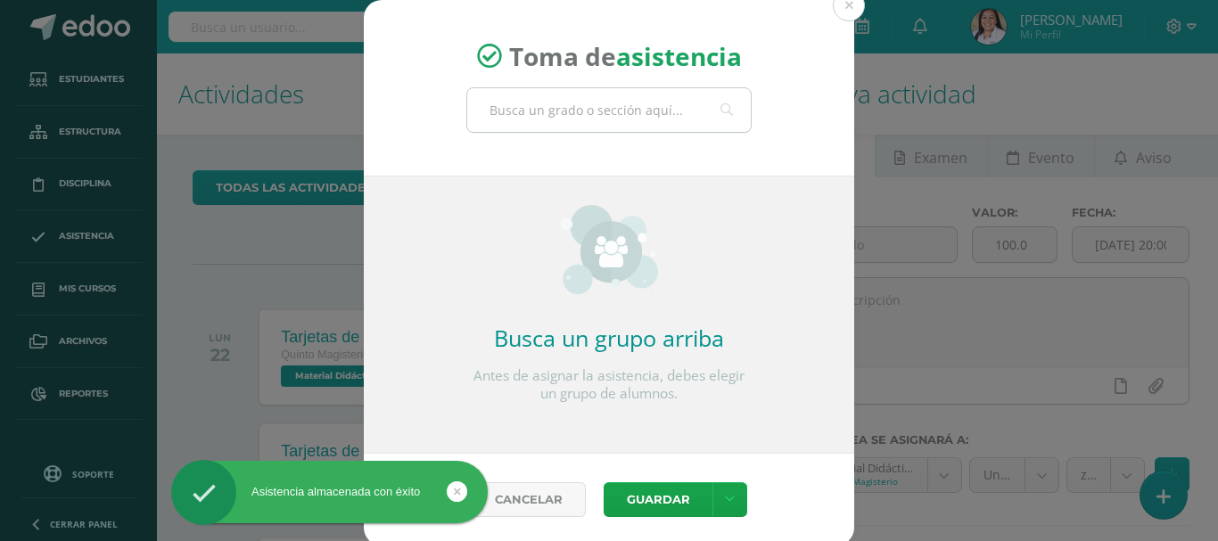
drag, startPoint x: 562, startPoint y: 85, endPoint x: 558, endPoint y: 95, distance: 11.3
click at [561, 90] on div "Toma de asistencia" at bounding box center [609, 88] width 490 height 176
click at [554, 105] on input "text" at bounding box center [609, 110] width 284 height 44
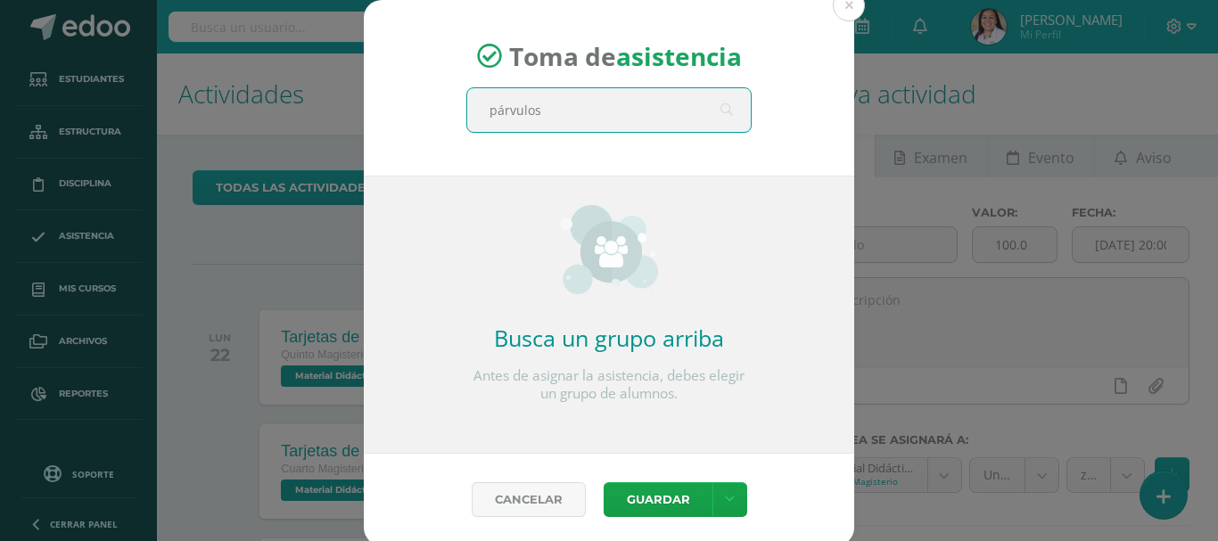
type input "párvulos 3"
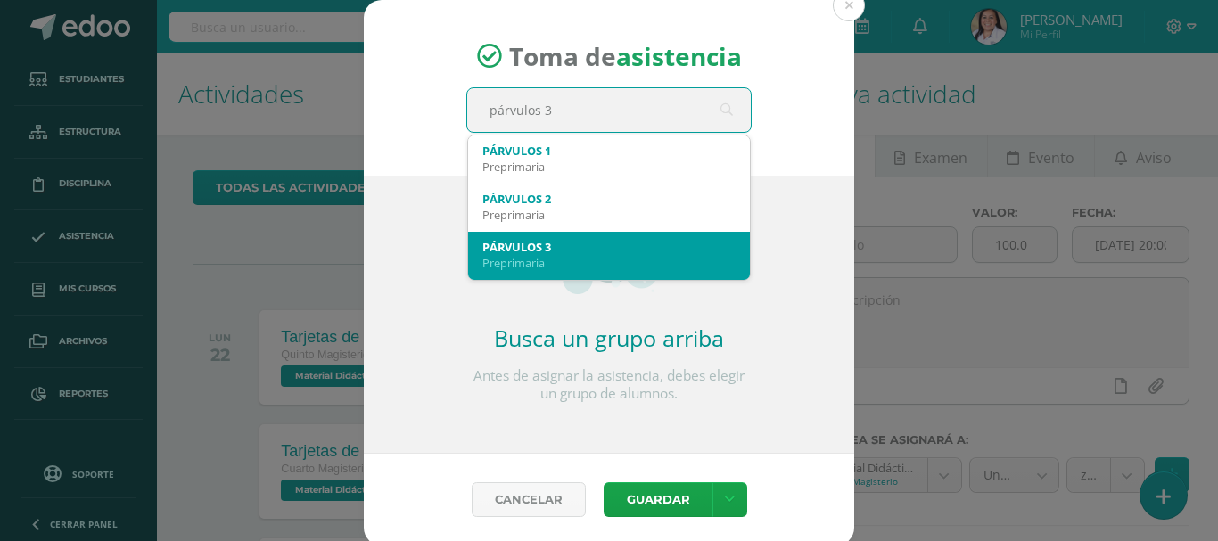
click at [572, 258] on div "Preprimaria" at bounding box center [608, 263] width 253 height 16
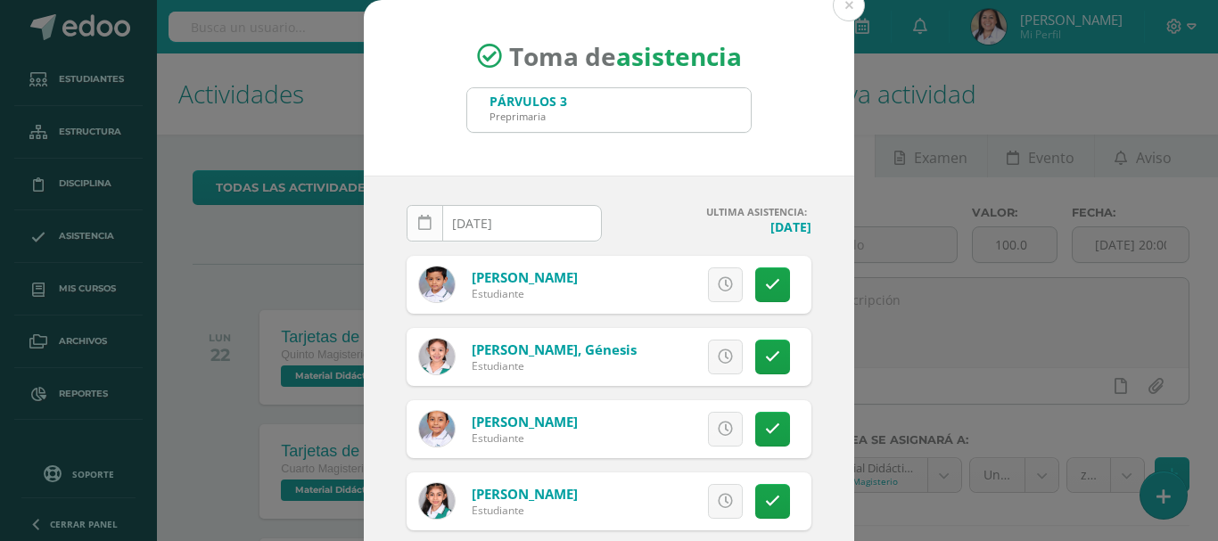
click at [422, 219] on icon at bounding box center [424, 223] width 13 height 15
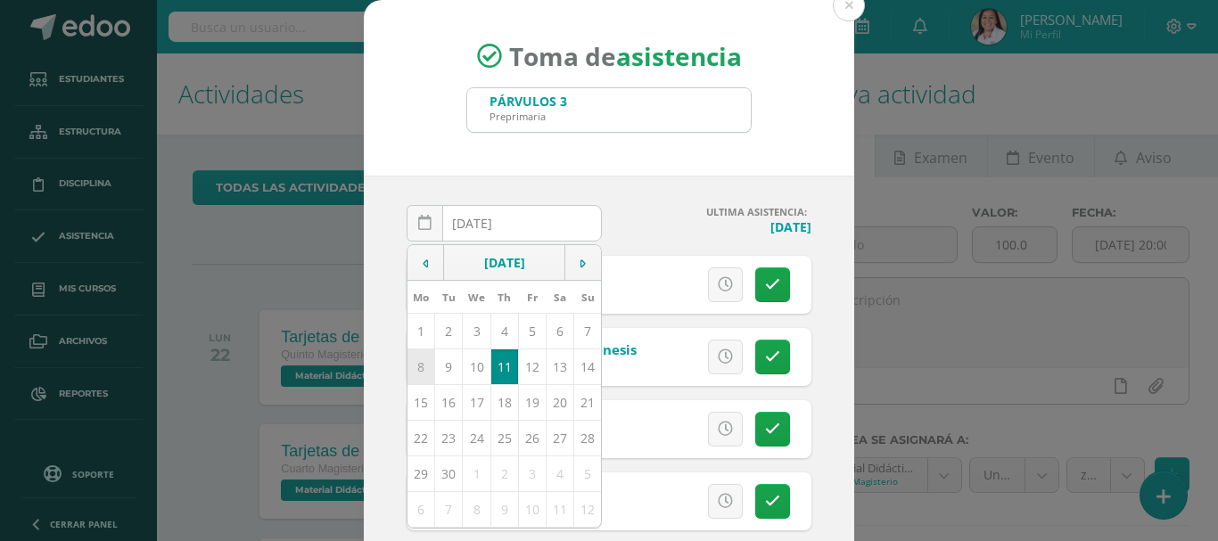
click at [417, 374] on td "8" at bounding box center [421, 367] width 28 height 36
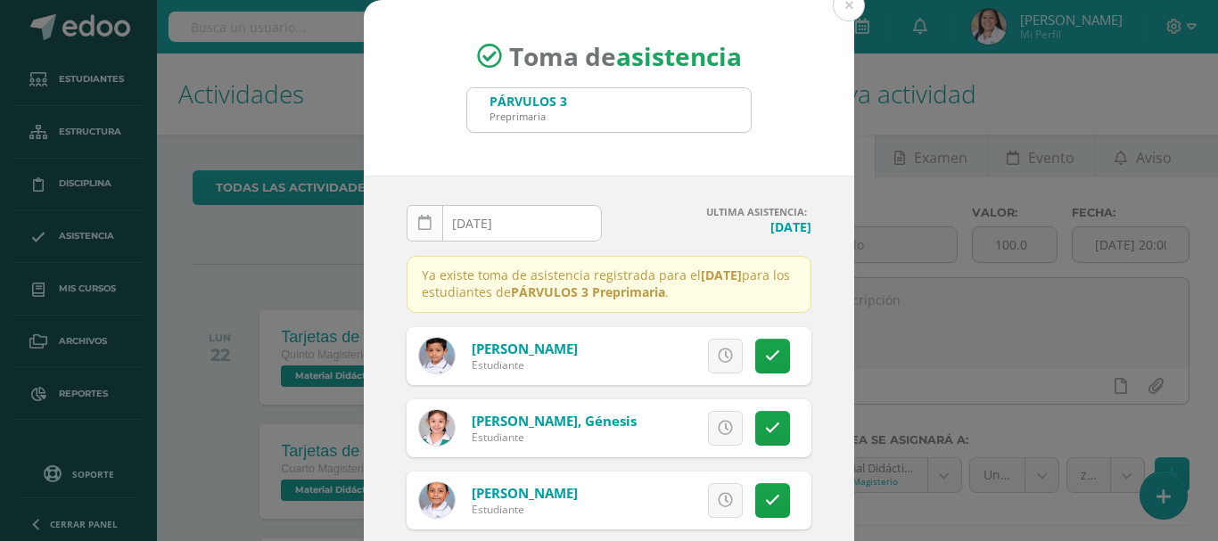
click at [418, 223] on icon at bounding box center [424, 223] width 13 height 15
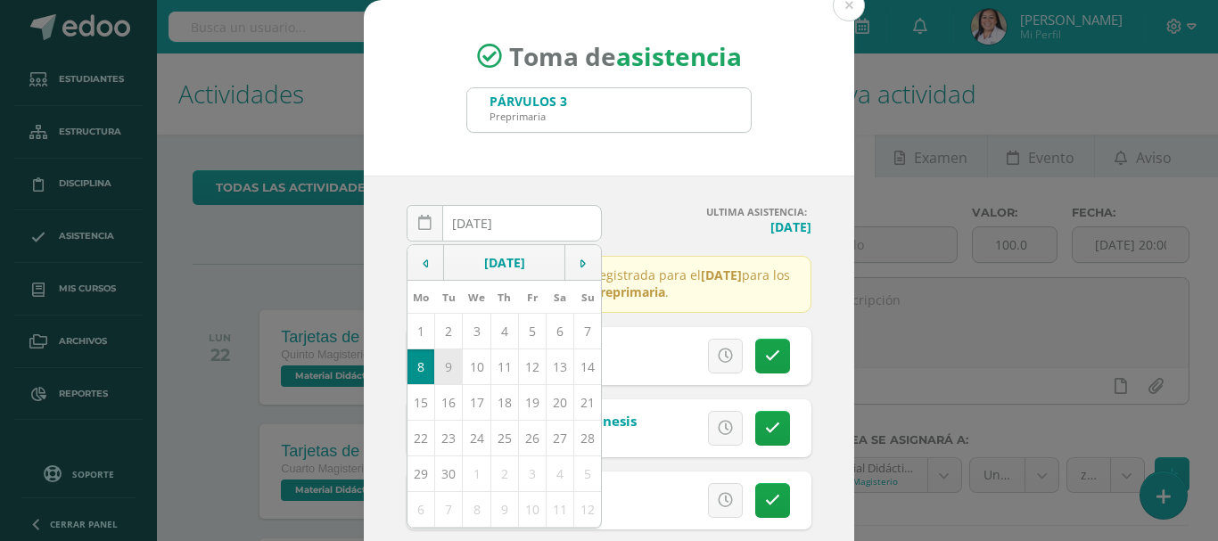
click at [444, 359] on td "9" at bounding box center [449, 367] width 28 height 36
type input "2025-09-09"
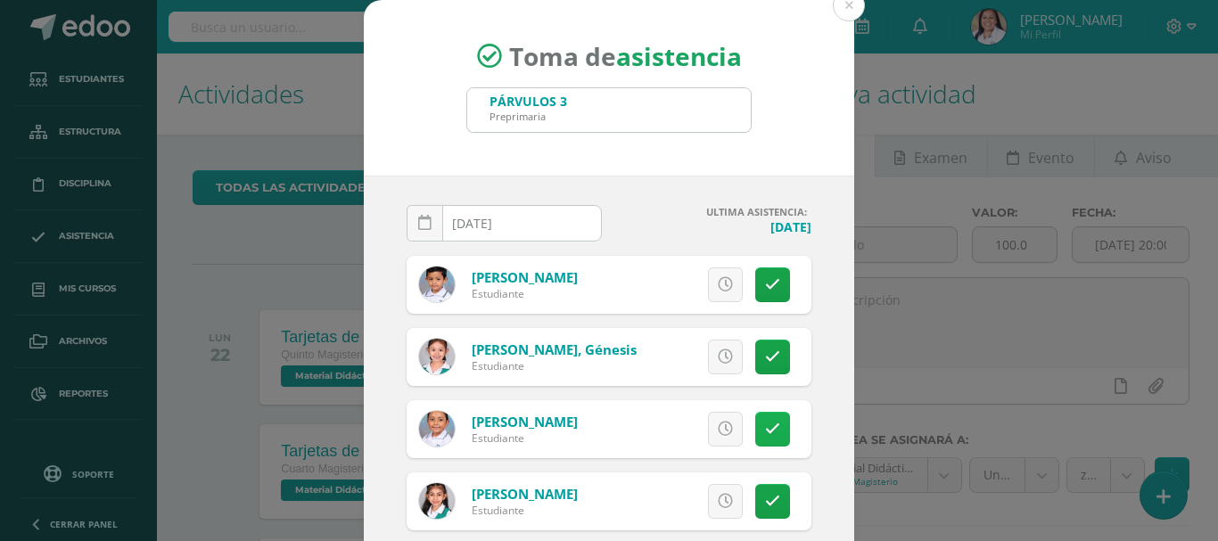
click at [765, 433] on icon at bounding box center [772, 429] width 15 height 15
click at [649, 433] on link "Excusa" at bounding box center [686, 429] width 114 height 35
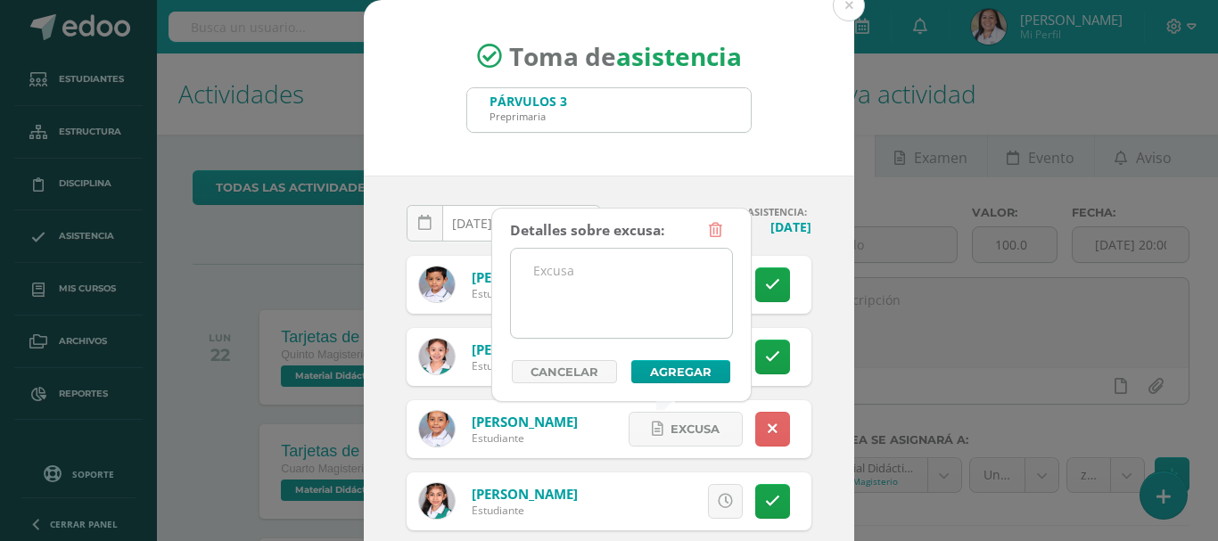
click at [658, 275] on textarea at bounding box center [621, 293] width 221 height 89
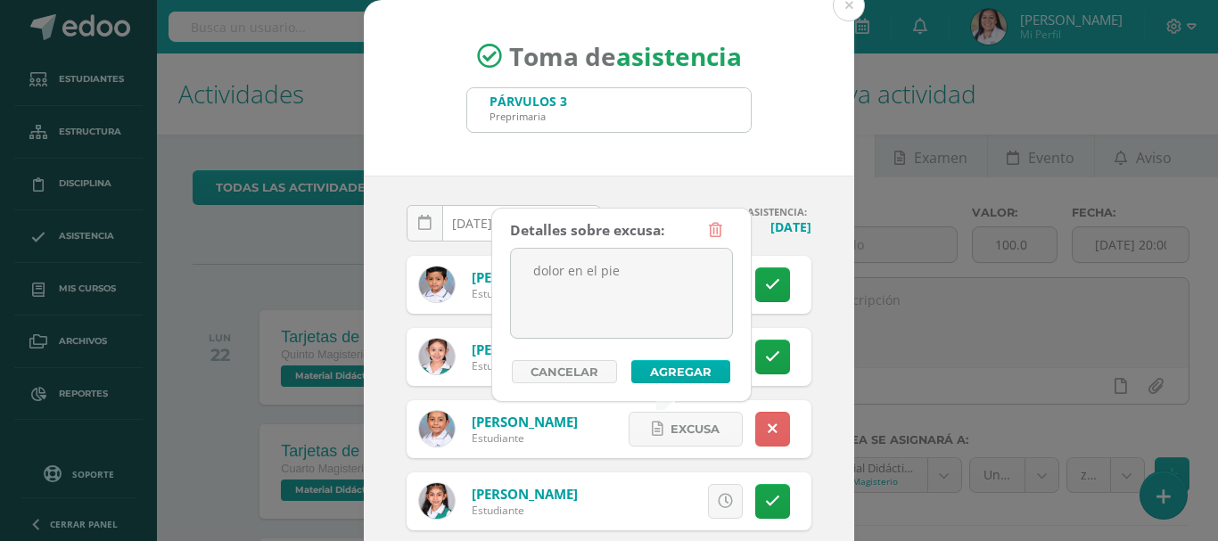
type textarea "dolor en el pie"
click at [696, 364] on button "Agregar" at bounding box center [680, 371] width 99 height 23
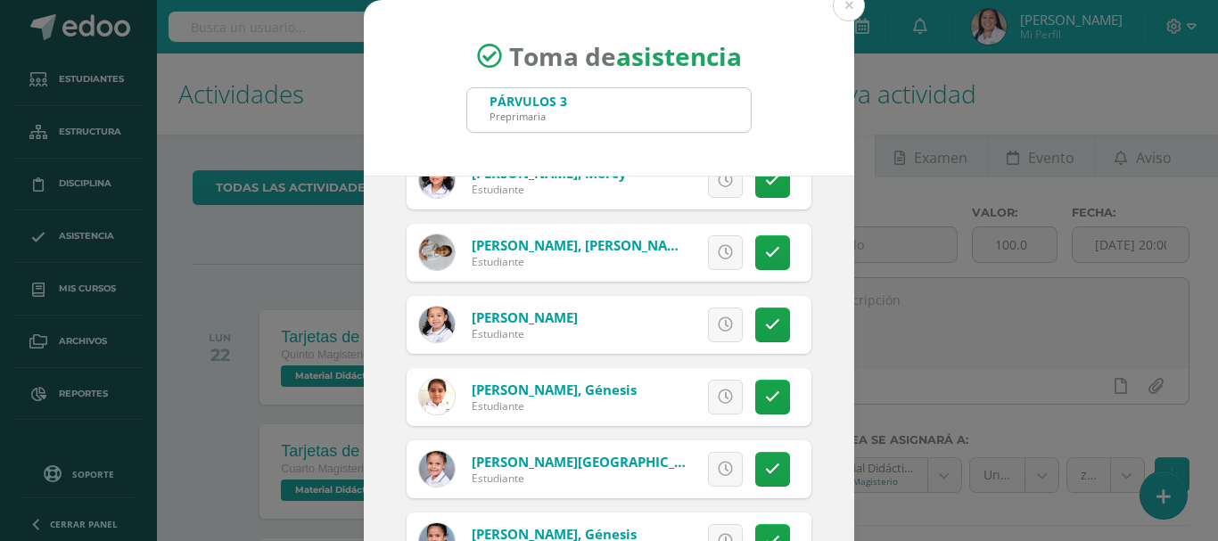
scroll to position [713, 0]
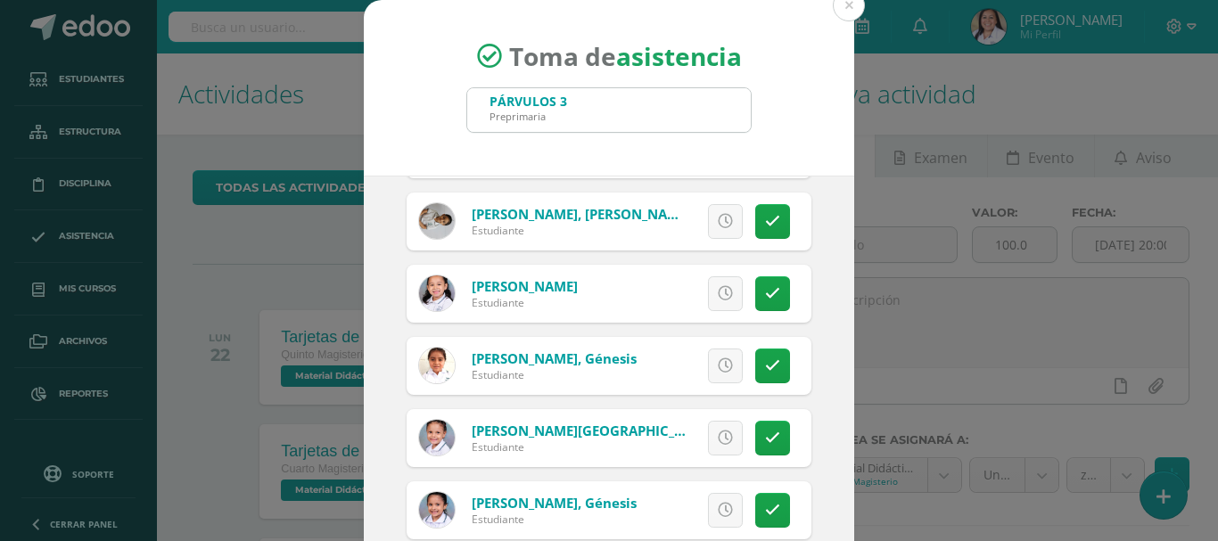
drag, startPoint x: 761, startPoint y: 374, endPoint x: 617, endPoint y: 404, distance: 146.7
click at [617, 404] on div "Alvarez, Luis Estudiante Excusa Detalles sobre excusa: Añadir excusa a todas la…" at bounding box center [609, 294] width 405 height 1502
click at [755, 523] on link at bounding box center [772, 510] width 35 height 35
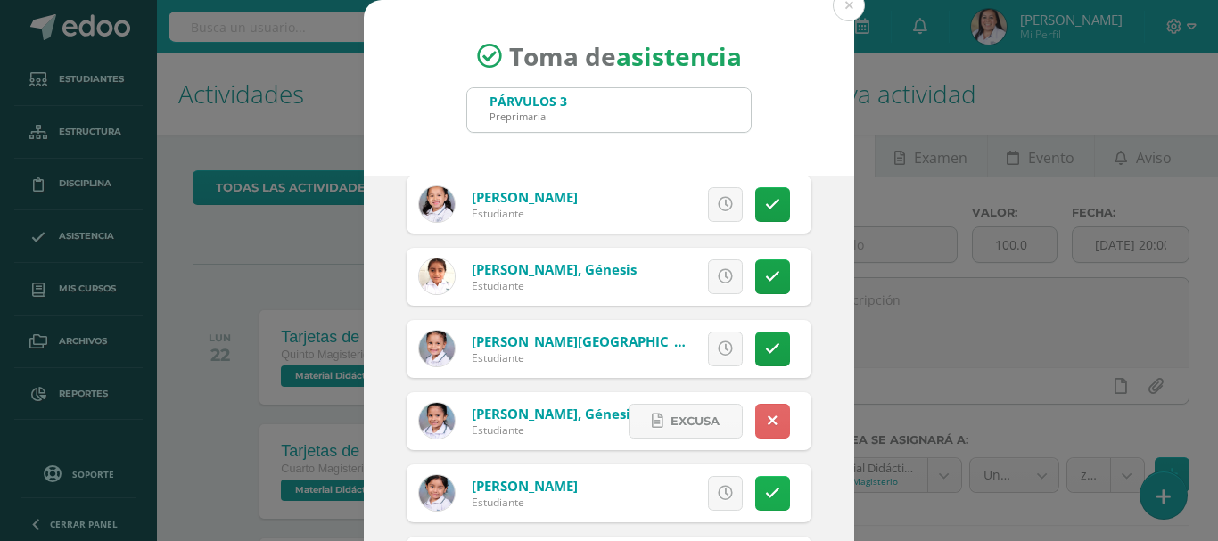
drag, startPoint x: 750, startPoint y: 504, endPoint x: 741, endPoint y: 497, distance: 11.4
click at [755, 502] on link at bounding box center [772, 493] width 35 height 35
drag, startPoint x: 678, startPoint y: 489, endPoint x: 643, endPoint y: 467, distance: 41.3
click at [675, 489] on span "Excusa" at bounding box center [694, 493] width 49 height 33
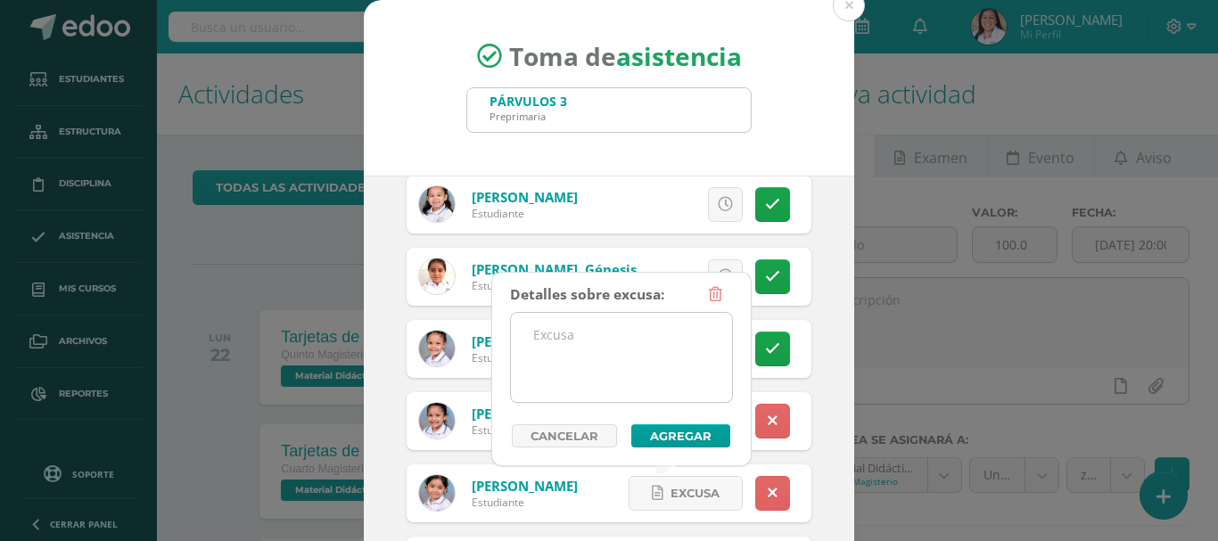
drag, startPoint x: 574, startPoint y: 351, endPoint x: 590, endPoint y: 349, distance: 16.3
click at [584, 352] on textarea at bounding box center [621, 357] width 221 height 89
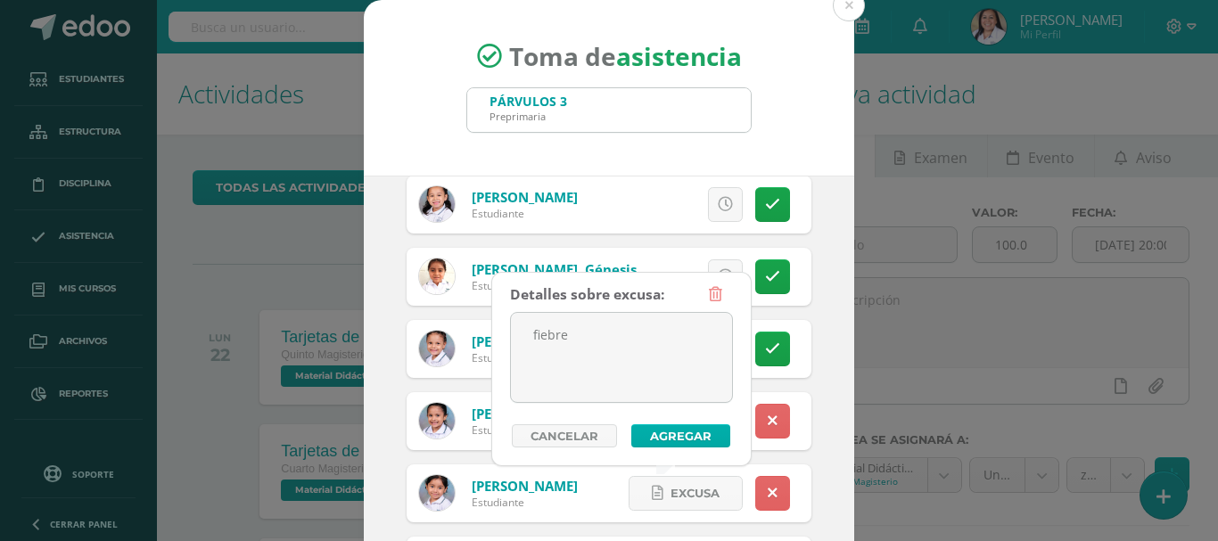
type textarea "fiebre"
click at [705, 427] on button "Agregar" at bounding box center [680, 435] width 99 height 23
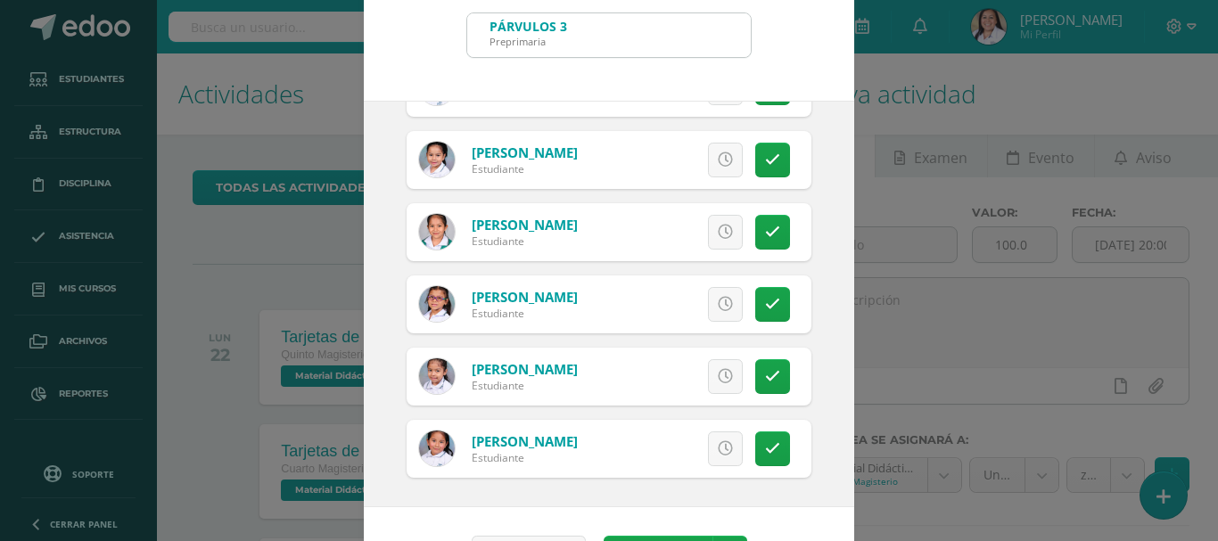
scroll to position [133, 0]
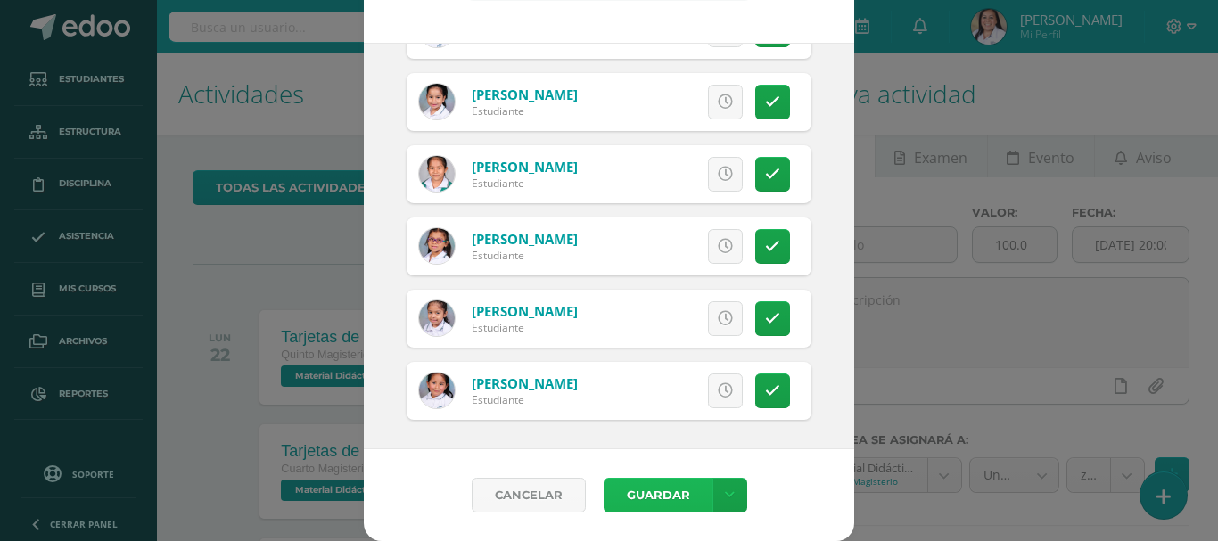
drag, startPoint x: 672, startPoint y: 485, endPoint x: 663, endPoint y: 499, distance: 16.8
click at [670, 488] on button "Guardar" at bounding box center [658, 495] width 109 height 35
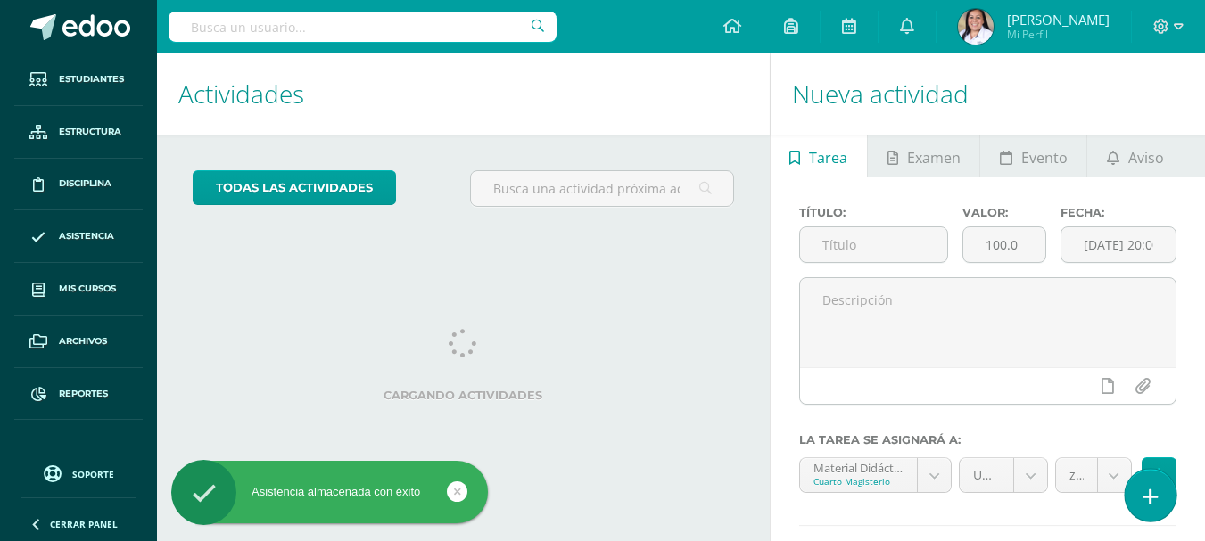
click at [1164, 494] on link at bounding box center [1149, 495] width 51 height 52
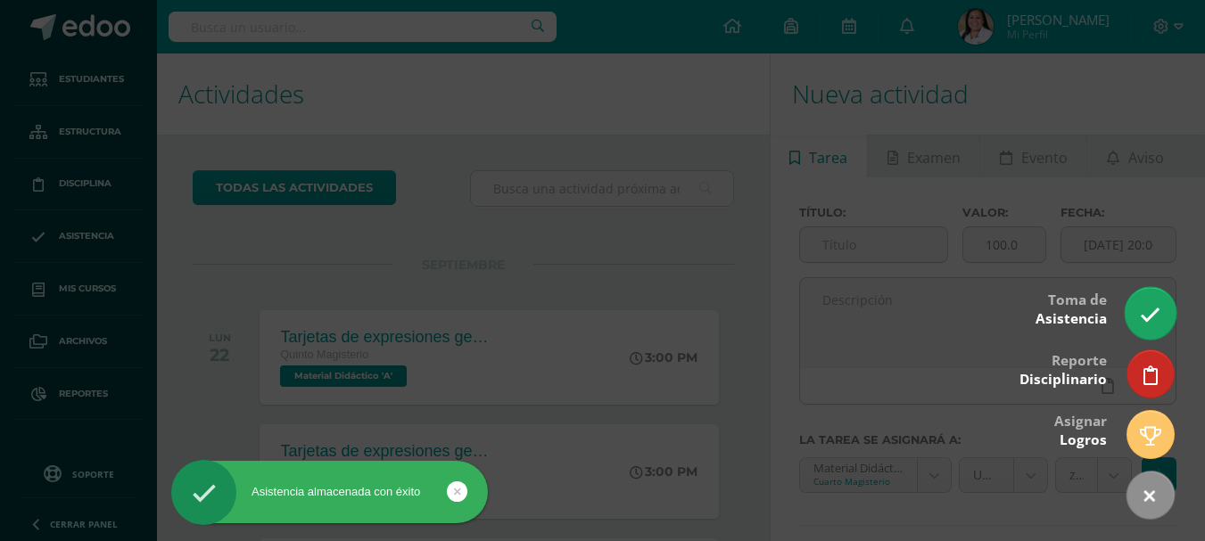
click at [1150, 319] on icon at bounding box center [1149, 315] width 21 height 21
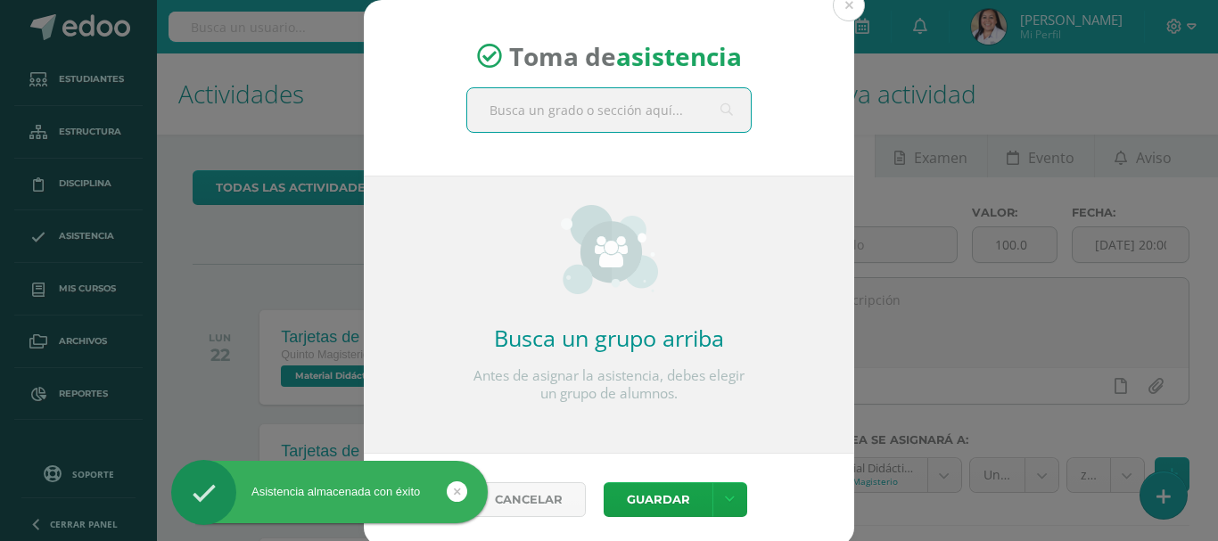
click at [621, 115] on input "text" at bounding box center [609, 110] width 284 height 44
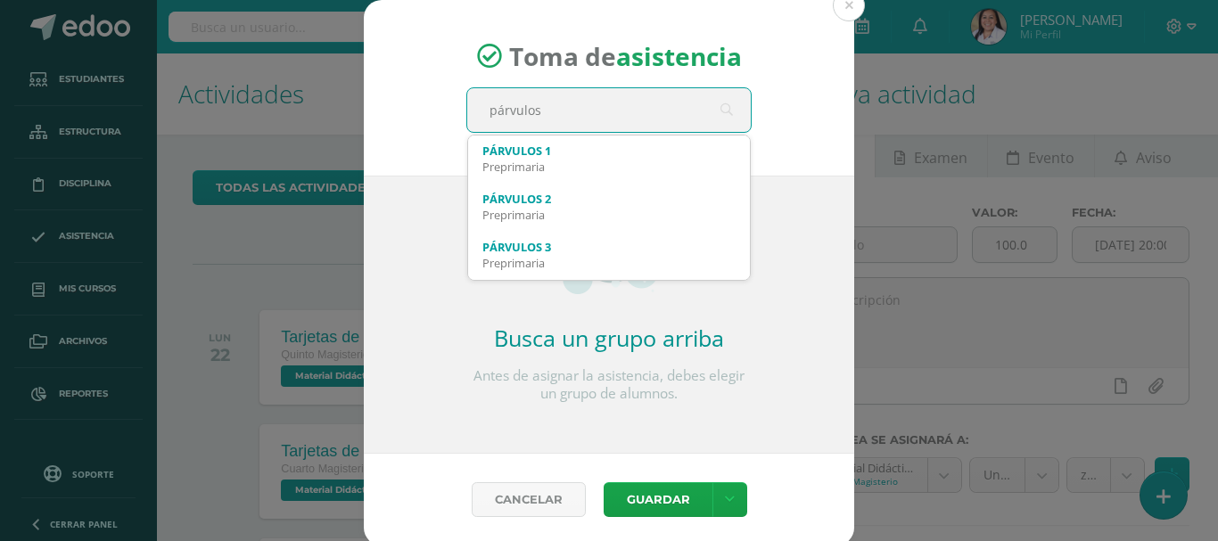
type input "párvulos 3"
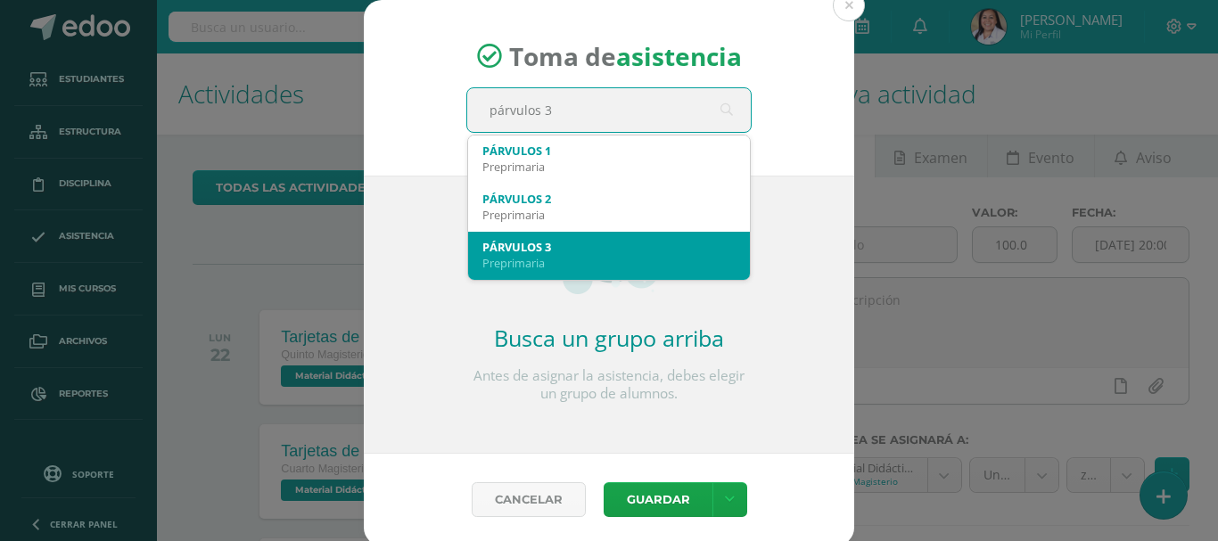
click at [542, 259] on div "Preprimaria" at bounding box center [608, 263] width 253 height 16
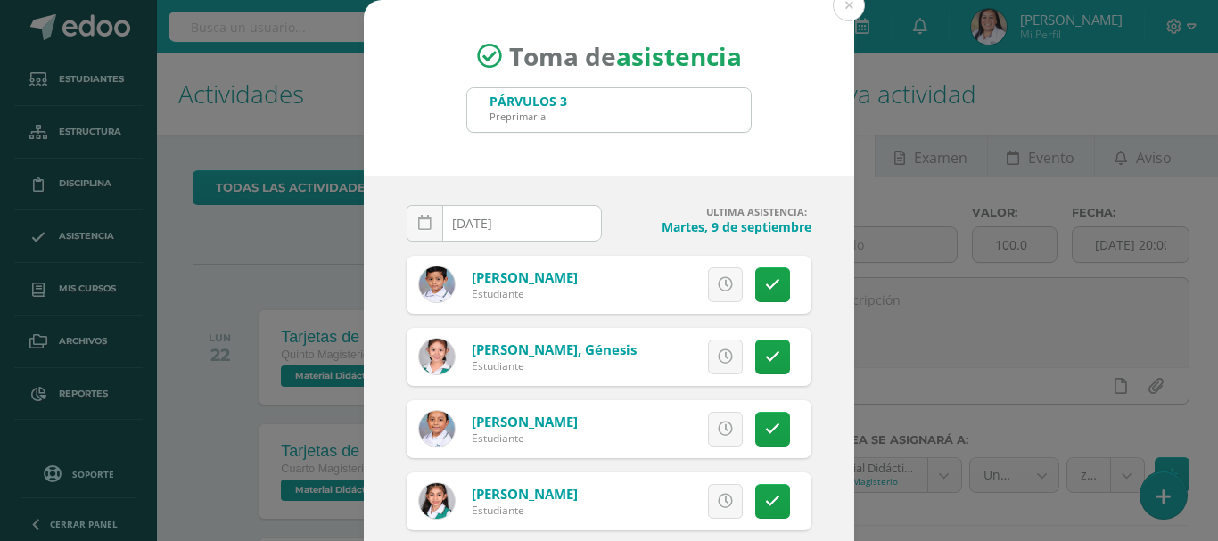
drag, startPoint x: 424, startPoint y: 233, endPoint x: 461, endPoint y: 243, distance: 38.9
click at [424, 233] on link at bounding box center [425, 223] width 37 height 37
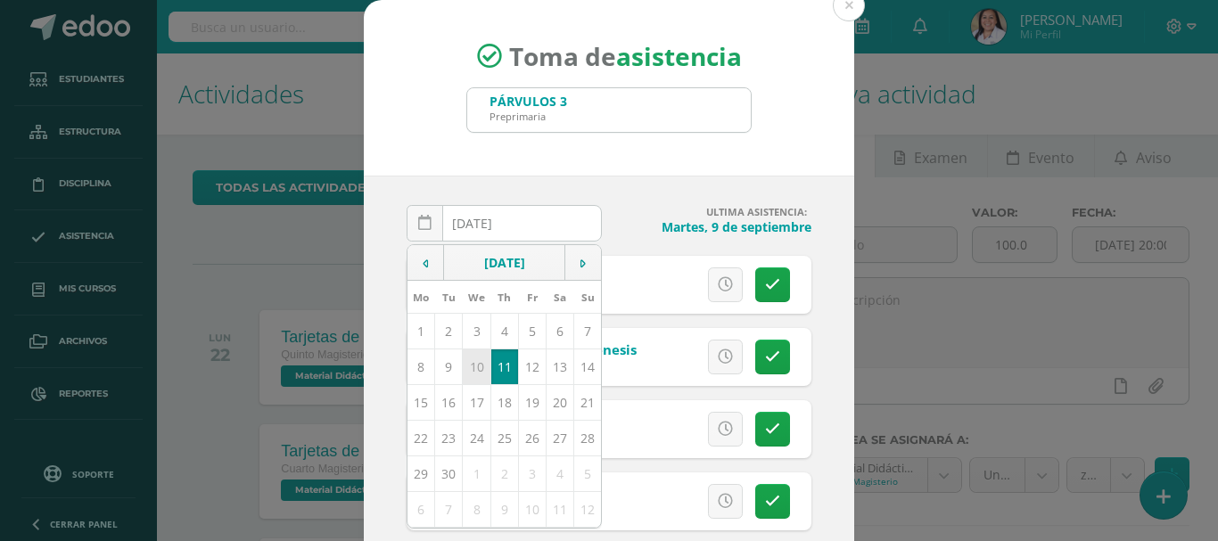
click at [477, 365] on td "10" at bounding box center [477, 367] width 28 height 36
type input "[DATE]"
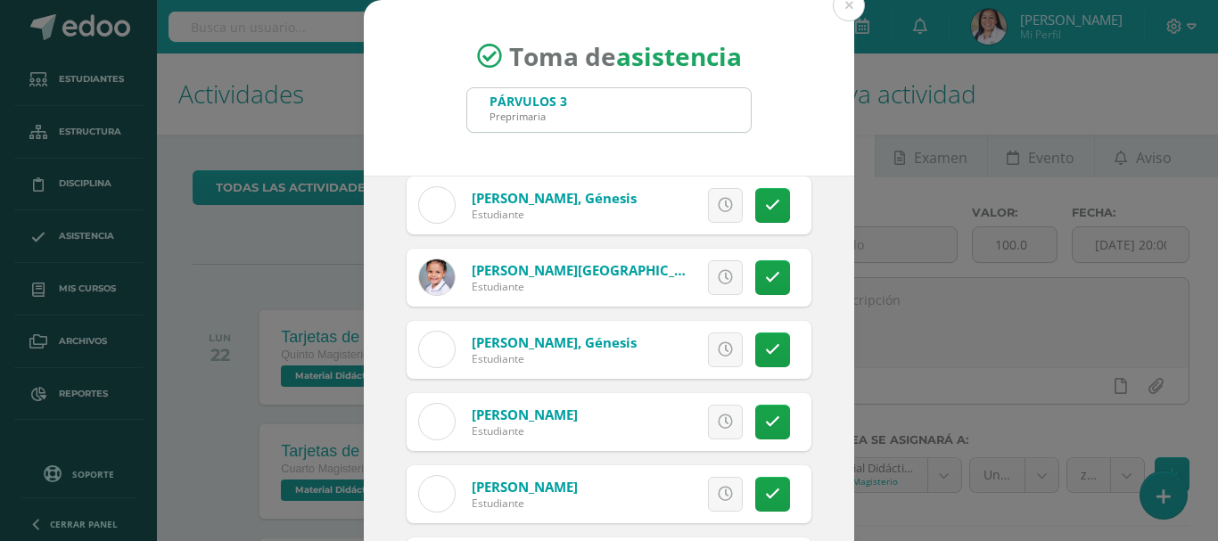
scroll to position [981, 0]
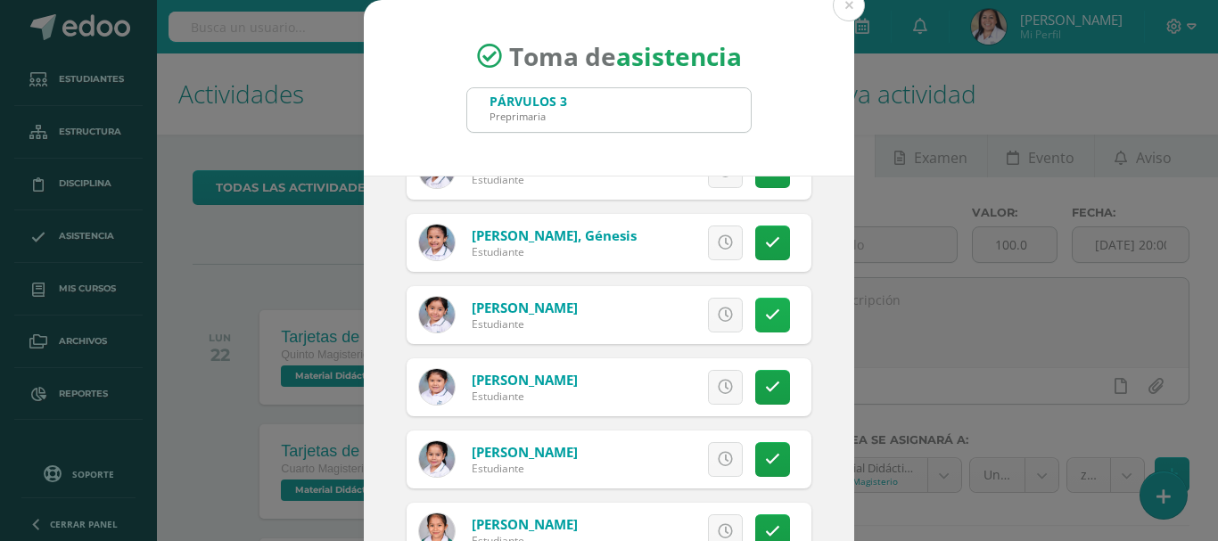
click at [755, 323] on link at bounding box center [772, 315] width 35 height 35
click at [695, 322] on span "Excusa" at bounding box center [694, 315] width 49 height 33
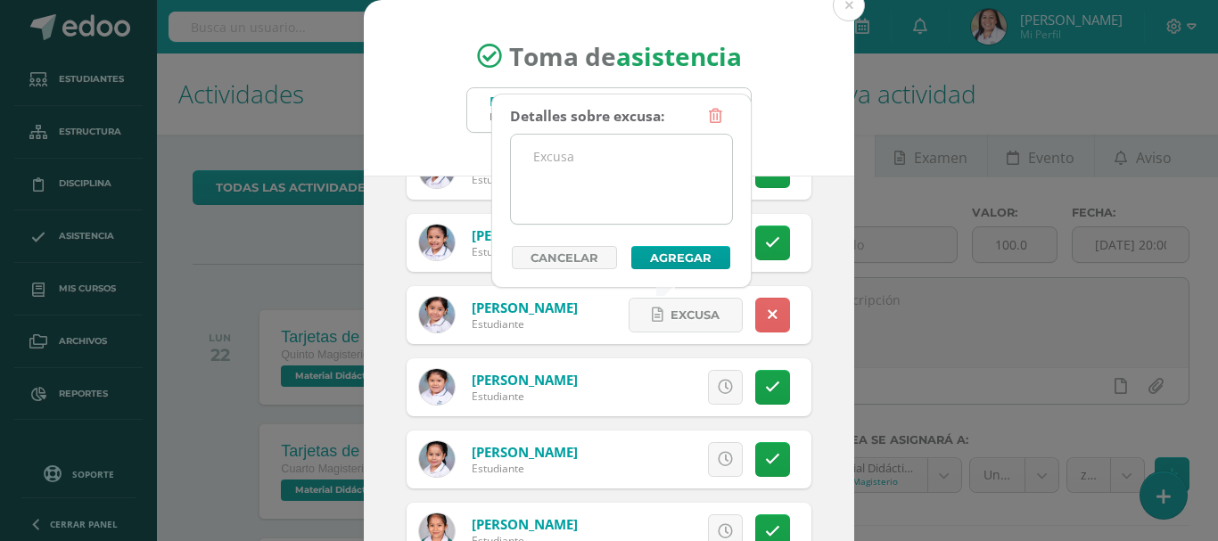
click at [593, 189] on textarea at bounding box center [621, 179] width 221 height 89
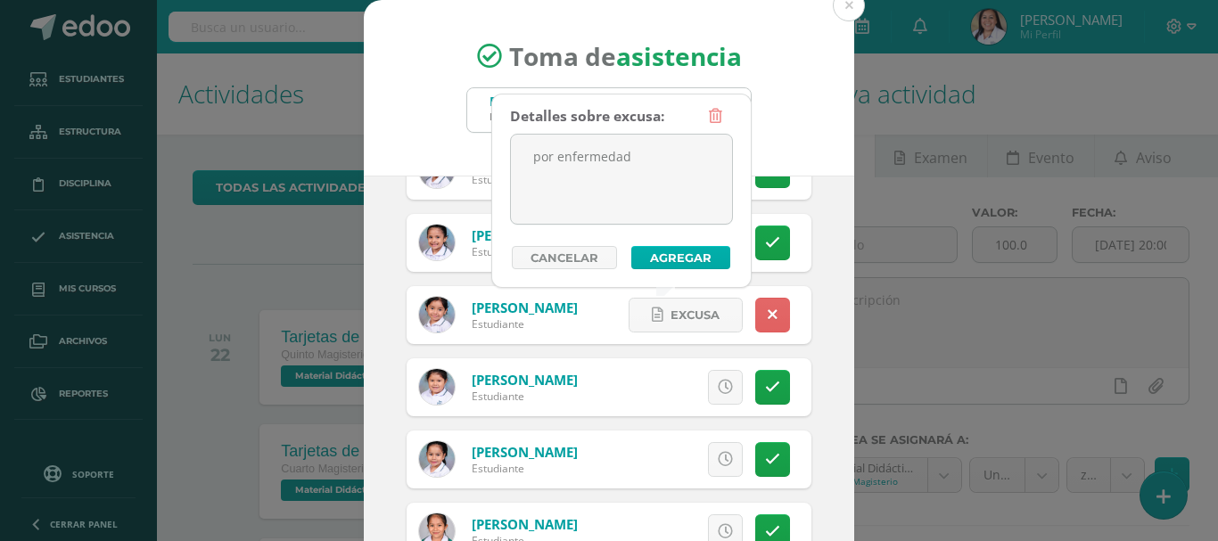
type textarea "por enfermedad"
click at [667, 253] on button "Agregar" at bounding box center [680, 257] width 99 height 23
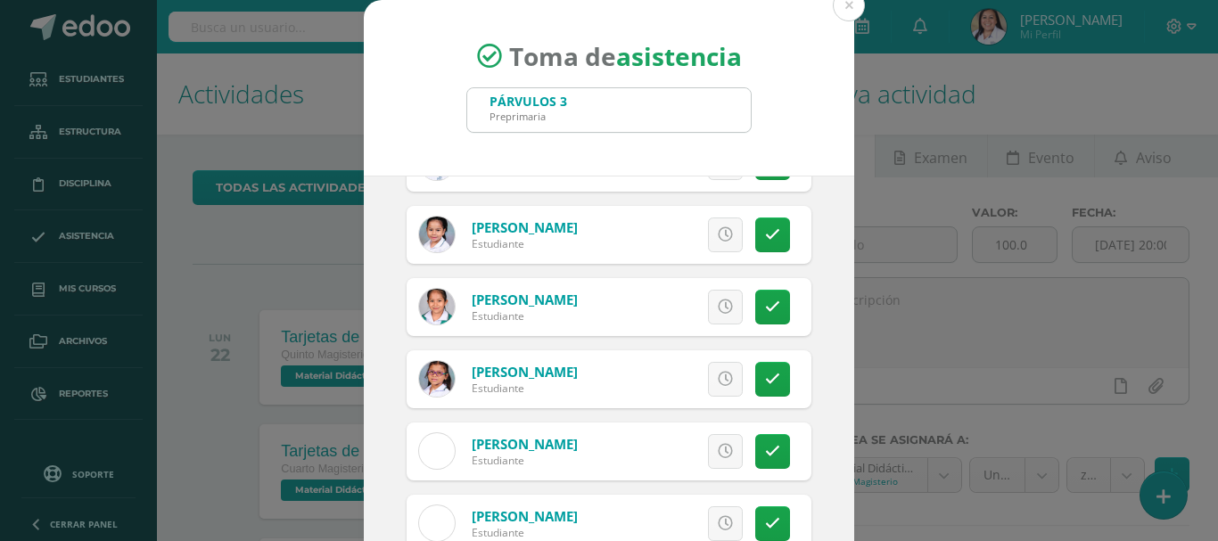
scroll to position [133, 0]
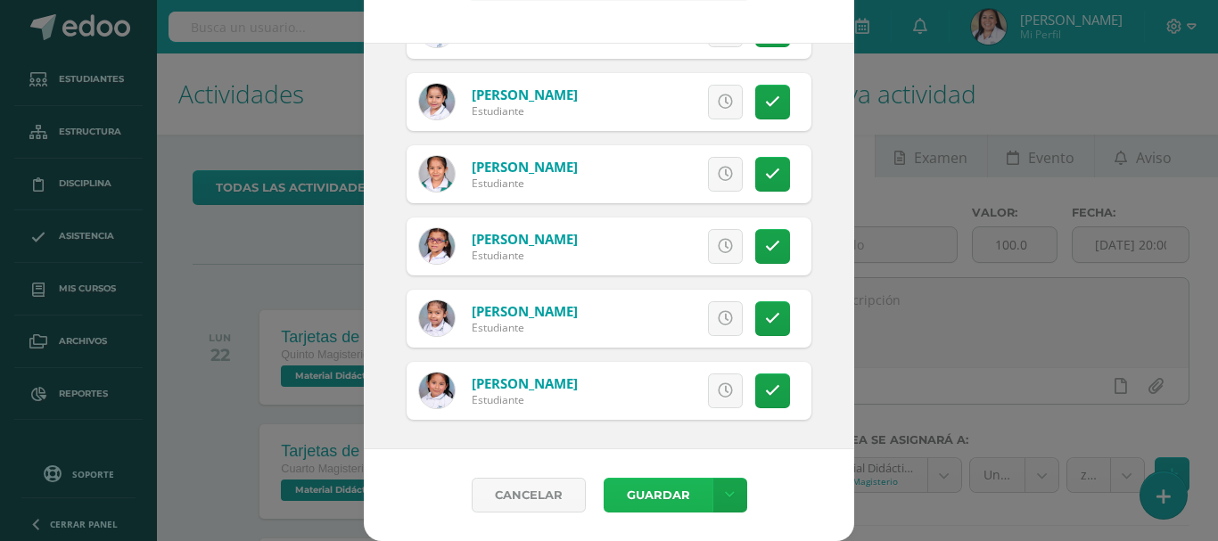
click at [662, 497] on button "Guardar" at bounding box center [658, 495] width 109 height 35
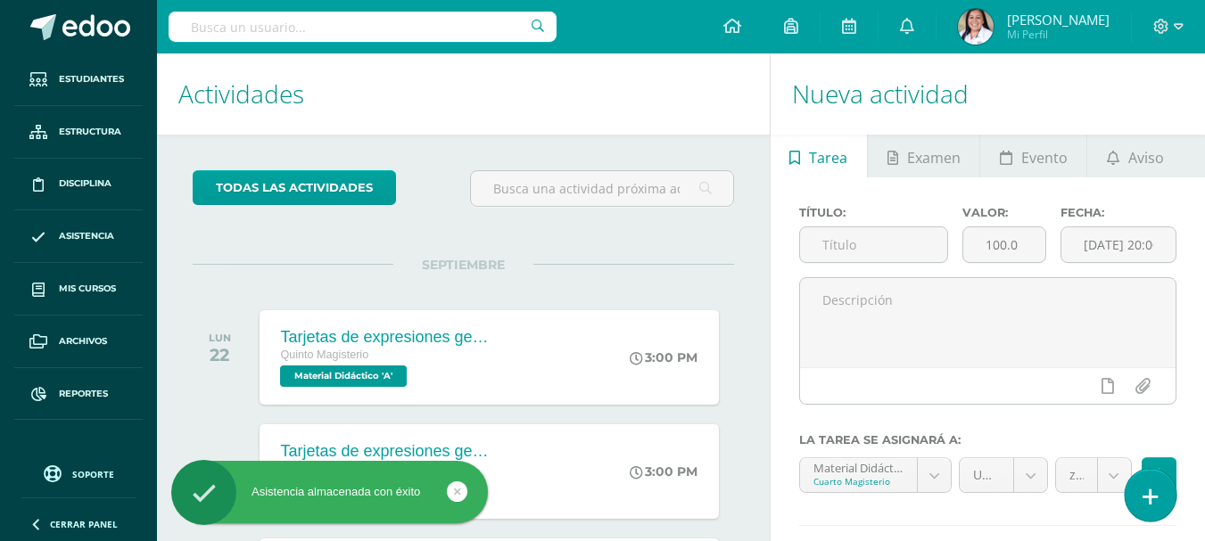
click at [1145, 490] on icon at bounding box center [1150, 497] width 16 height 21
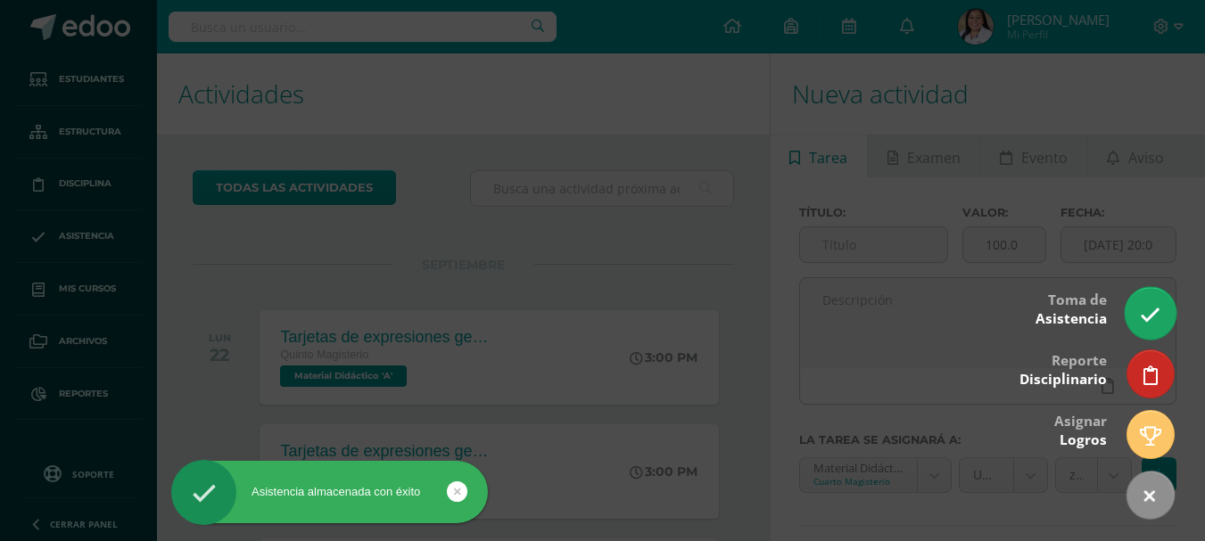
click at [1151, 311] on icon at bounding box center [1149, 315] width 21 height 21
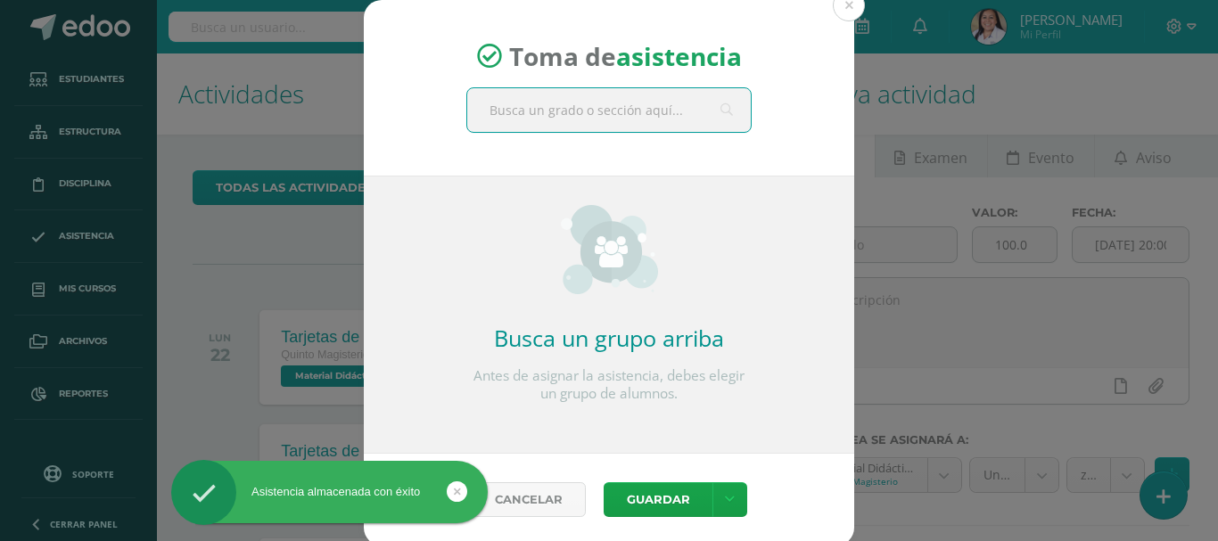
click at [650, 99] on input "text" at bounding box center [609, 110] width 284 height 44
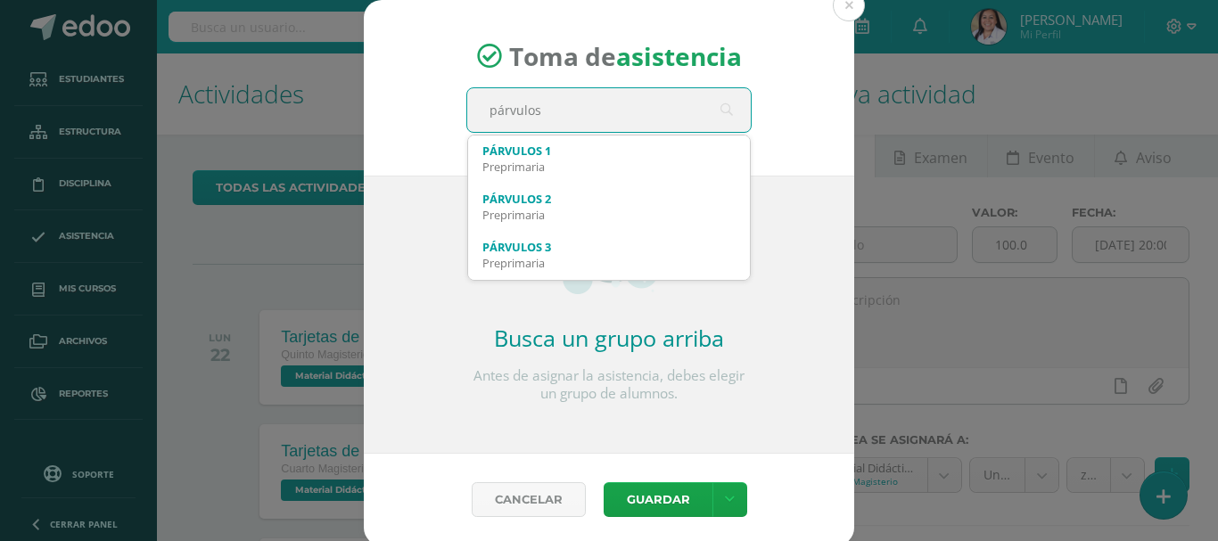
type input "párvulos 3"
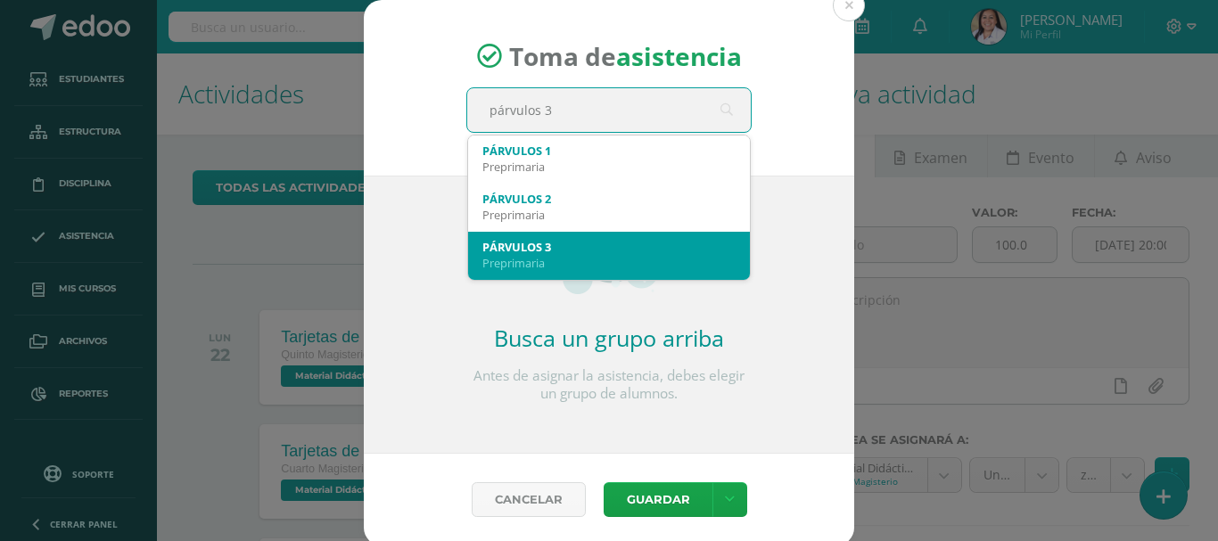
click at [522, 263] on div "Preprimaria" at bounding box center [608, 263] width 253 height 16
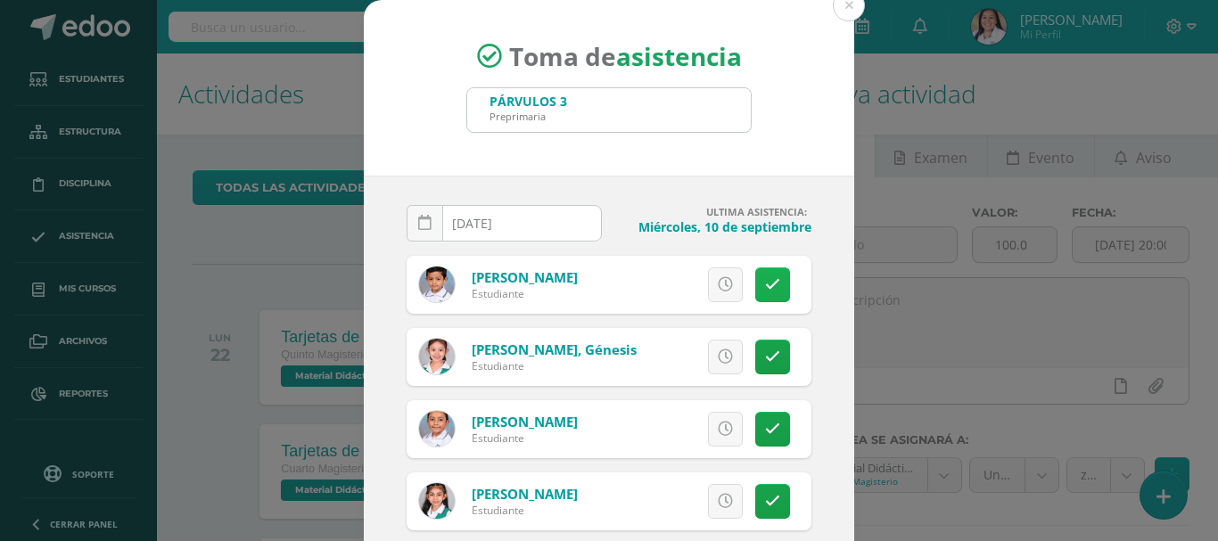
click at [755, 274] on link at bounding box center [772, 284] width 35 height 35
drag, startPoint x: 688, startPoint y: 279, endPoint x: 679, endPoint y: 284, distance: 10.4
click at [687, 280] on span "Excusa" at bounding box center [694, 284] width 49 height 33
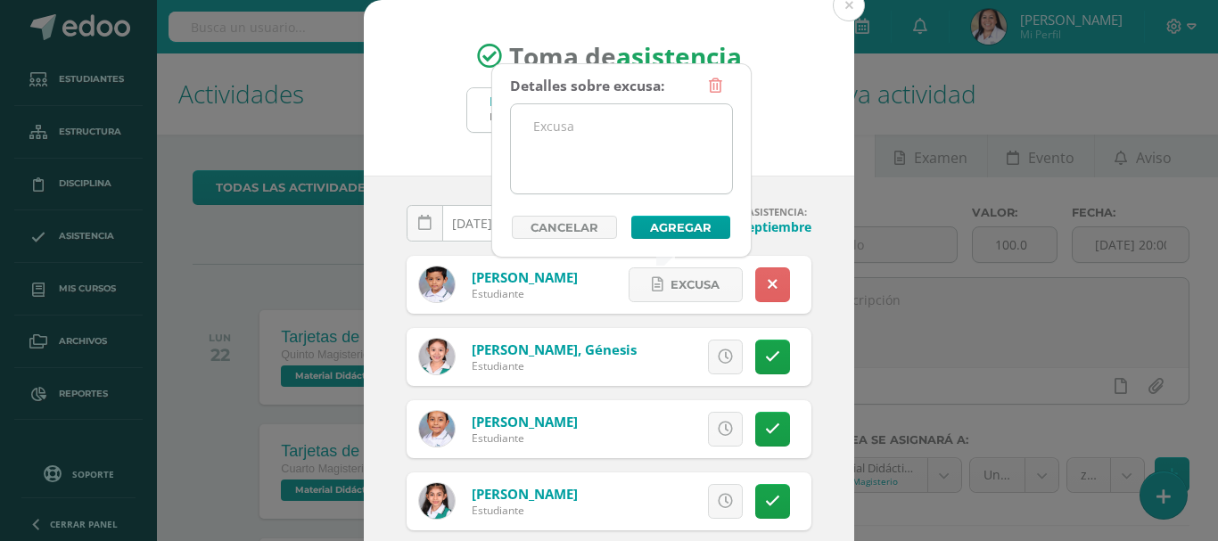
click at [609, 152] on textarea at bounding box center [621, 148] width 221 height 89
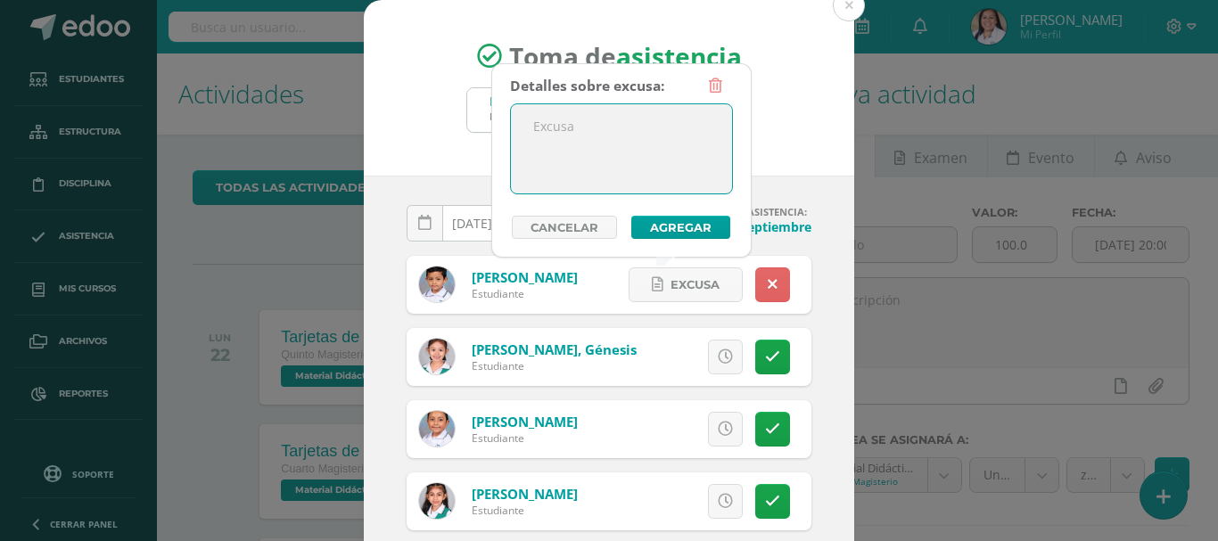
click at [588, 222] on link "Cancelar" at bounding box center [564, 227] width 105 height 23
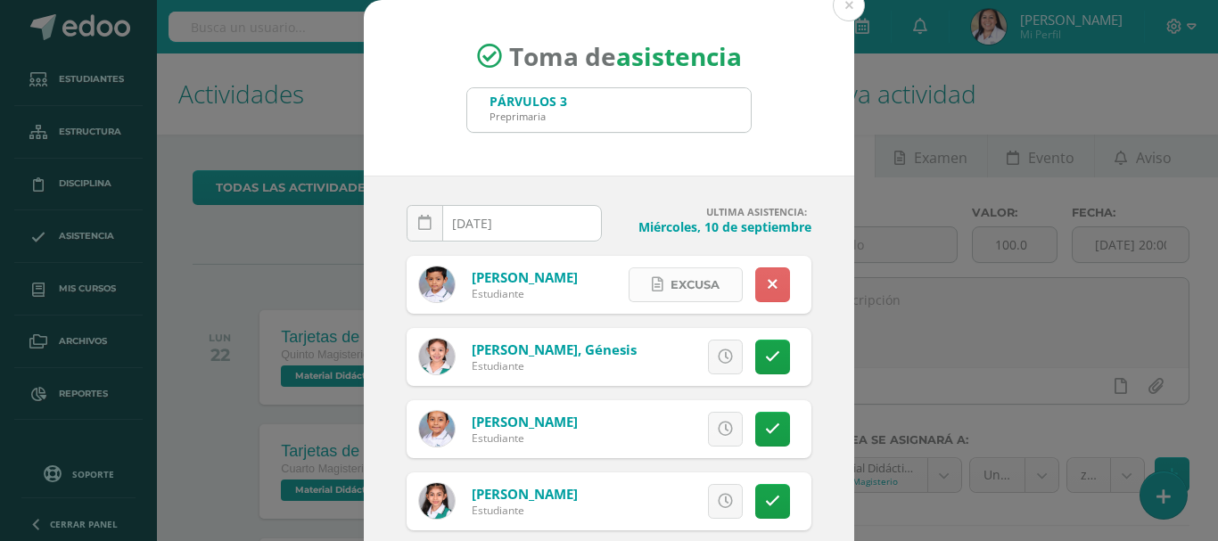
click at [670, 282] on span "Excusa" at bounding box center [694, 284] width 49 height 33
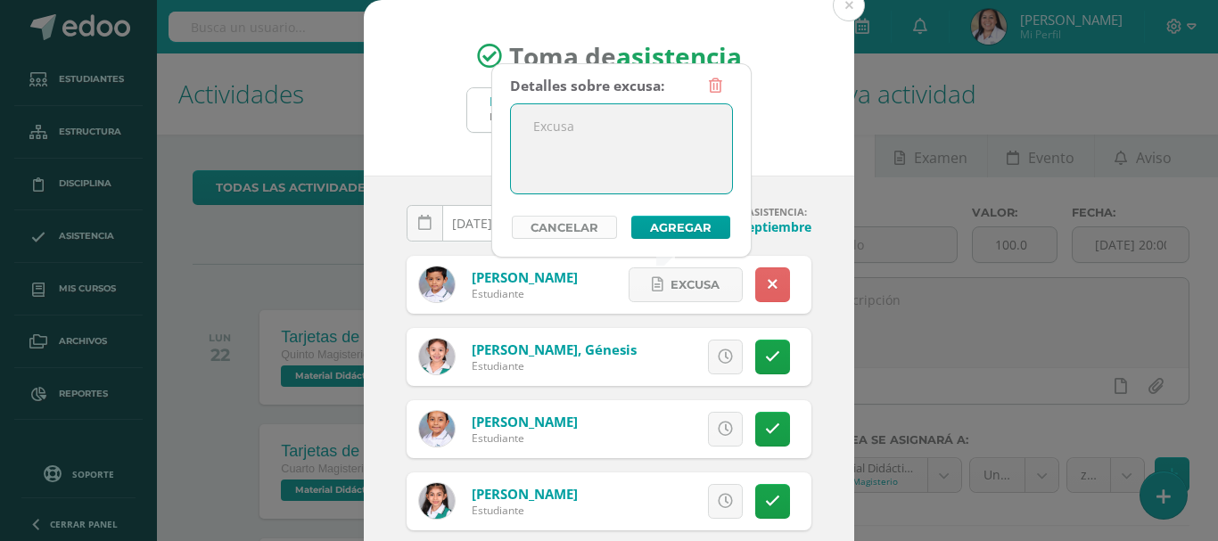
click at [596, 217] on link "Cancelar" at bounding box center [564, 227] width 105 height 23
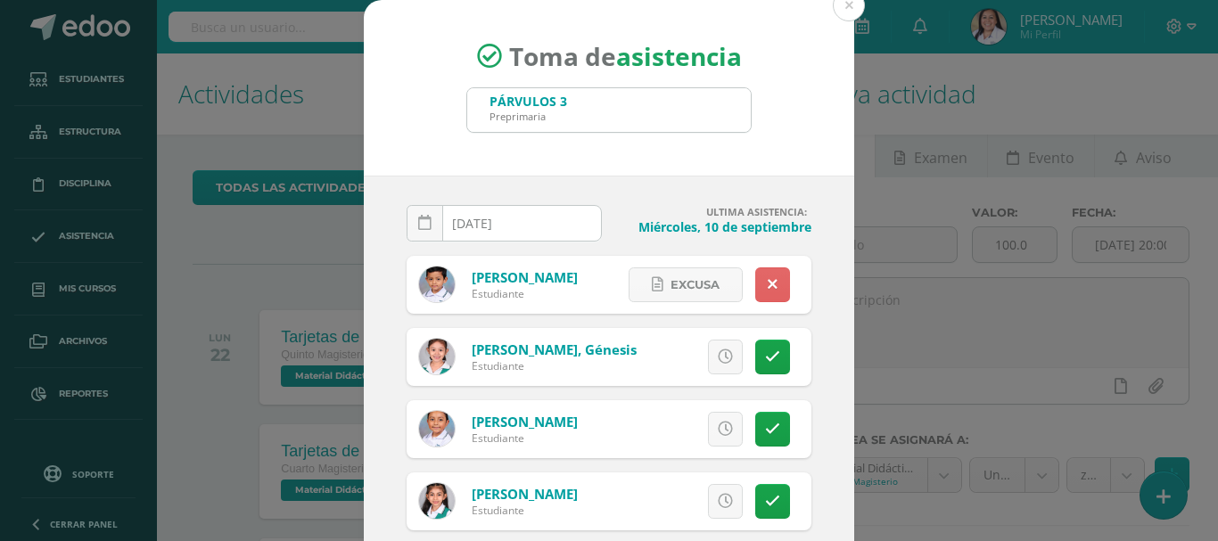
drag, startPoint x: 424, startPoint y: 226, endPoint x: 436, endPoint y: 231, distance: 12.8
click at [425, 226] on link at bounding box center [425, 223] width 37 height 37
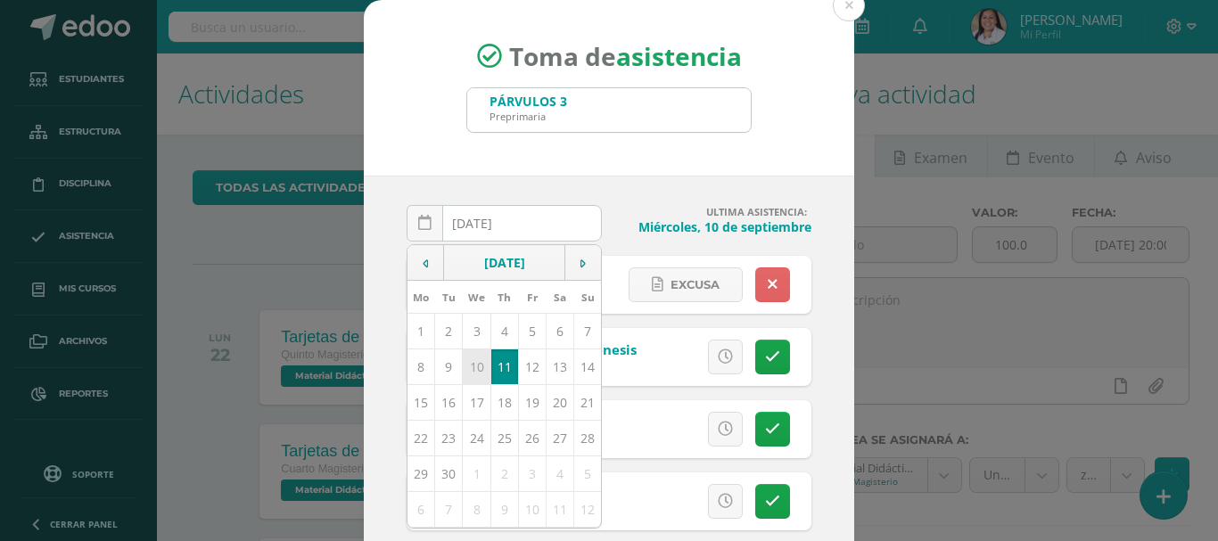
click at [465, 362] on td "10" at bounding box center [477, 367] width 28 height 36
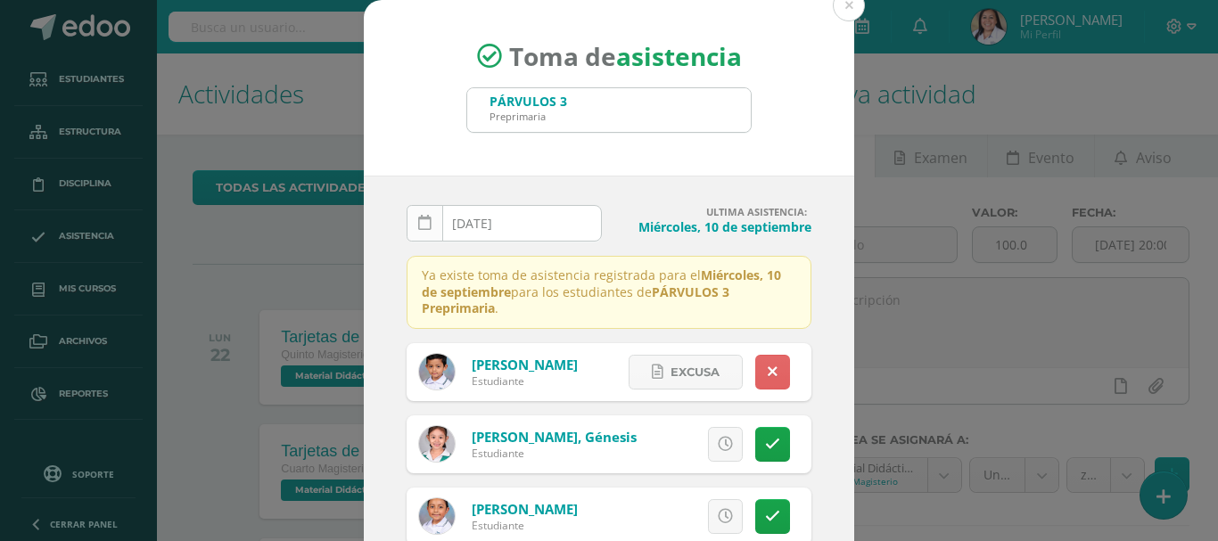
click at [418, 222] on icon at bounding box center [424, 223] width 13 height 15
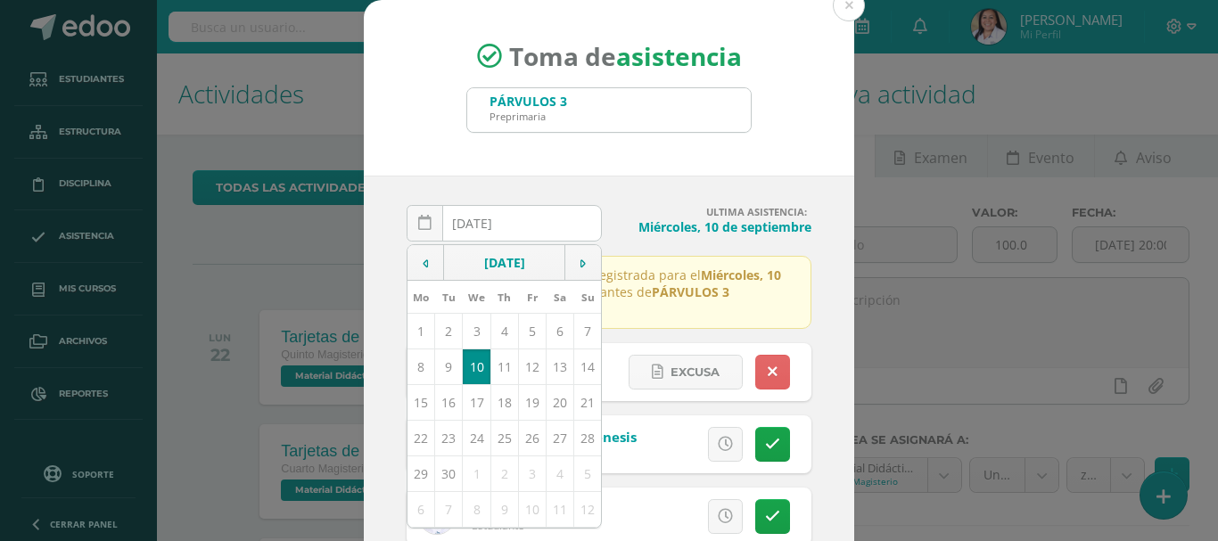
click at [493, 371] on td "11" at bounding box center [504, 367] width 28 height 36
type input "[DATE]"
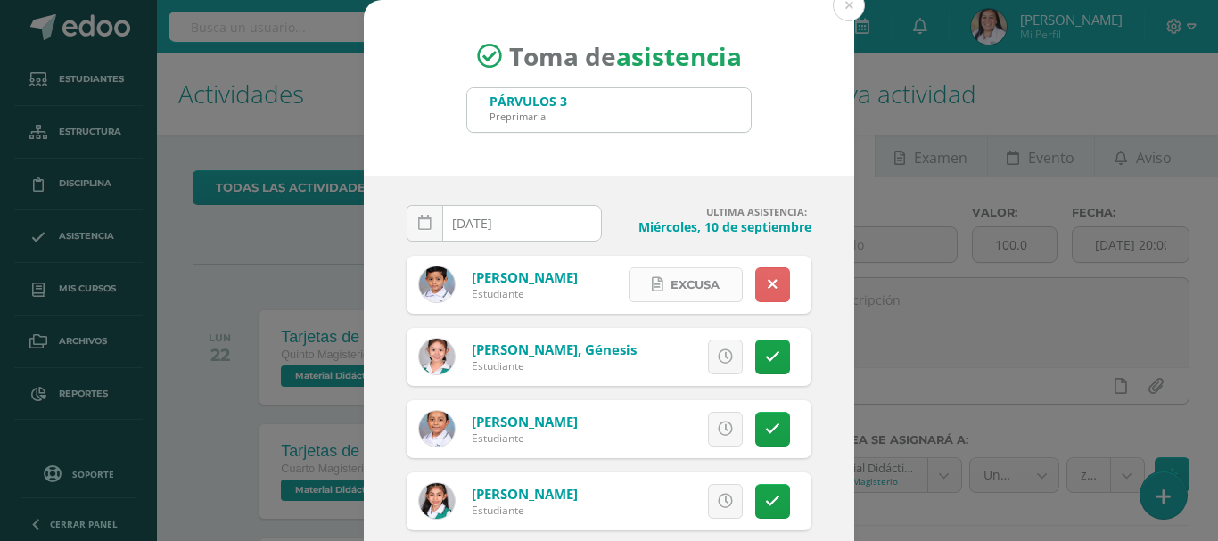
click at [670, 276] on span "Excusa" at bounding box center [694, 284] width 49 height 33
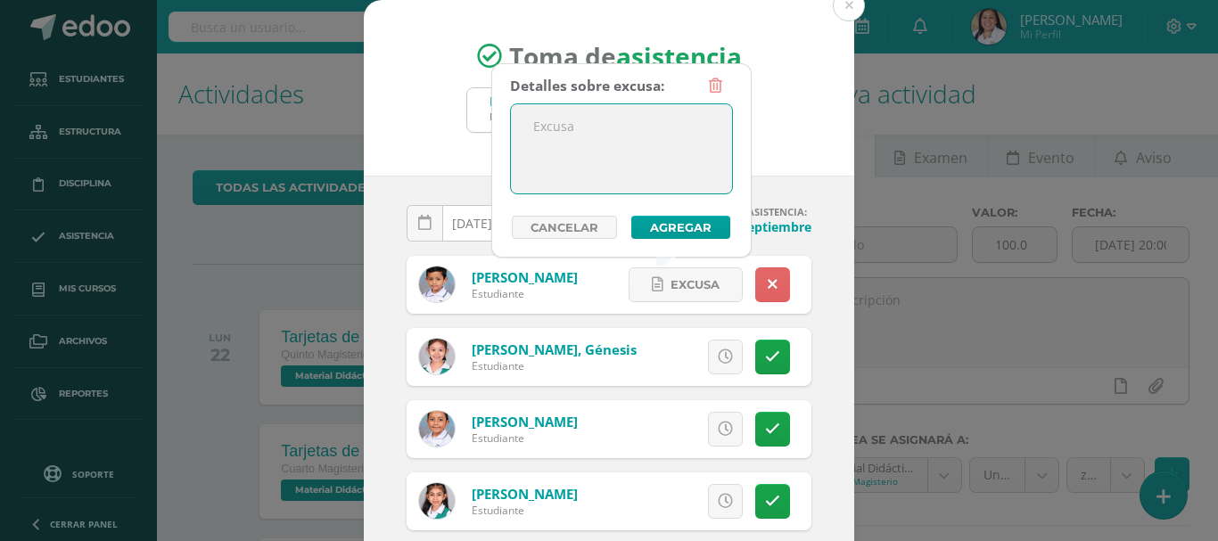
click at [611, 151] on textarea at bounding box center [621, 148] width 221 height 89
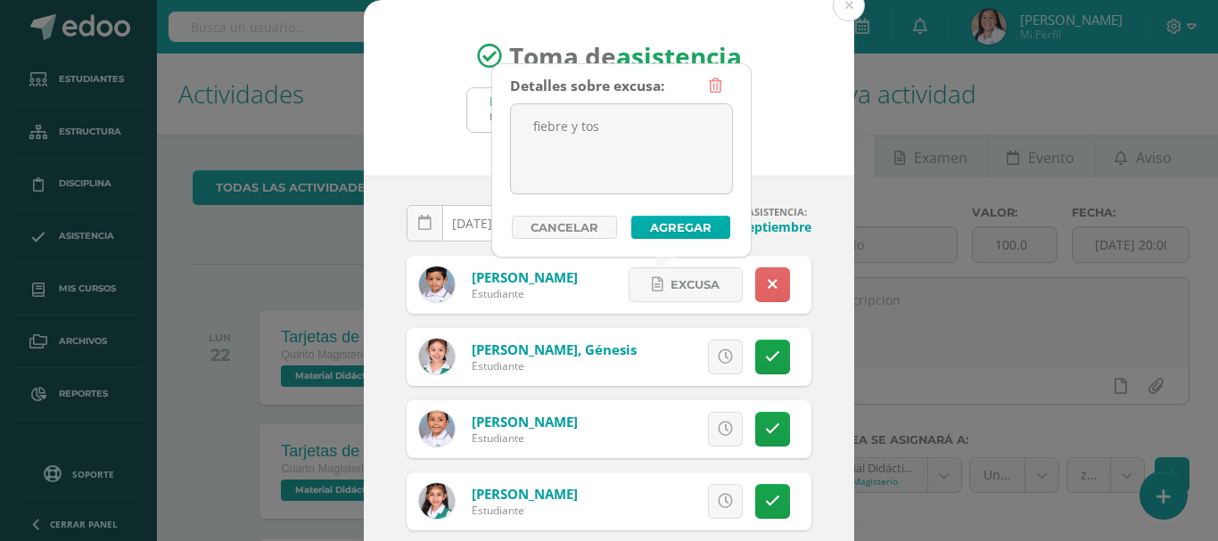
type textarea "fiebre y tos"
click at [695, 217] on button "Agregar" at bounding box center [680, 227] width 99 height 23
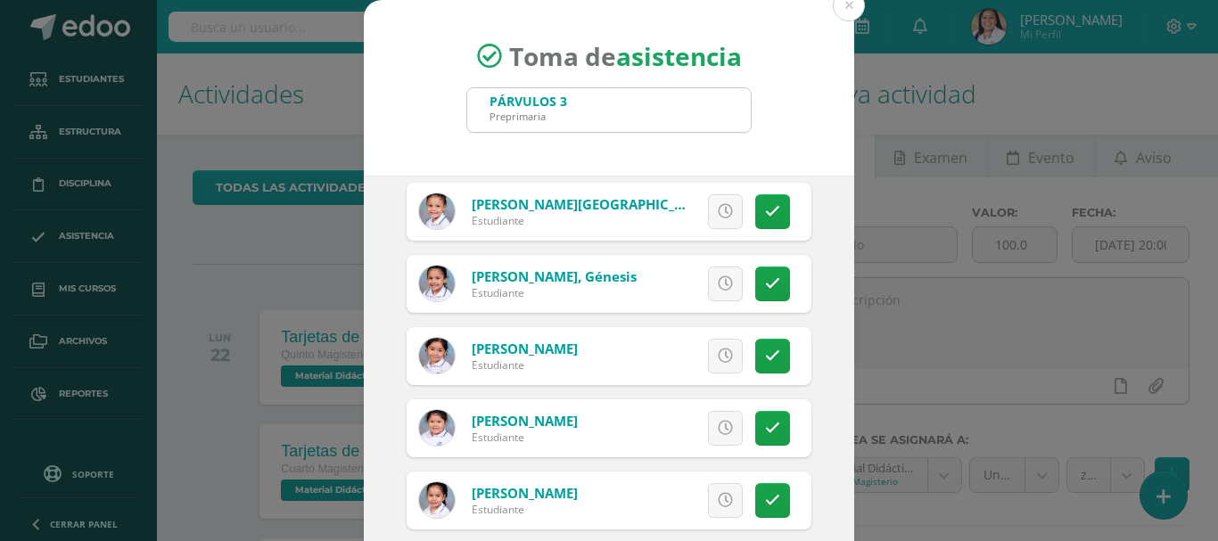
scroll to position [981, 0]
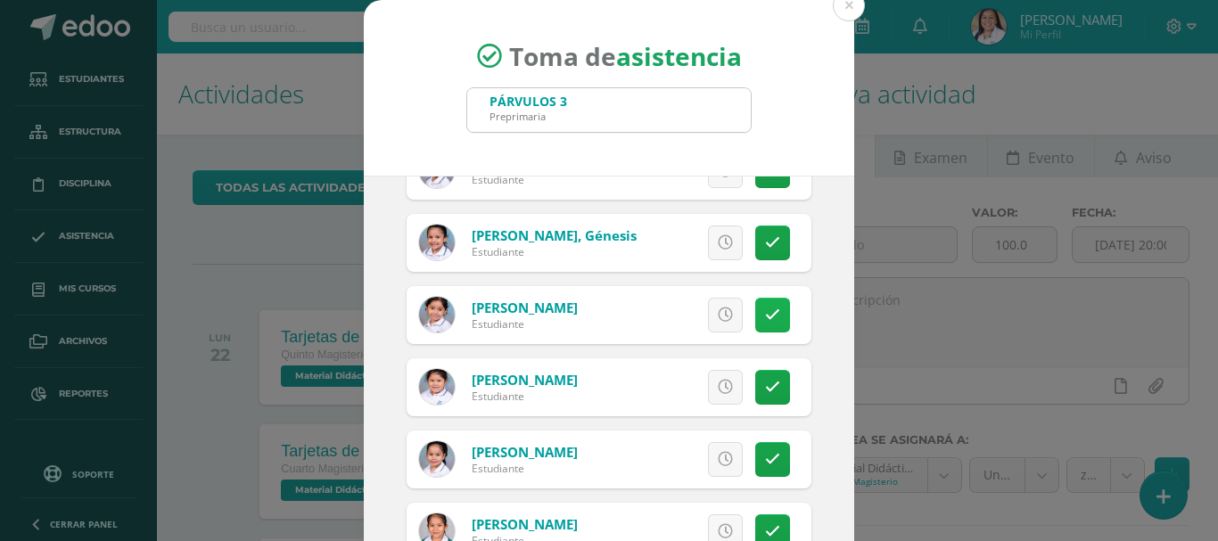
click at [765, 316] on icon at bounding box center [772, 315] width 15 height 15
drag, startPoint x: 672, startPoint y: 331, endPoint x: 643, endPoint y: 293, distance: 47.6
click at [672, 328] on span "Excusa" at bounding box center [694, 315] width 49 height 33
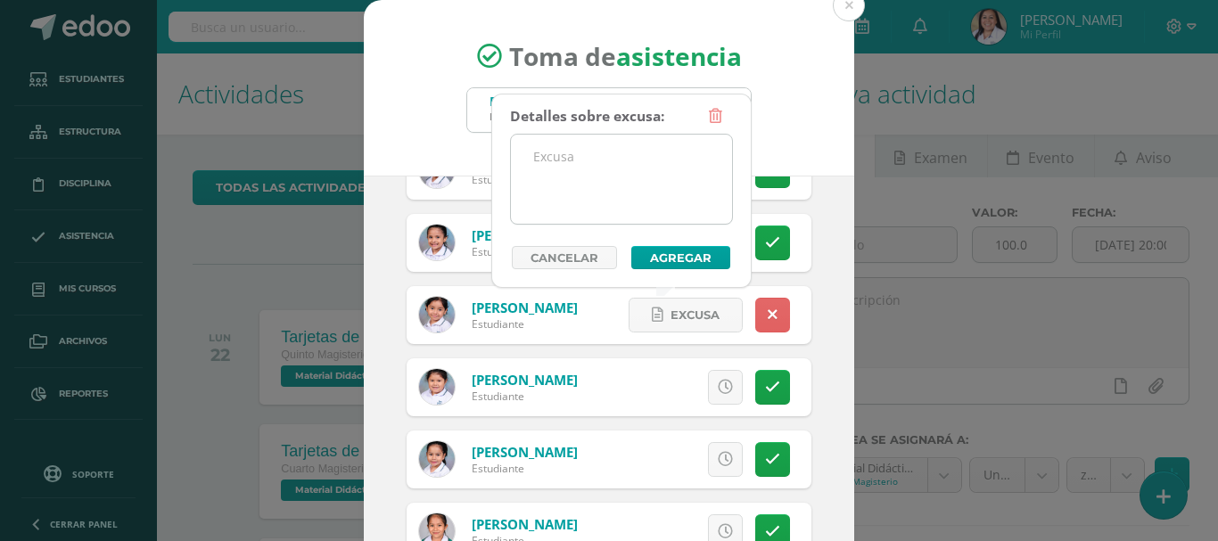
click at [588, 193] on textarea at bounding box center [621, 179] width 221 height 89
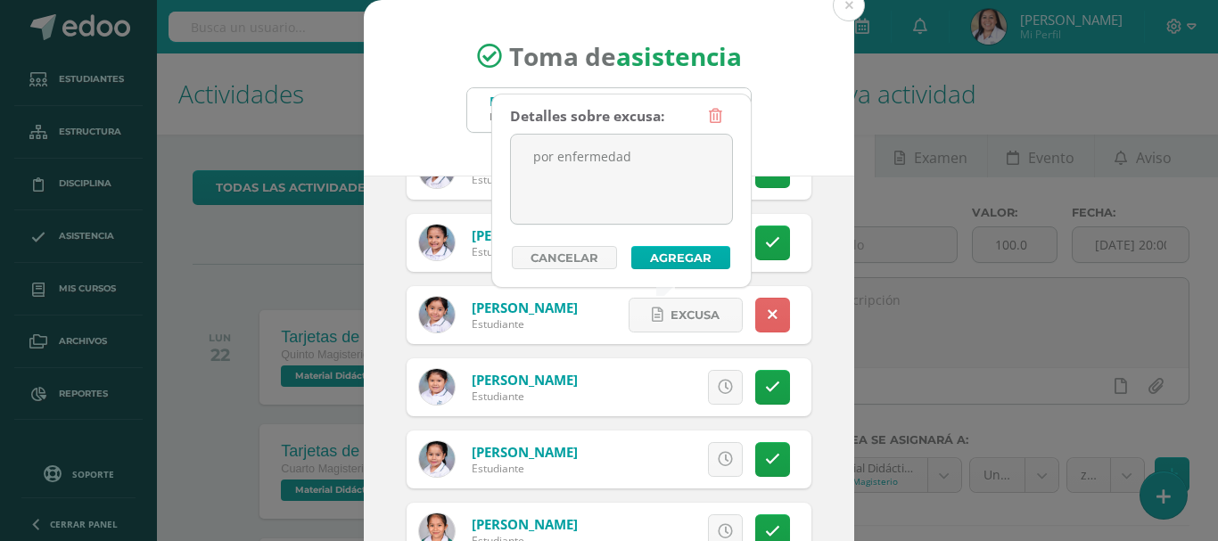
type textarea "por enfermedad"
click at [675, 251] on button "Agregar" at bounding box center [680, 257] width 99 height 23
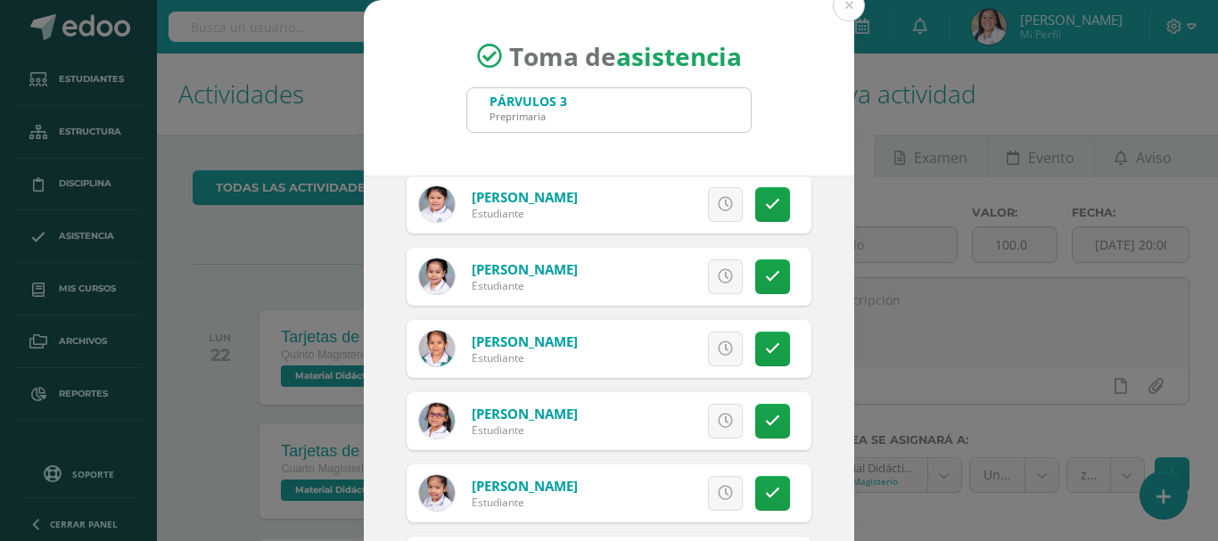
scroll to position [1205, 0]
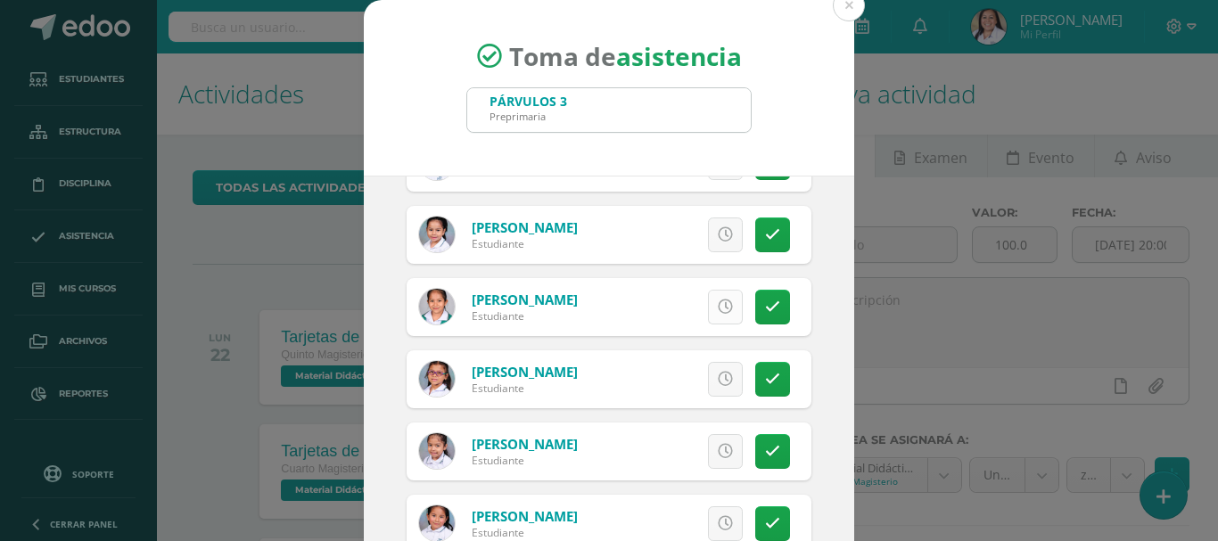
click at [718, 303] on icon at bounding box center [725, 307] width 15 height 15
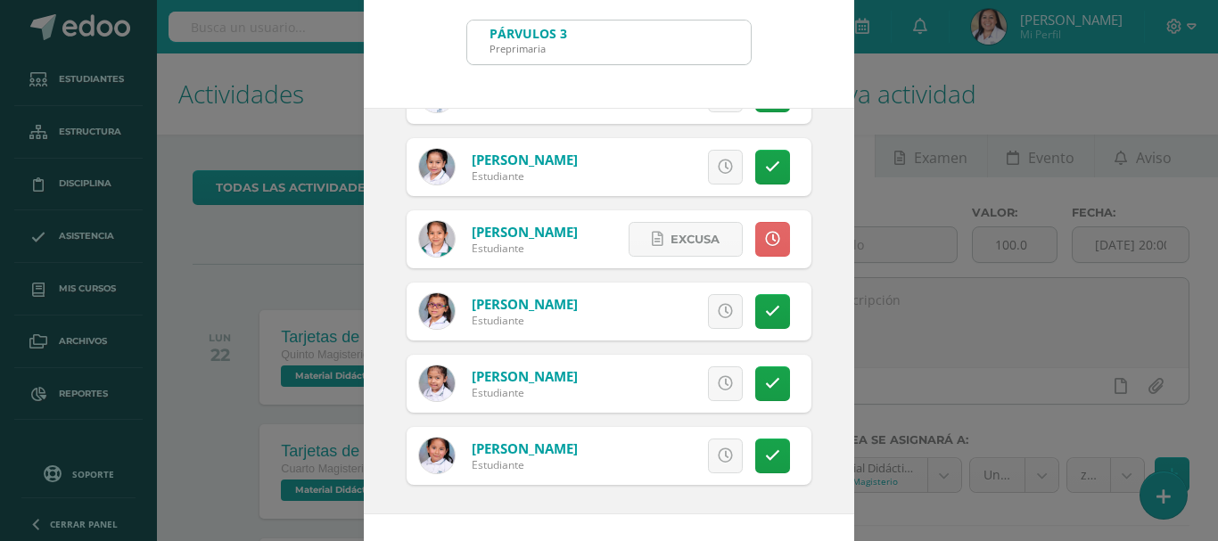
scroll to position [133, 0]
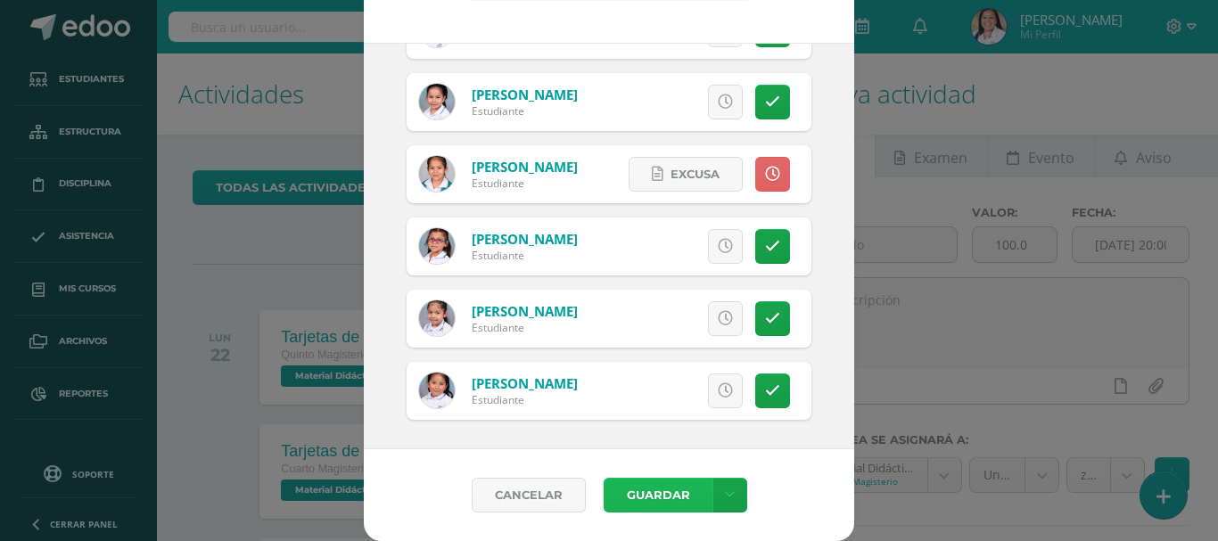
click at [645, 491] on button "Guardar" at bounding box center [658, 495] width 109 height 35
